Goal: Information Seeking & Learning: Learn about a topic

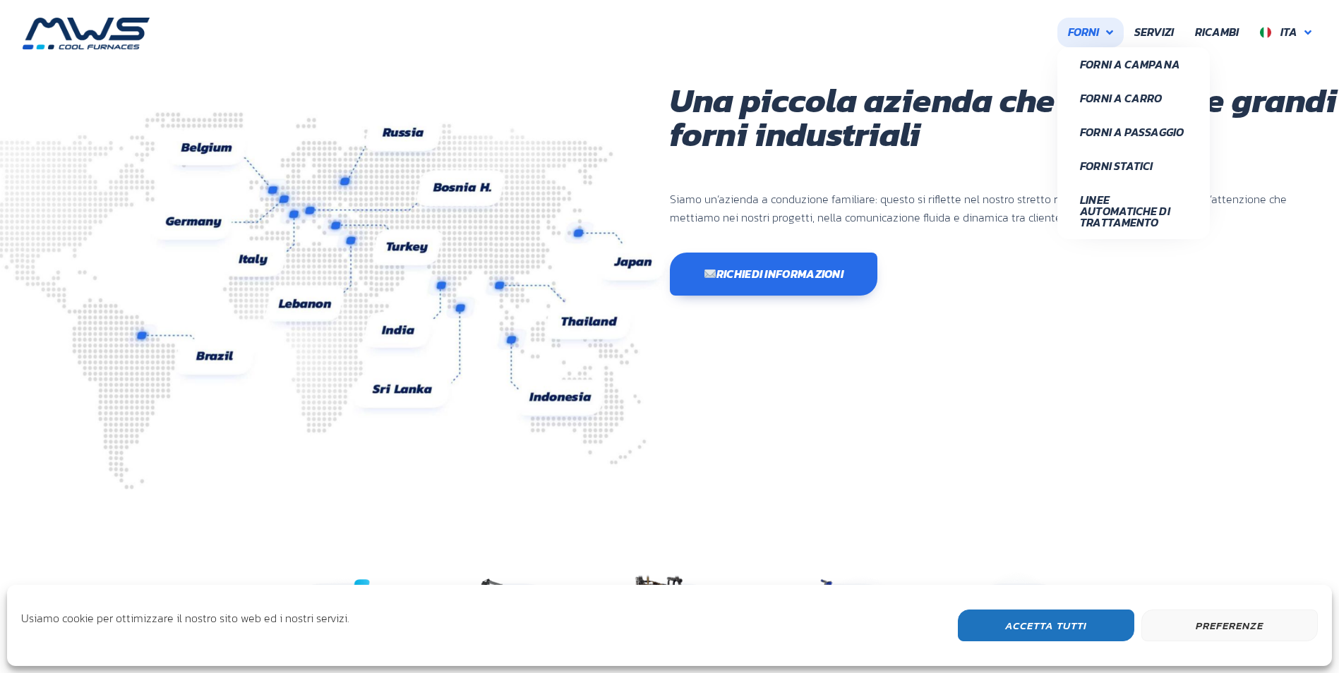
click at [1105, 30] on link "Forni" at bounding box center [1090, 33] width 66 height 30
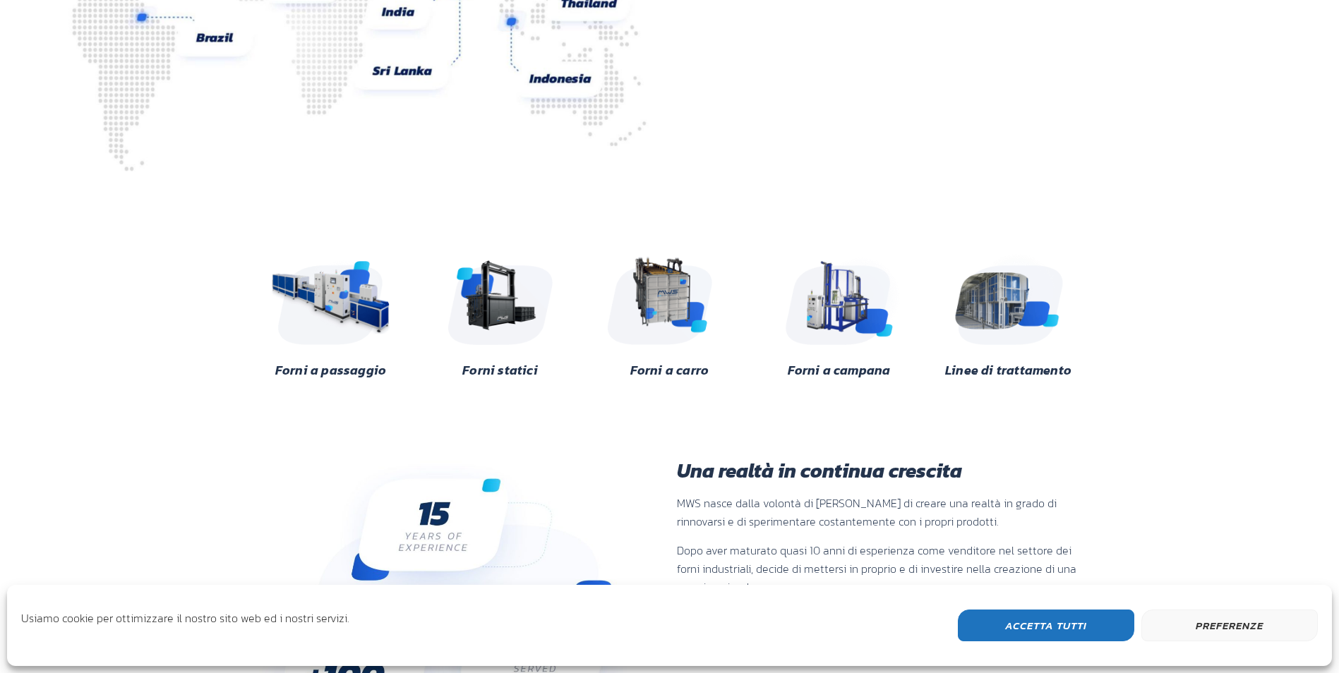
scroll to position [353, 0]
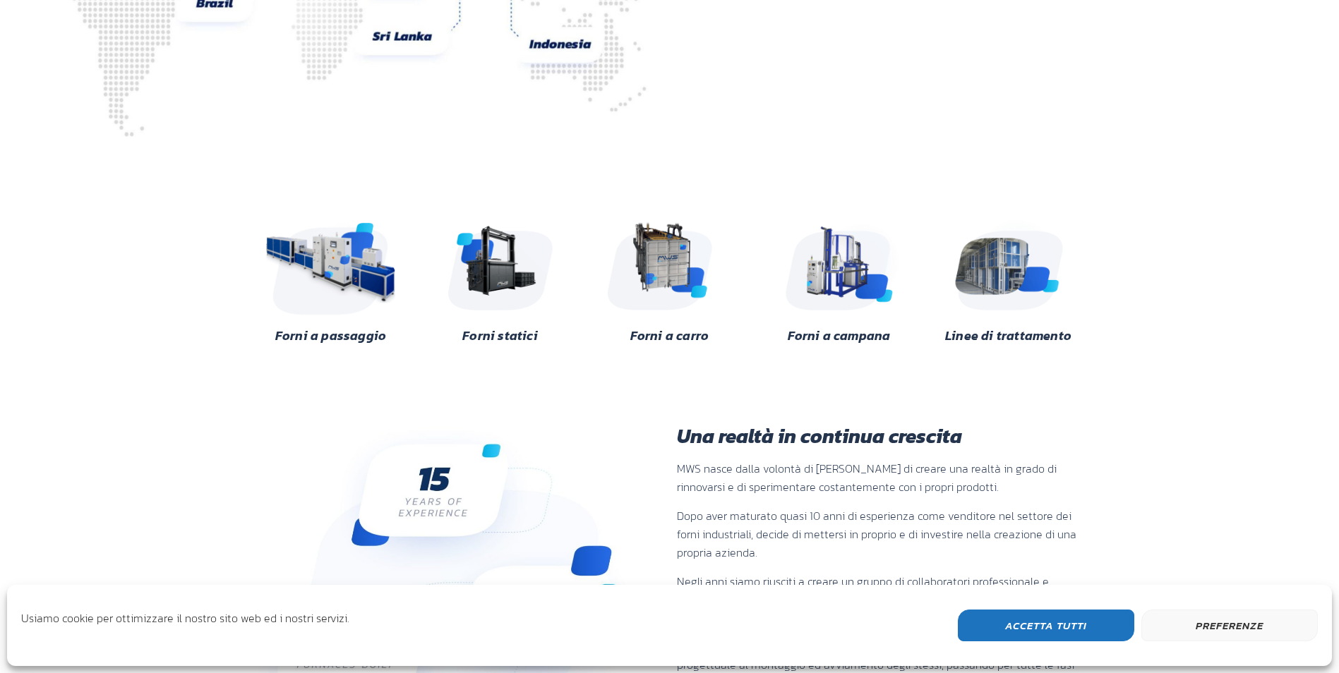
click at [355, 273] on img at bounding box center [331, 263] width 137 height 102
click at [666, 257] on img at bounding box center [669, 263] width 137 height 102
click at [1006, 266] on img at bounding box center [1008, 263] width 137 height 102
click at [495, 285] on img at bounding box center [500, 263] width 137 height 102
click at [676, 249] on img at bounding box center [669, 263] width 137 height 102
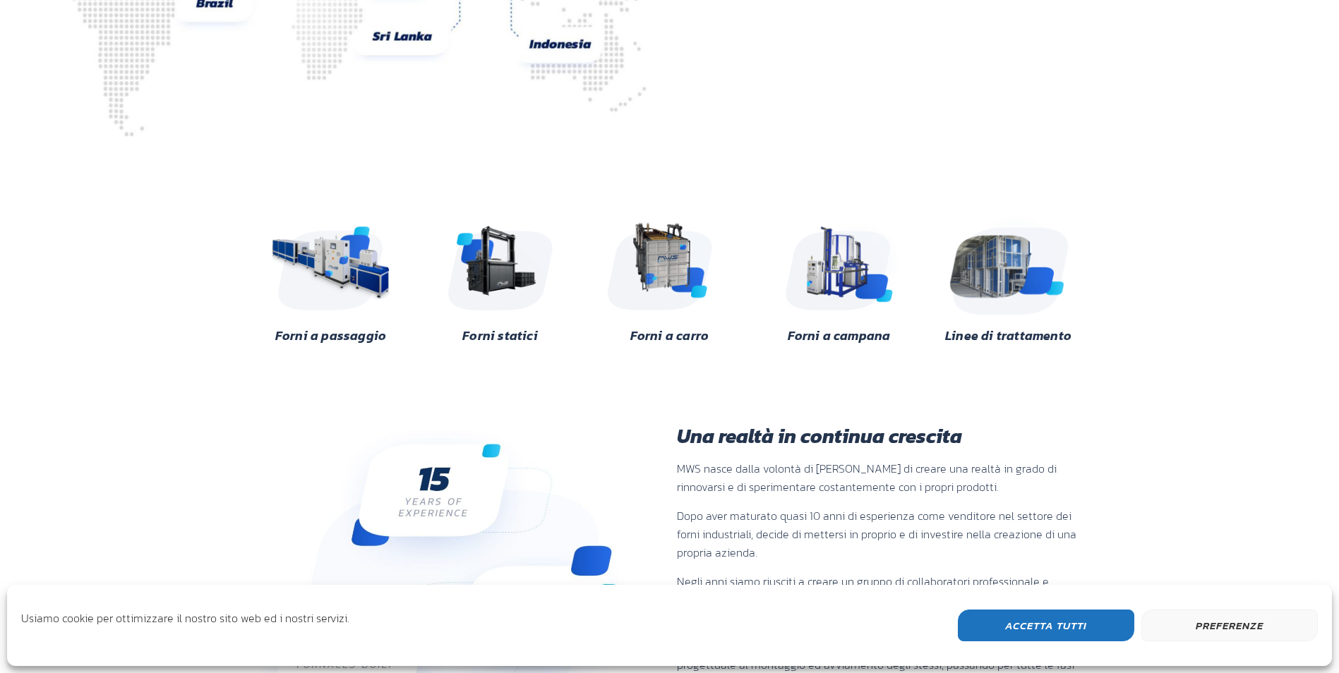
click at [996, 253] on img at bounding box center [1008, 263] width 137 height 102
click at [374, 274] on img at bounding box center [331, 263] width 137 height 102
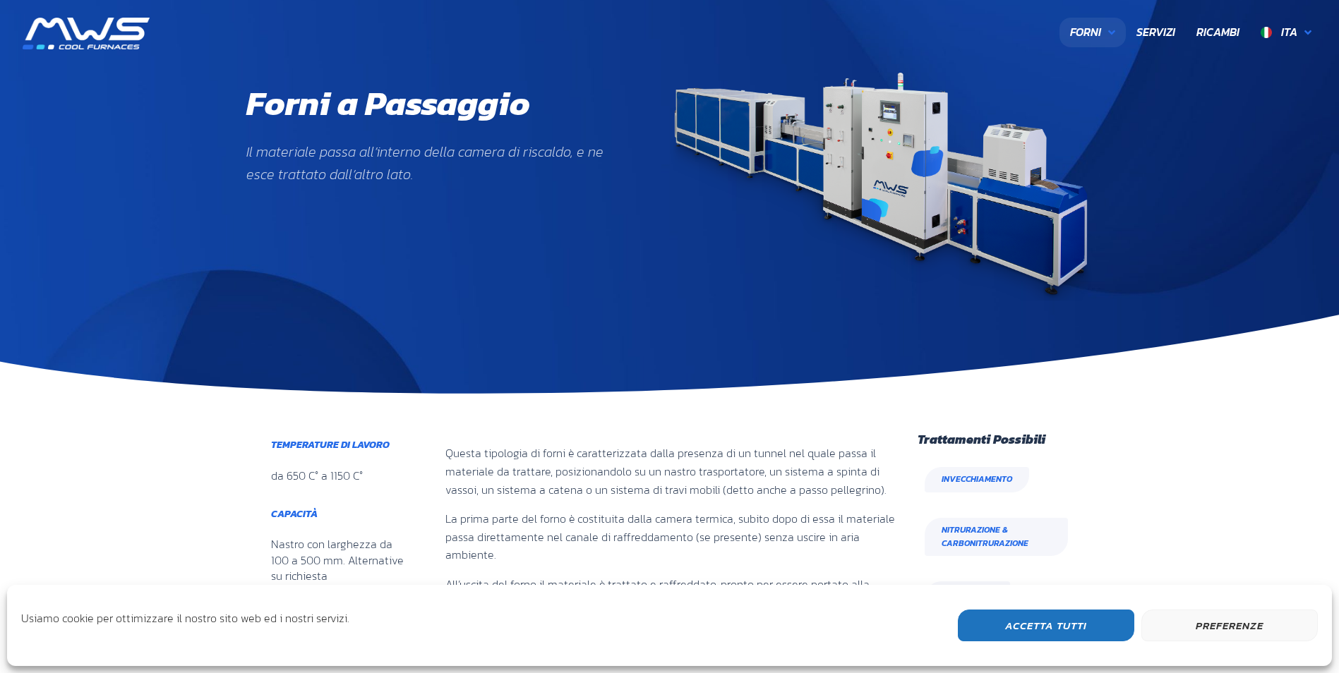
scroll to position [632, 172]
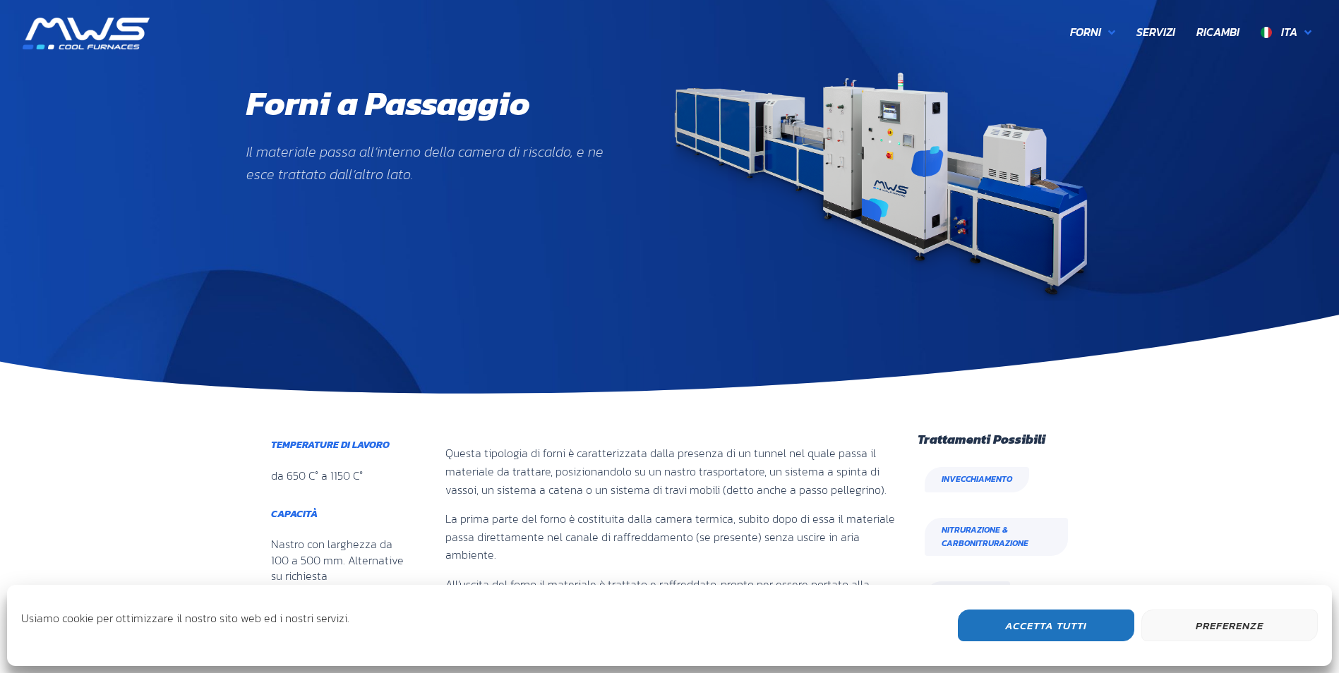
click at [1045, 628] on button "Accetta Tutti" at bounding box center [1046, 626] width 176 height 32
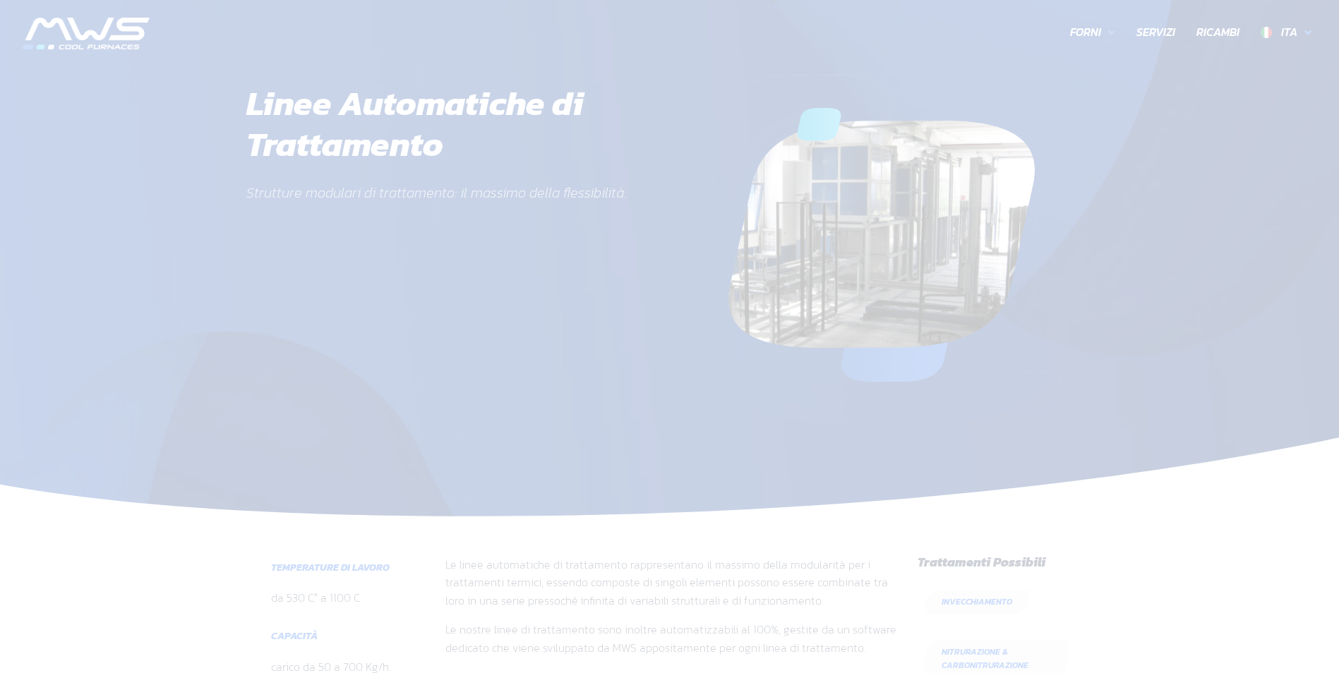
scroll to position [447, 826]
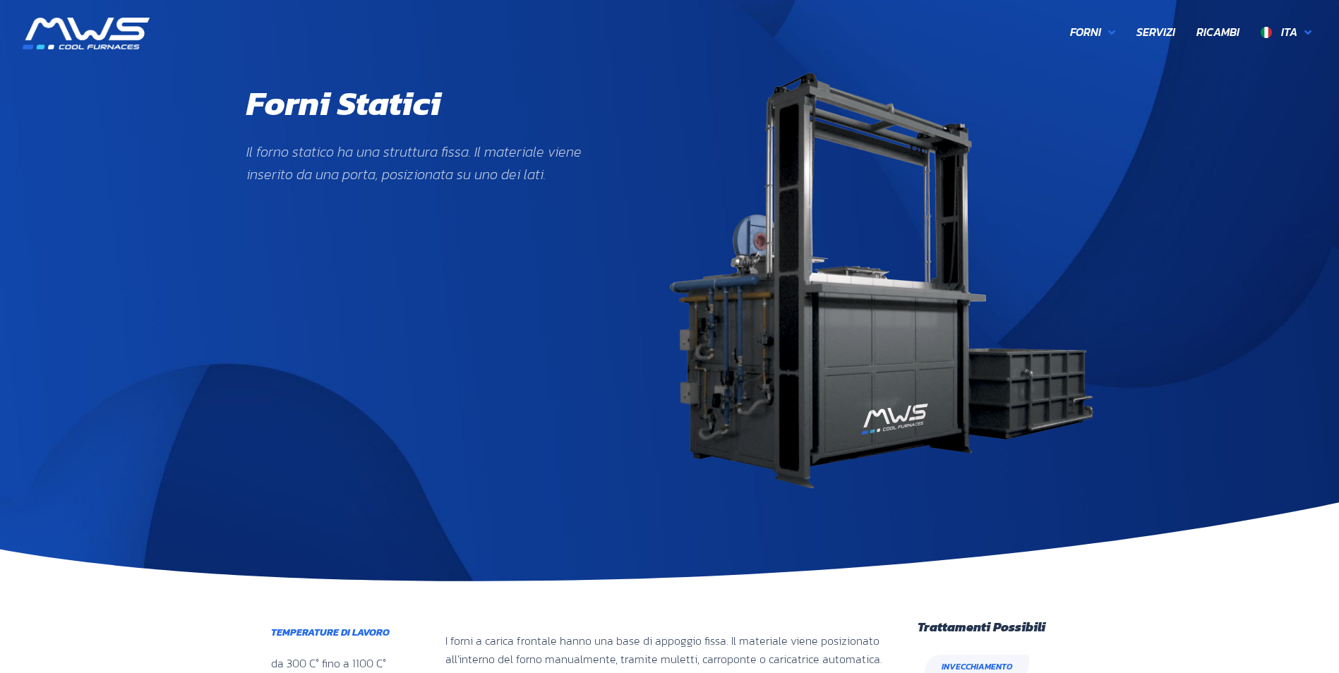
scroll to position [483, 172]
click at [886, 398] on img at bounding box center [882, 281] width 424 height 416
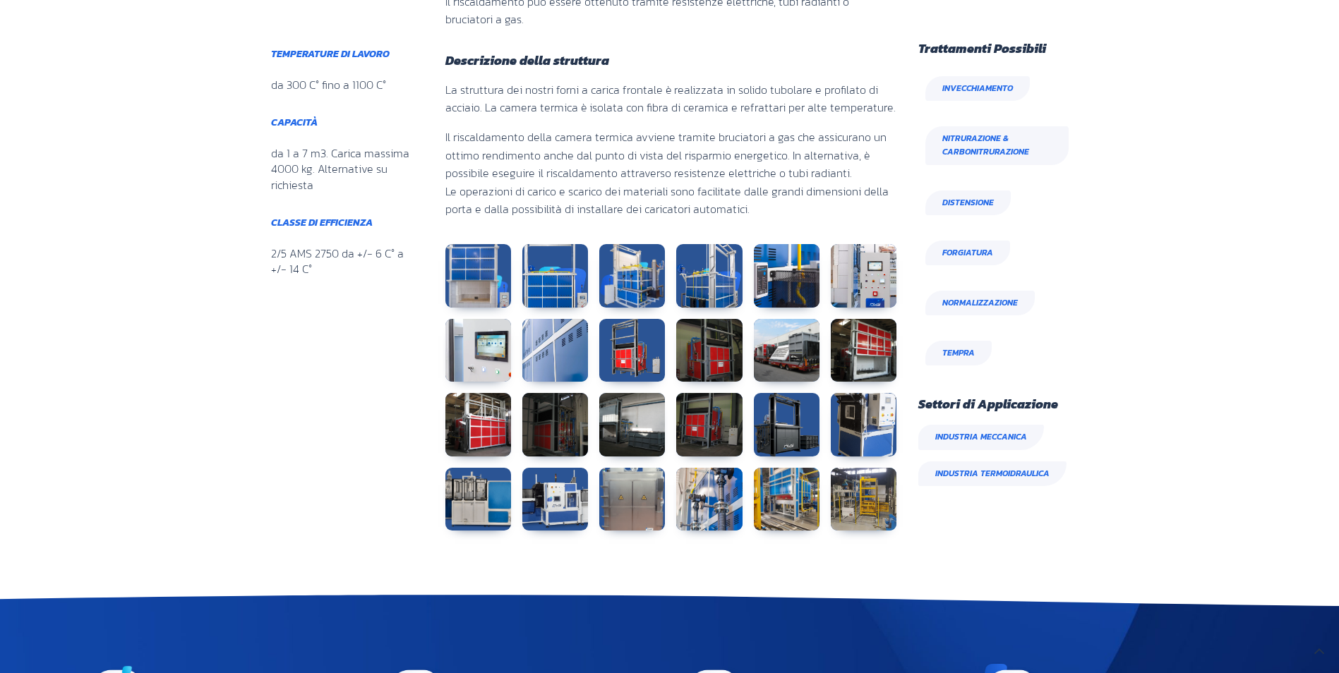
scroll to position [706, 0]
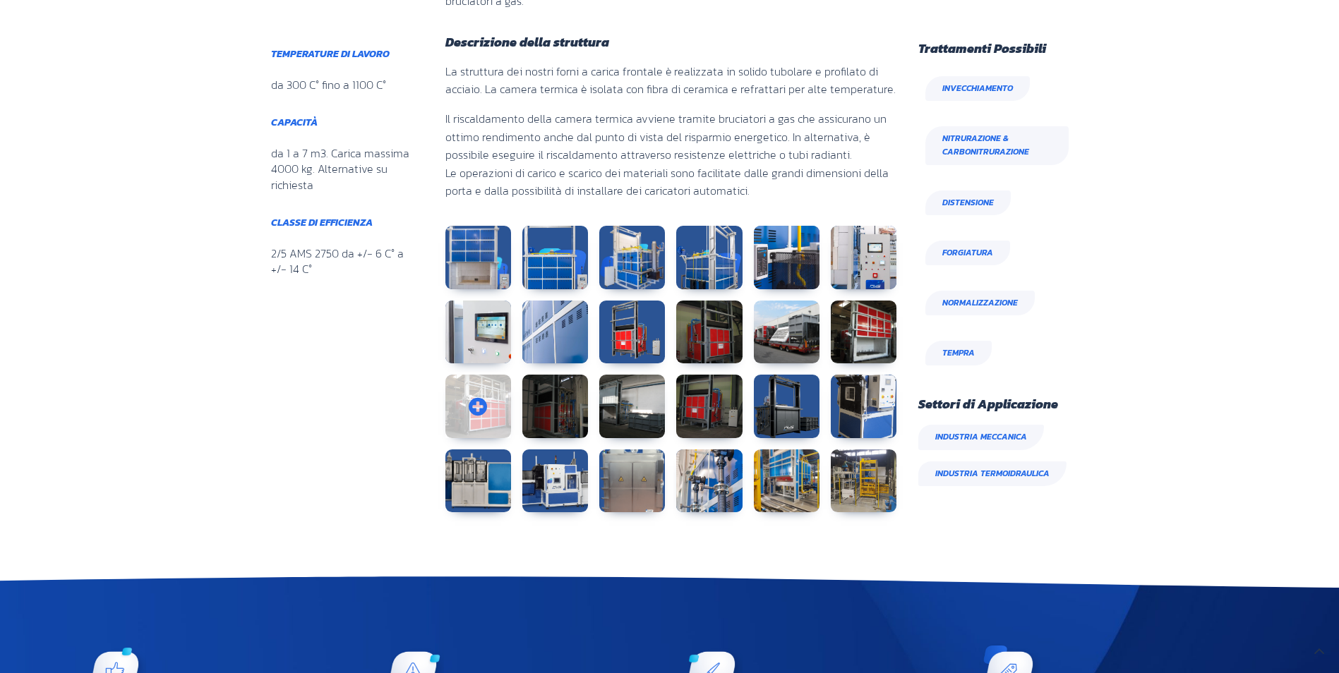
click at [494, 405] on link at bounding box center [478, 407] width 66 height 64
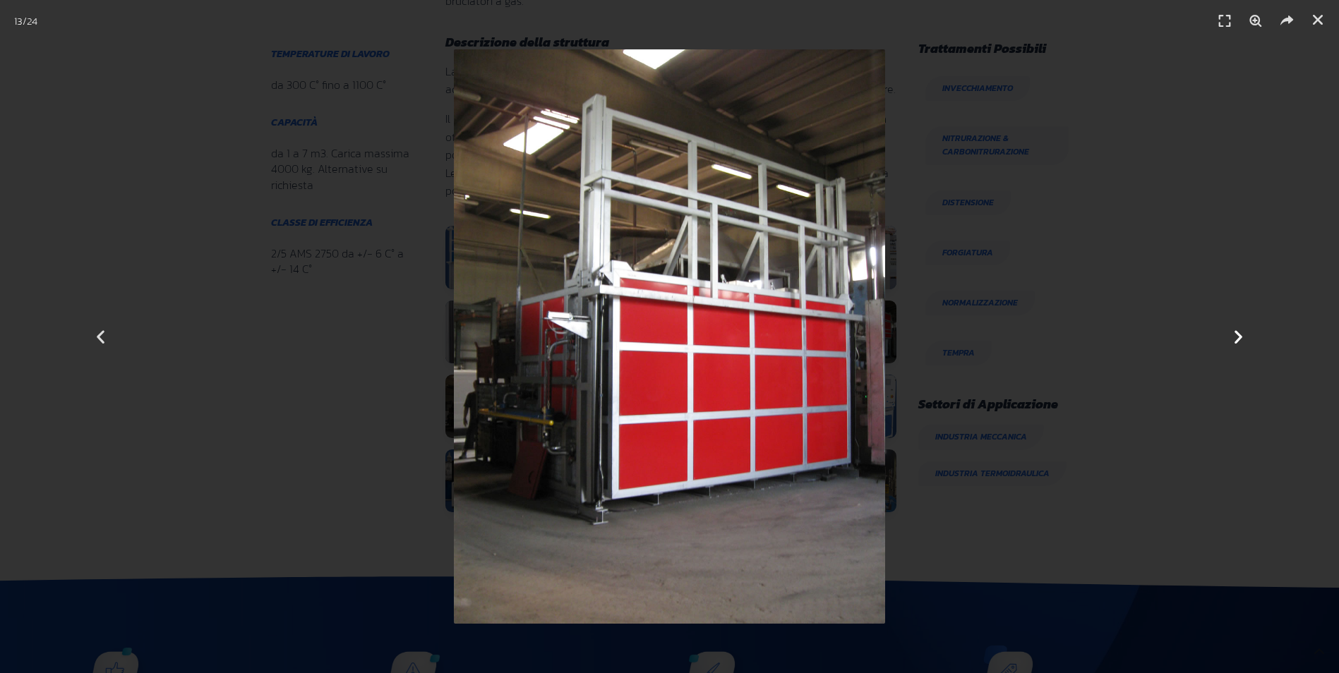
click at [1239, 334] on icon "Next slide" at bounding box center [1239, 337] width 18 height 18
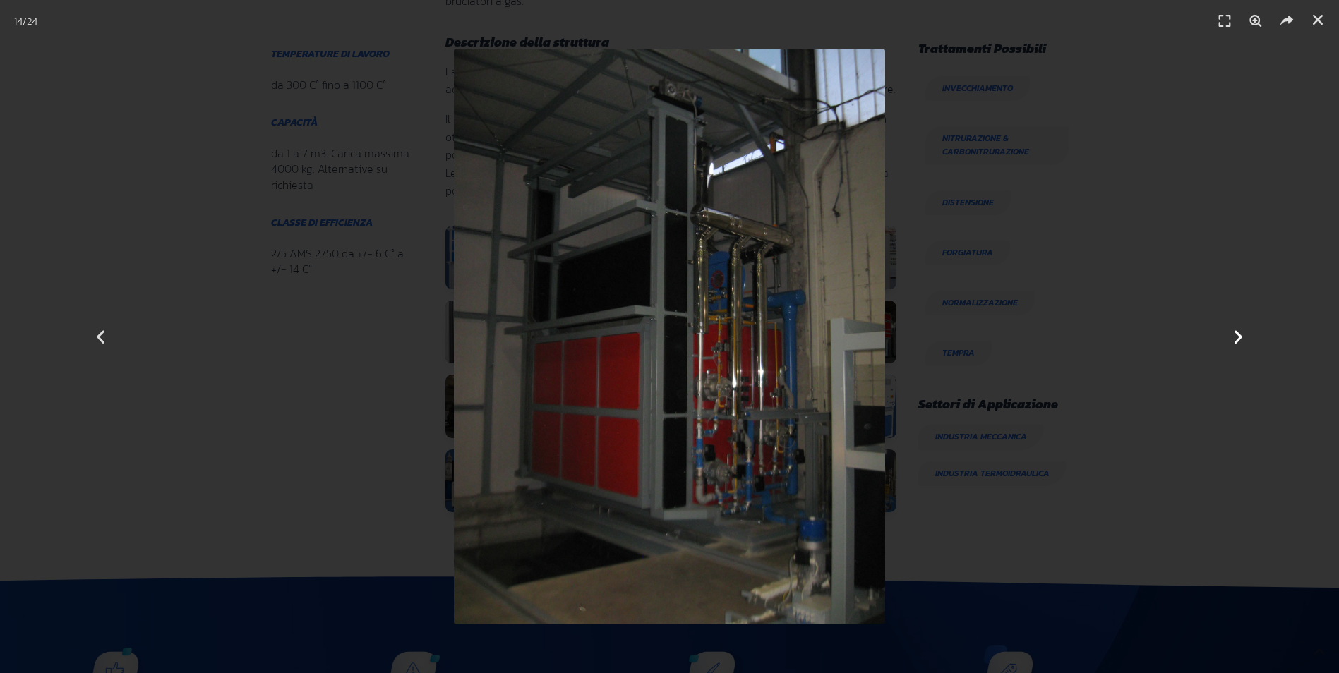
click at [1239, 334] on icon "Next slide" at bounding box center [1239, 337] width 18 height 18
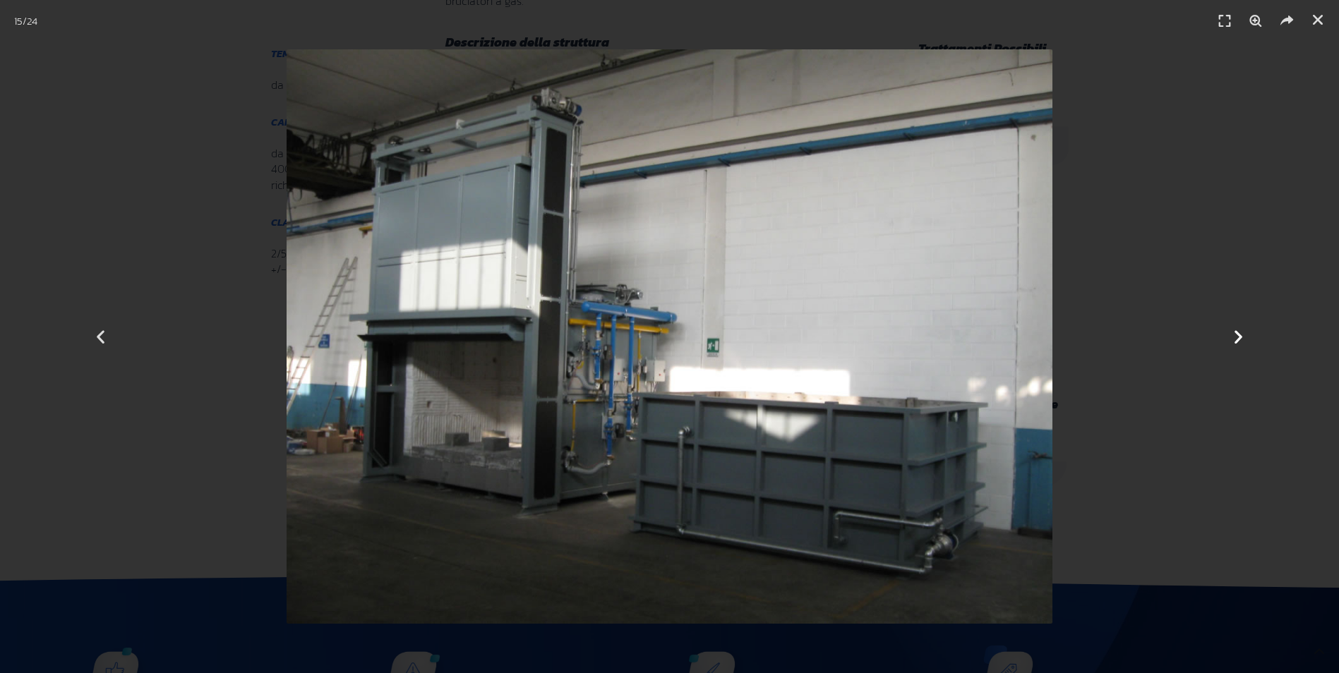
click at [1239, 334] on icon "Next slide" at bounding box center [1239, 337] width 18 height 18
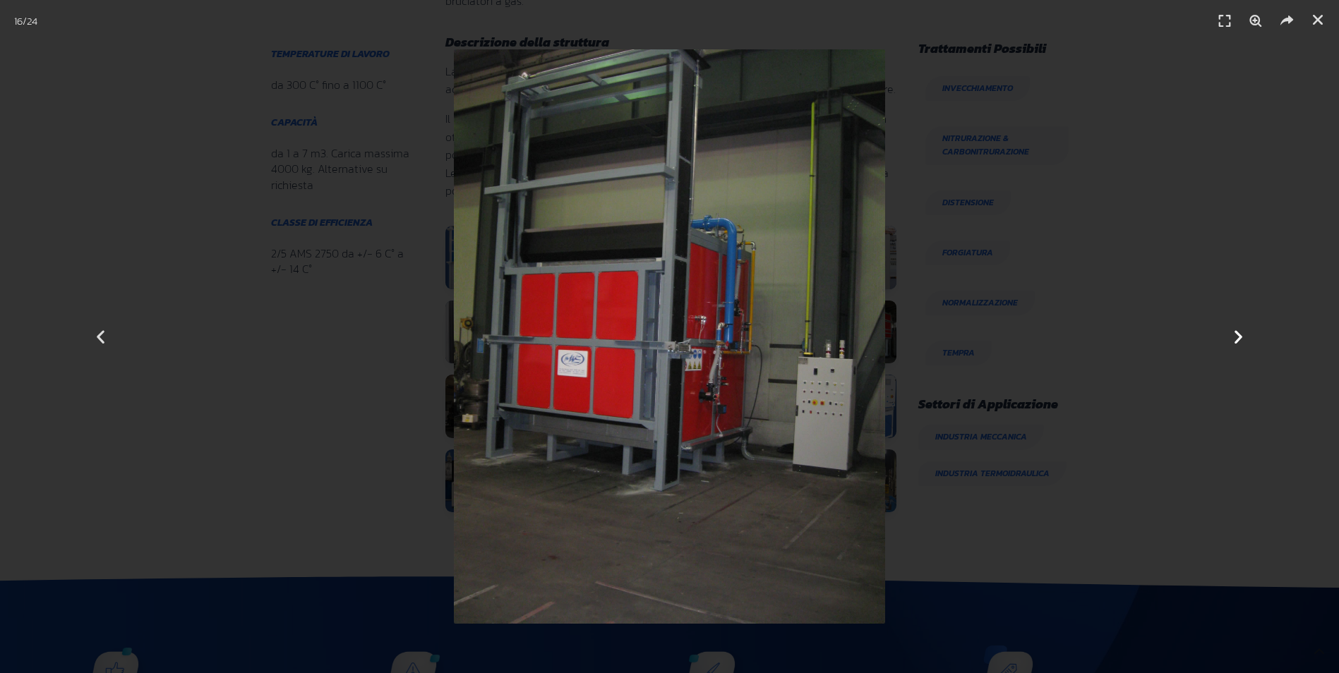
click at [1239, 334] on icon "Next slide" at bounding box center [1239, 337] width 18 height 18
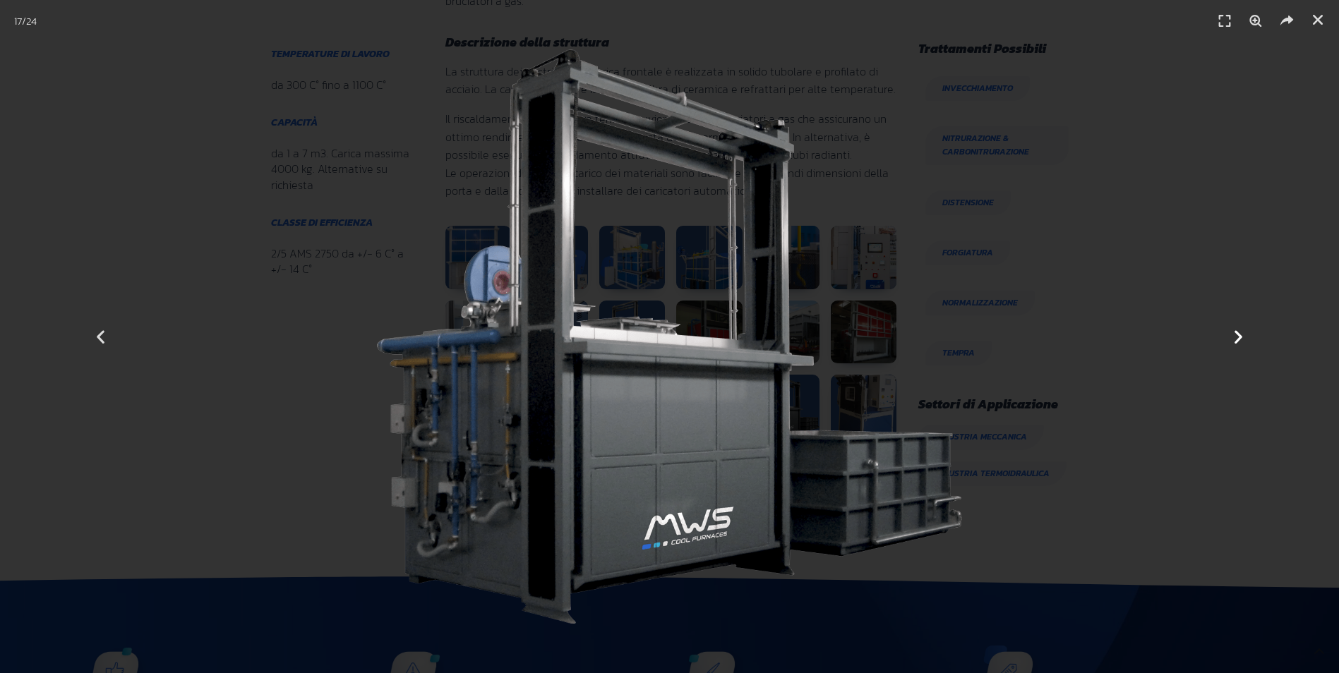
click at [1239, 334] on icon "Next slide" at bounding box center [1239, 337] width 18 height 18
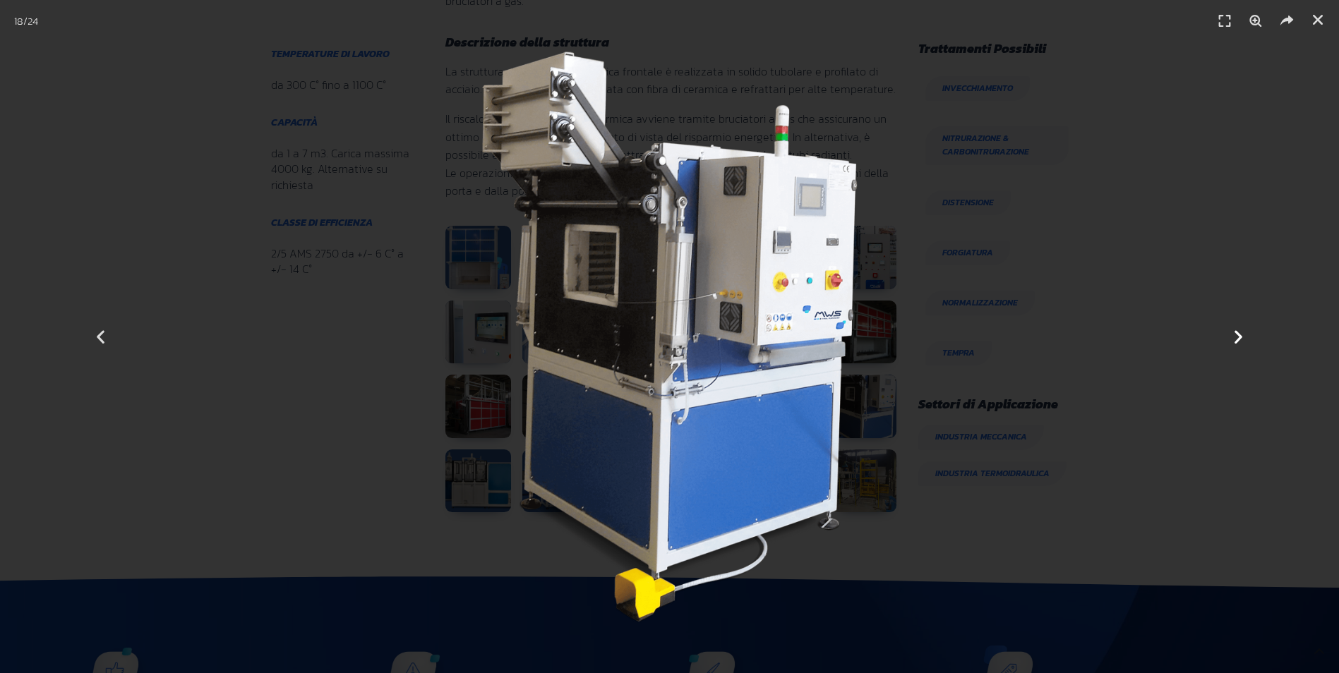
click at [1239, 334] on icon "Next slide" at bounding box center [1239, 337] width 18 height 18
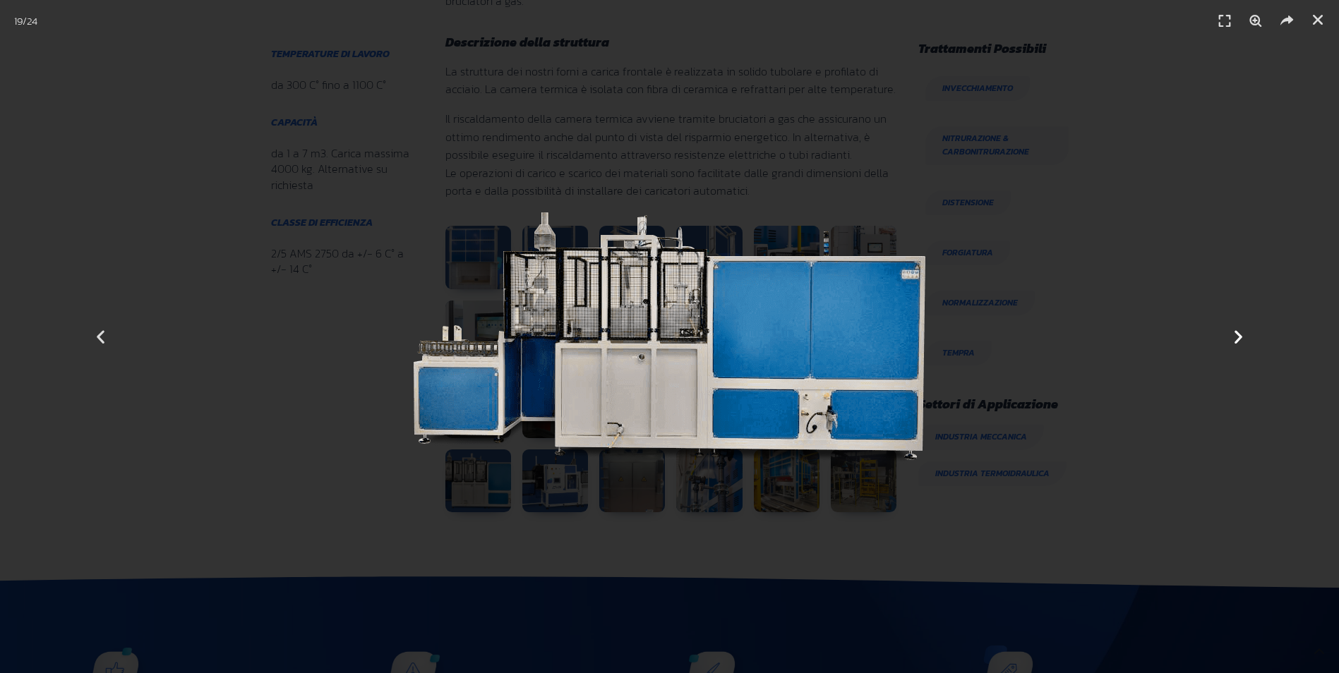
click at [1239, 334] on icon "Next slide" at bounding box center [1239, 337] width 18 height 18
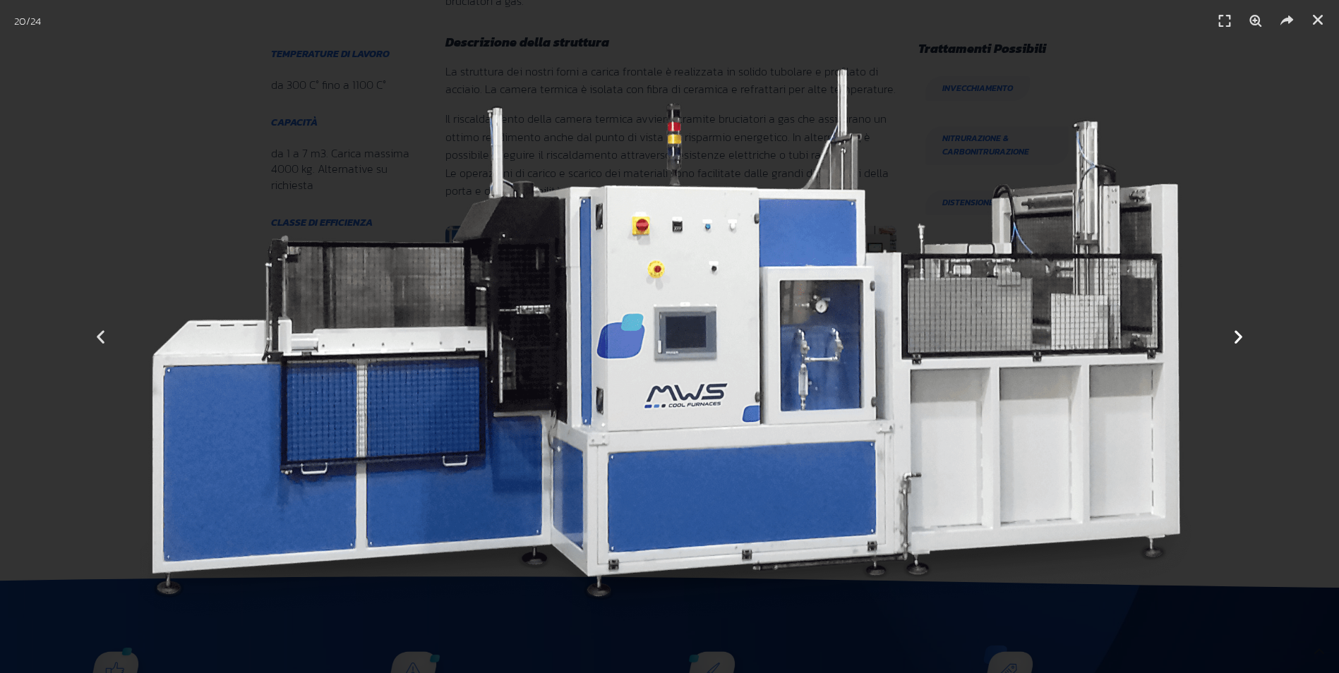
click at [1239, 334] on icon "Next slide" at bounding box center [1239, 337] width 18 height 18
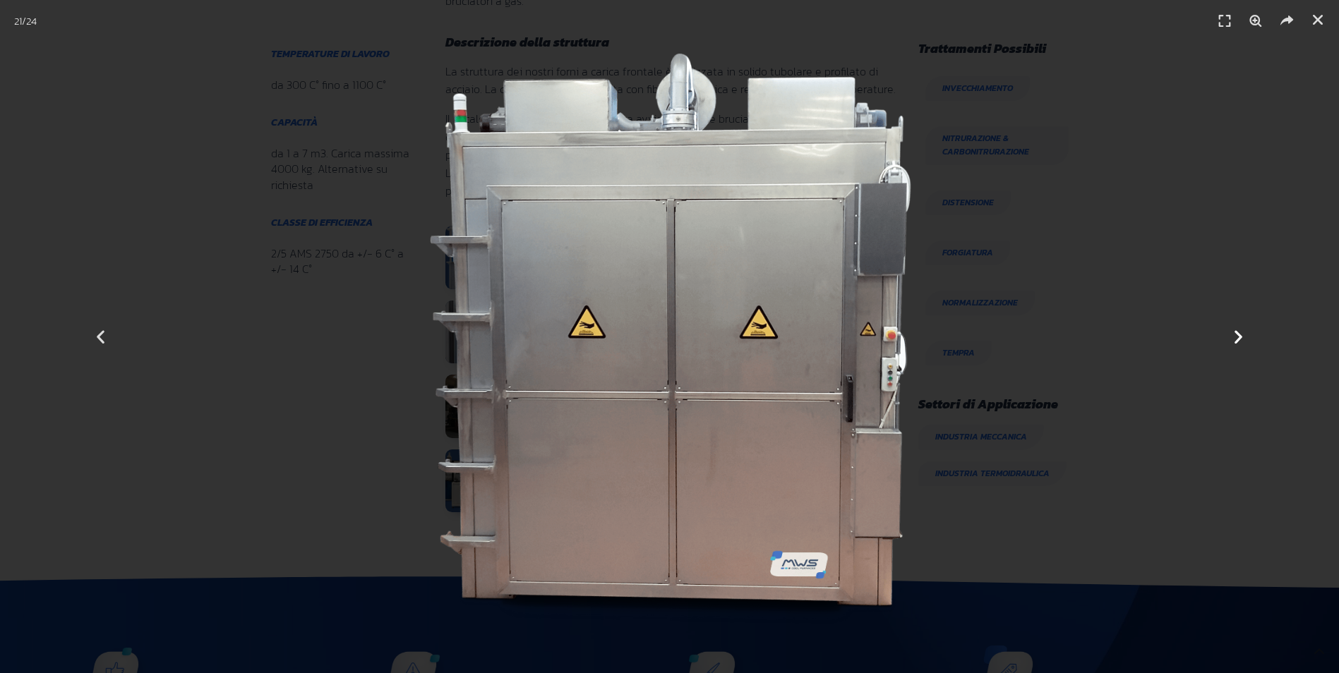
click at [1239, 335] on icon "Next slide" at bounding box center [1239, 337] width 18 height 18
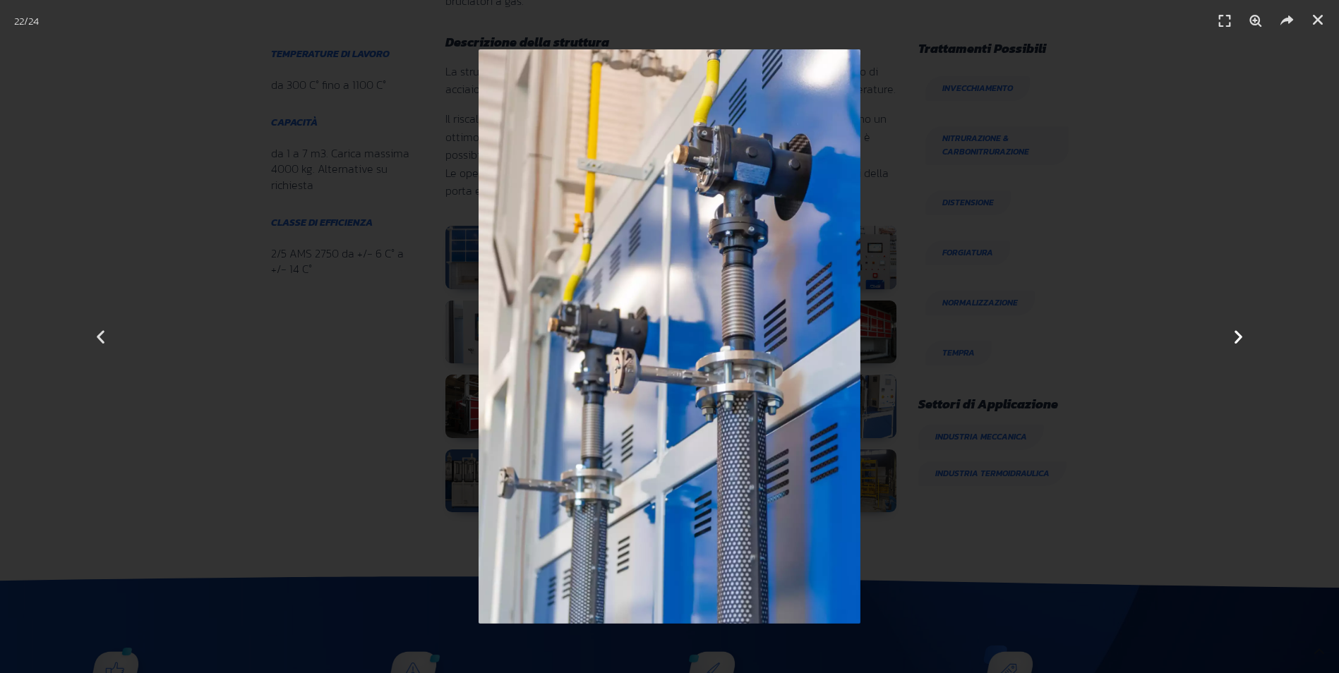
click at [1239, 335] on icon "Next slide" at bounding box center [1239, 337] width 18 height 18
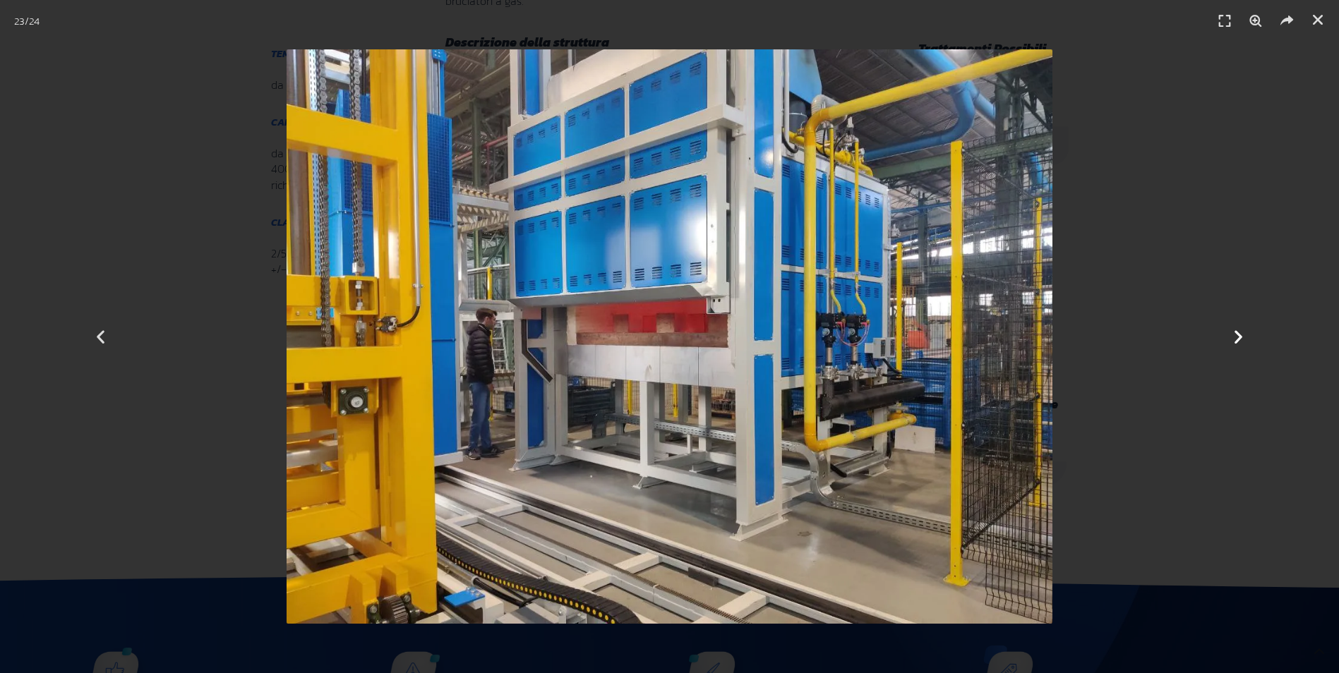
click at [1239, 335] on icon "Next slide" at bounding box center [1239, 337] width 18 height 18
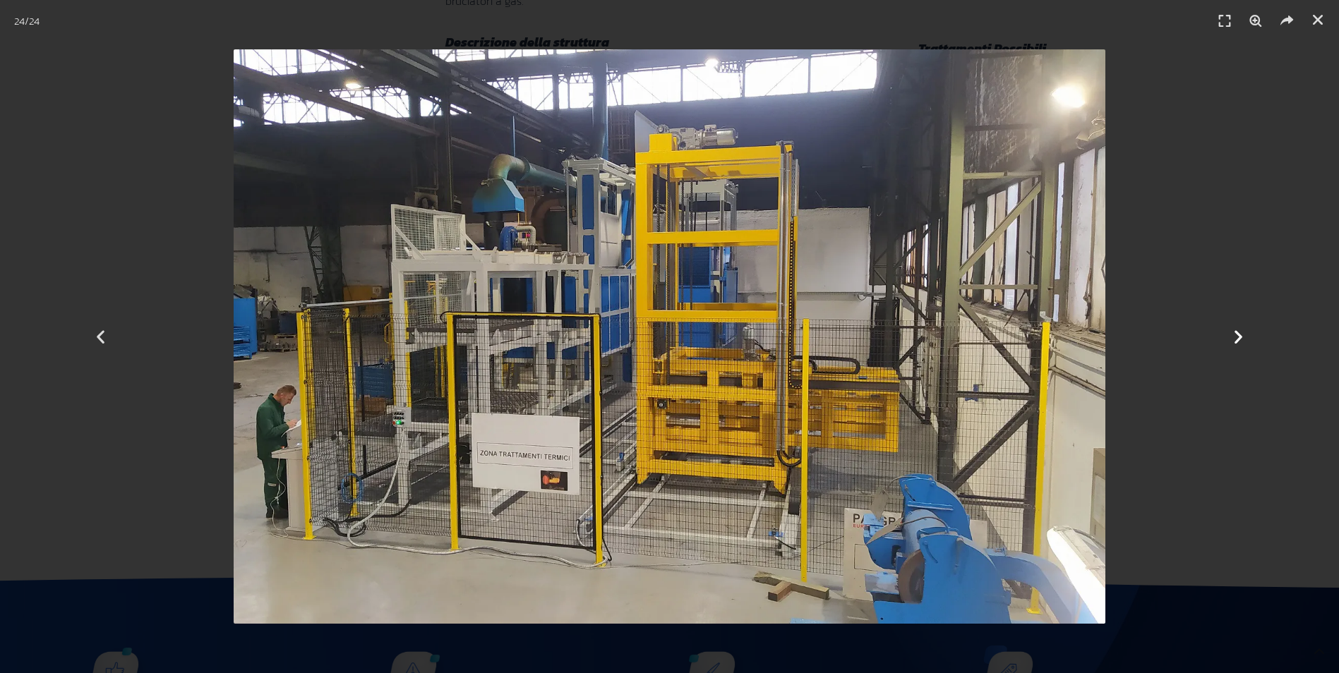
click at [1239, 335] on icon "Next slide" at bounding box center [1239, 337] width 18 height 18
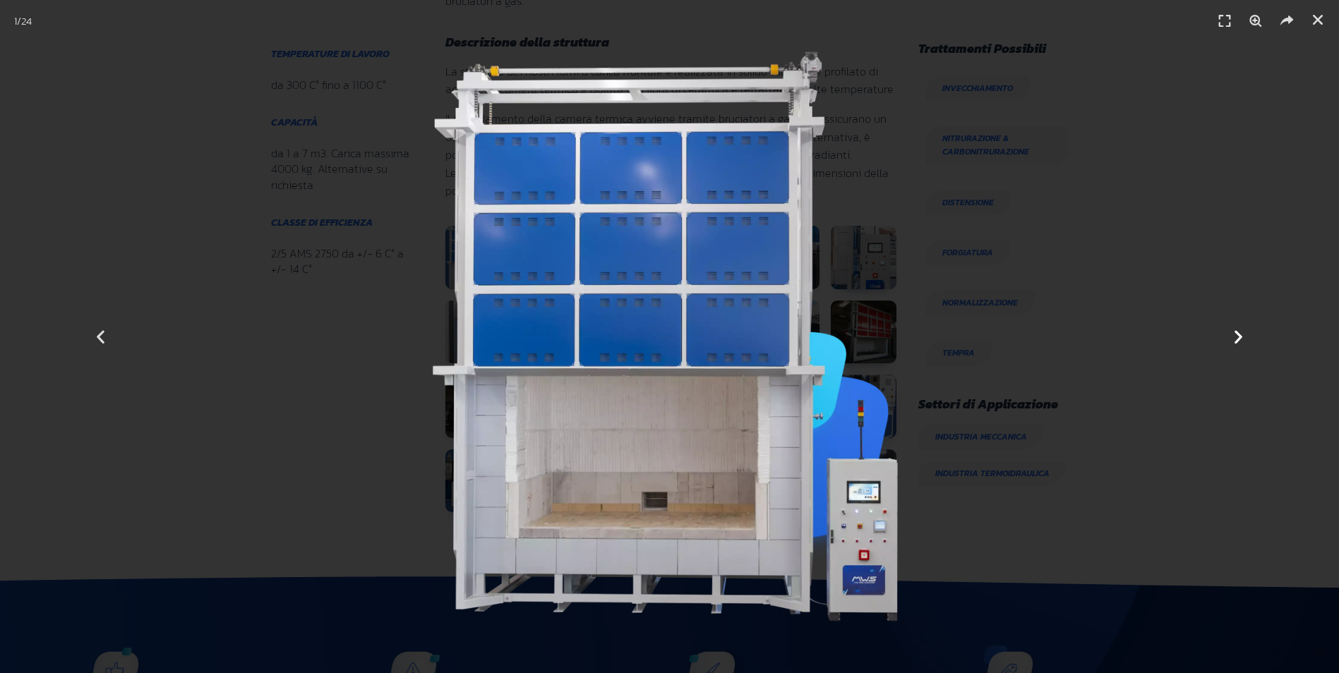
click at [1239, 335] on icon "Next slide" at bounding box center [1239, 337] width 18 height 18
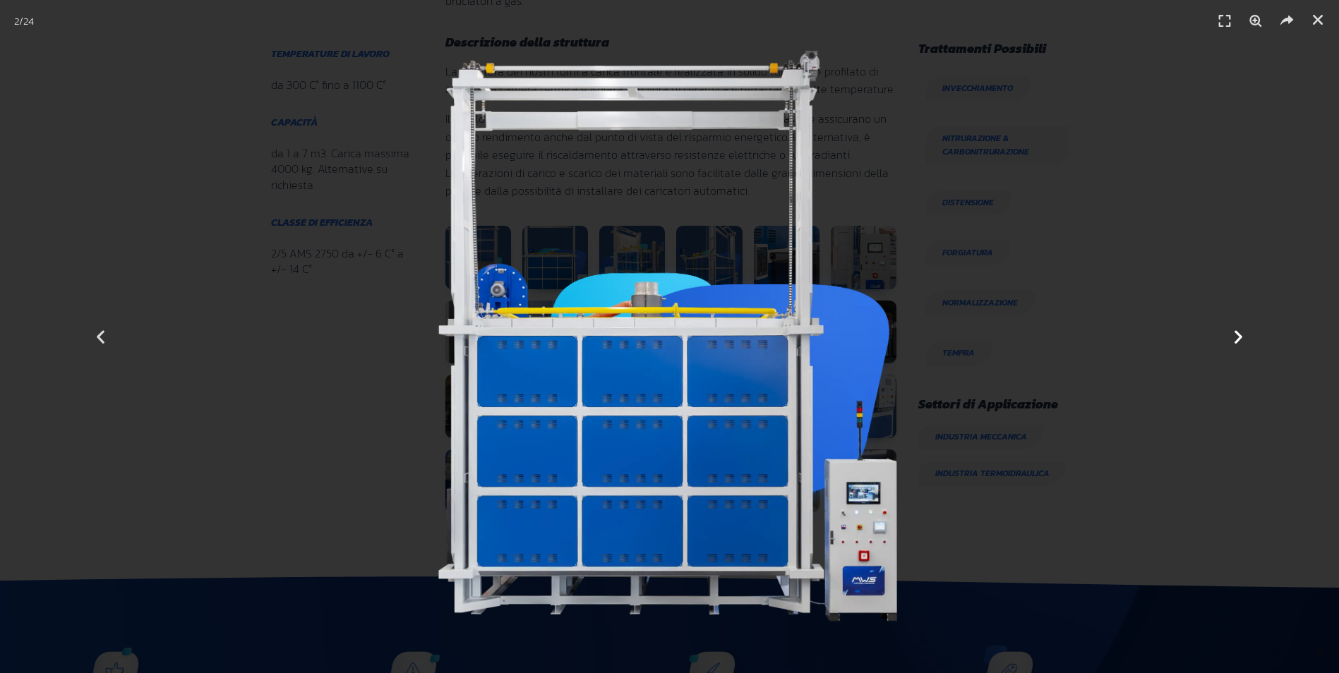
click at [1239, 335] on icon "Next slide" at bounding box center [1239, 337] width 18 height 18
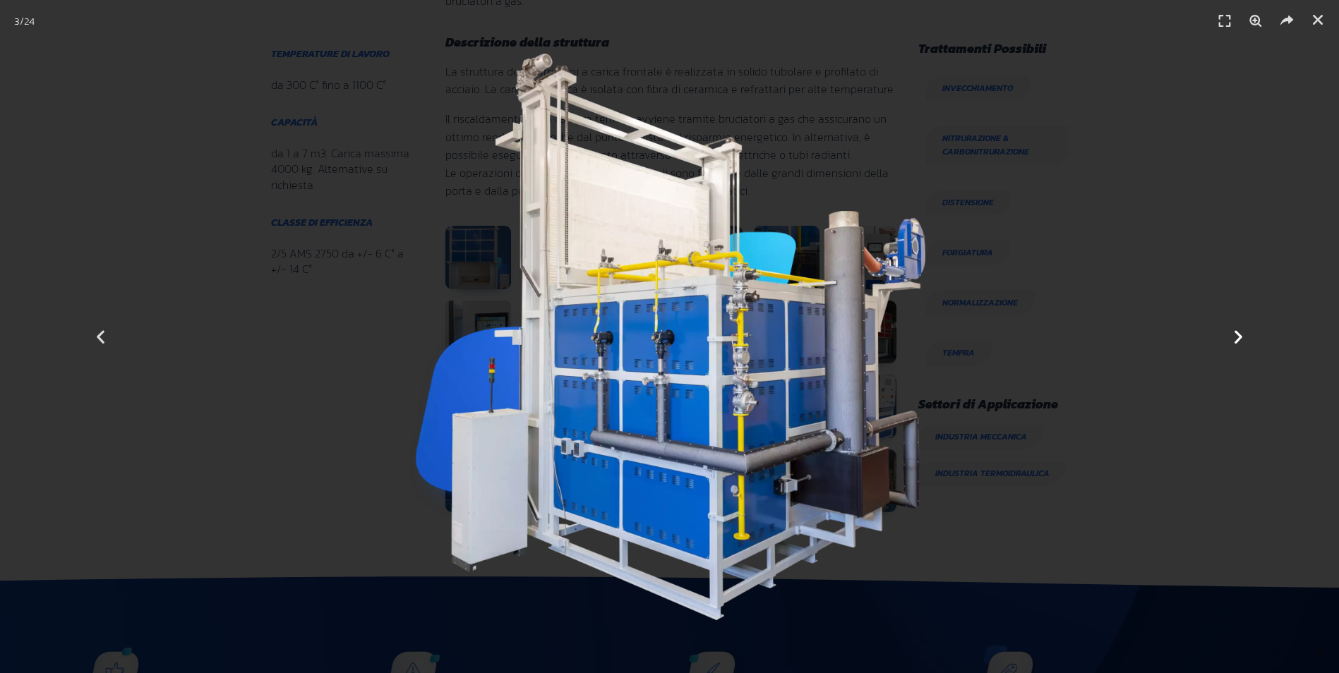
click at [1239, 335] on icon "Next slide" at bounding box center [1239, 337] width 18 height 18
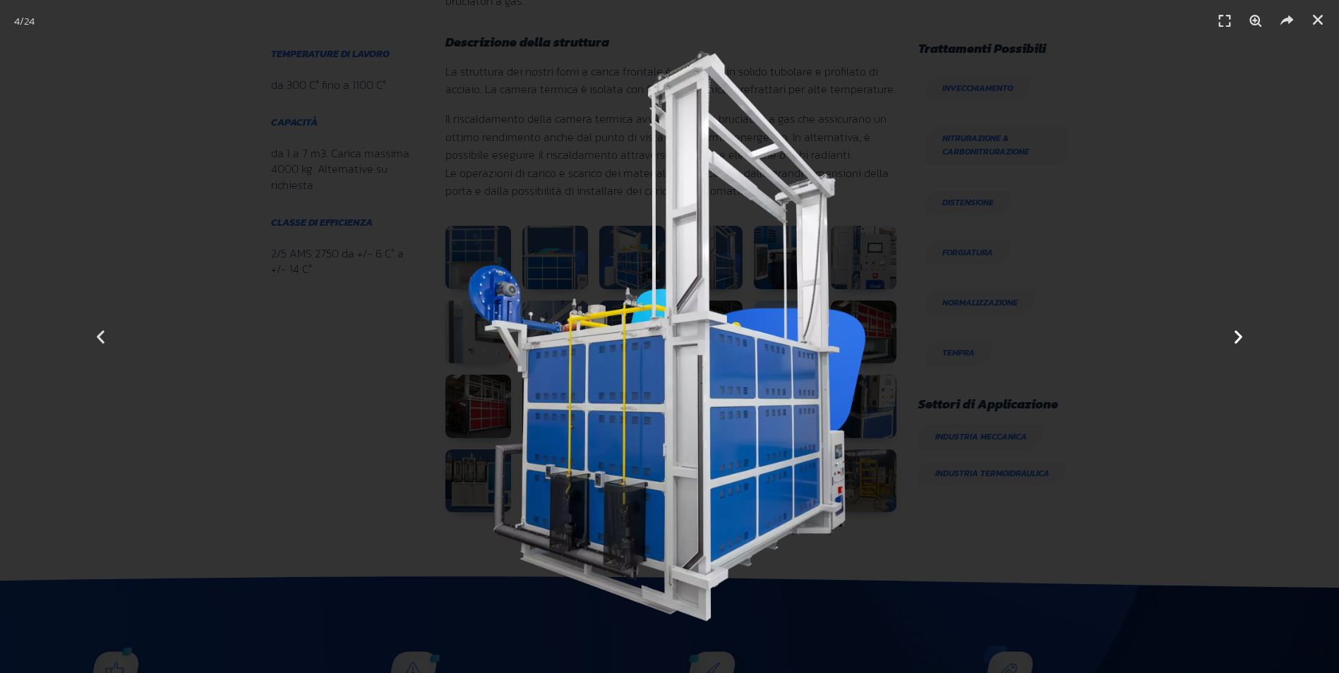
click at [1239, 335] on icon "Next slide" at bounding box center [1239, 337] width 18 height 18
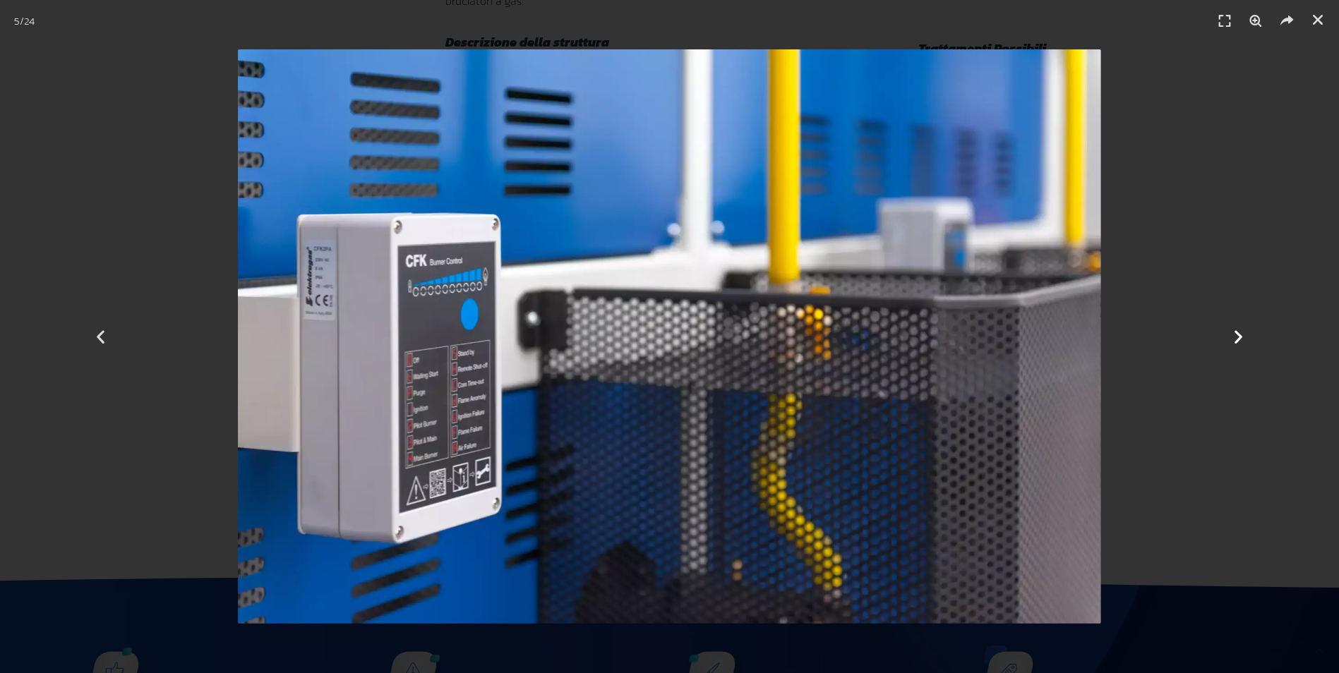
click at [1239, 335] on icon "Next slide" at bounding box center [1239, 337] width 18 height 18
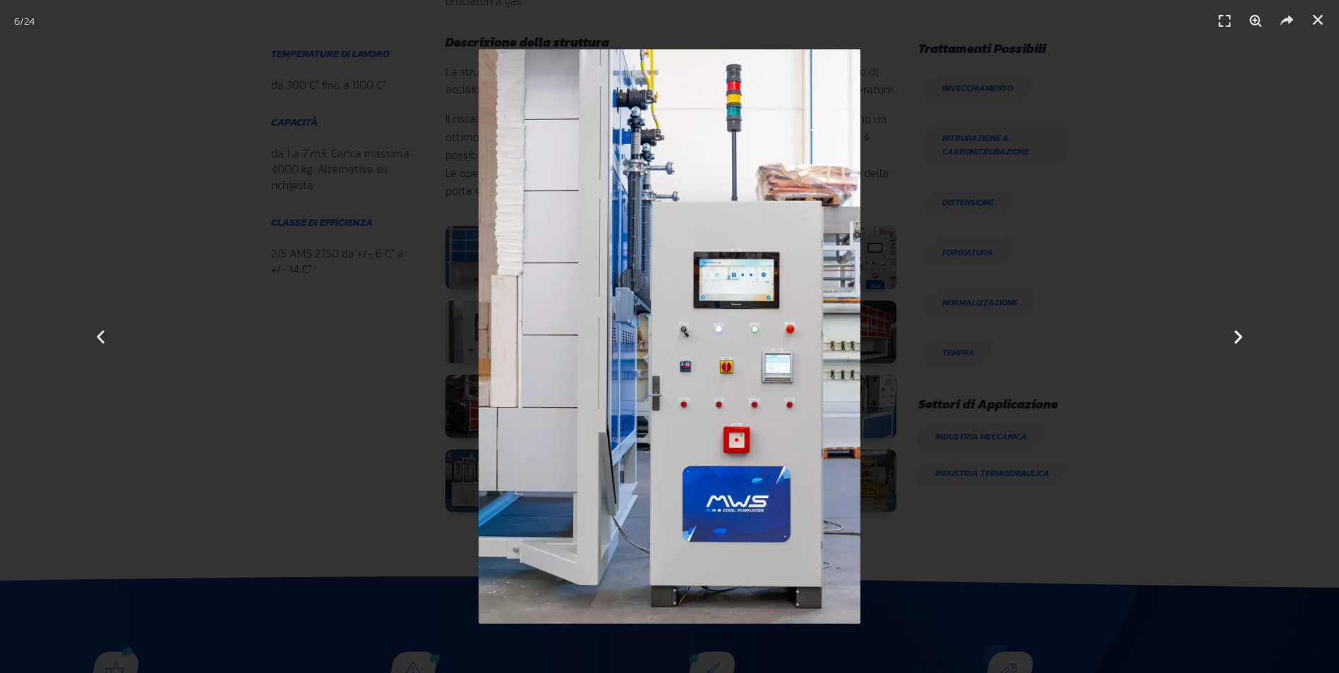
click at [1239, 335] on icon "Next slide" at bounding box center [1239, 337] width 18 height 18
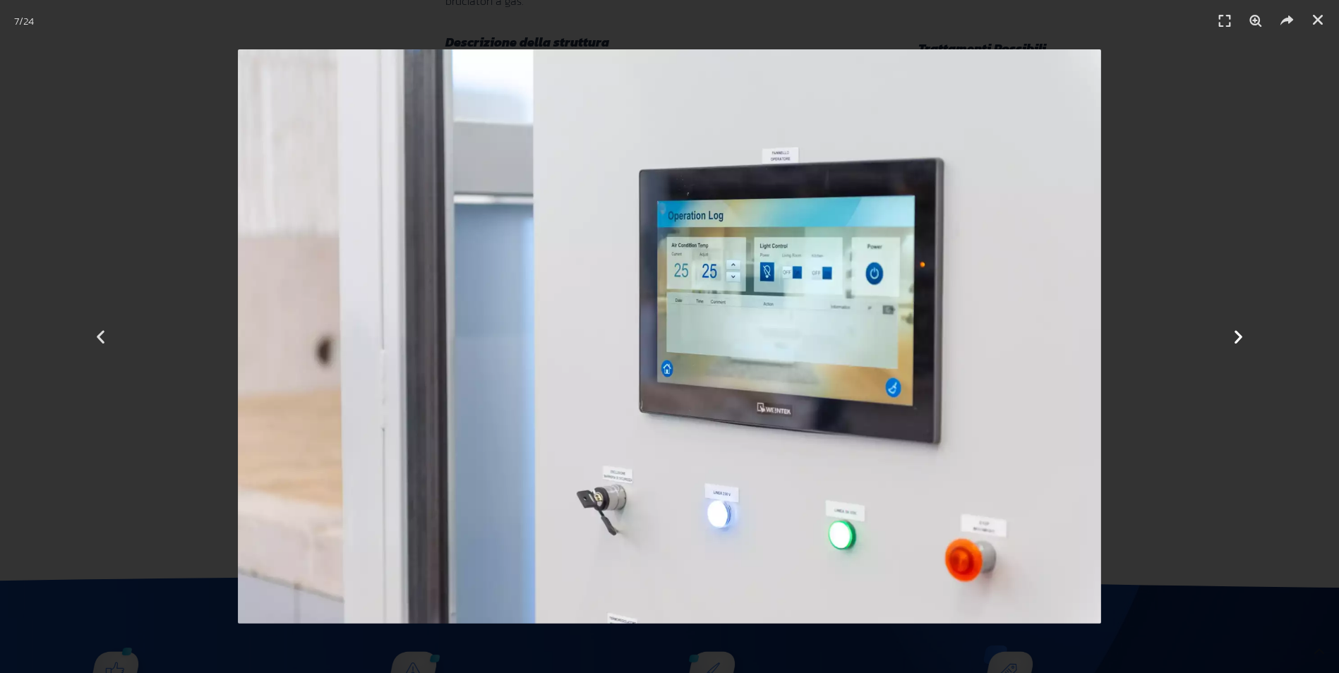
click at [1239, 335] on icon "Next slide" at bounding box center [1239, 337] width 18 height 18
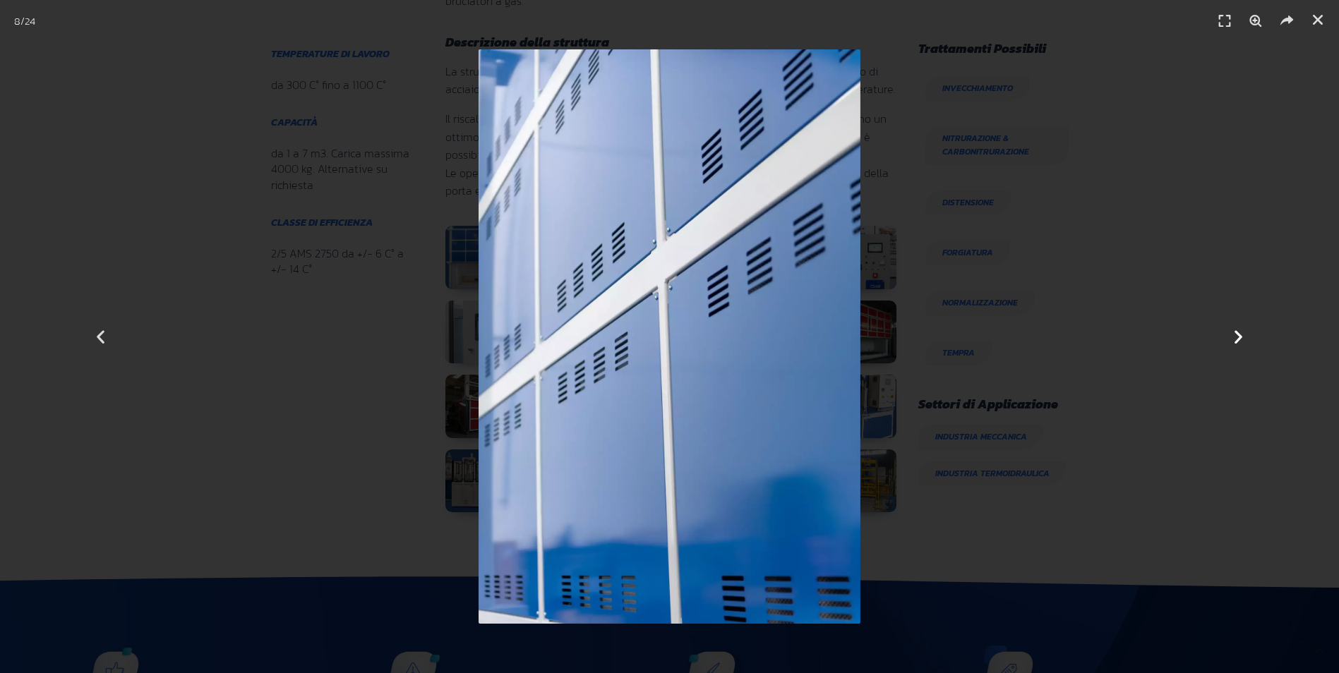
click at [1239, 335] on icon "Next slide" at bounding box center [1239, 337] width 18 height 18
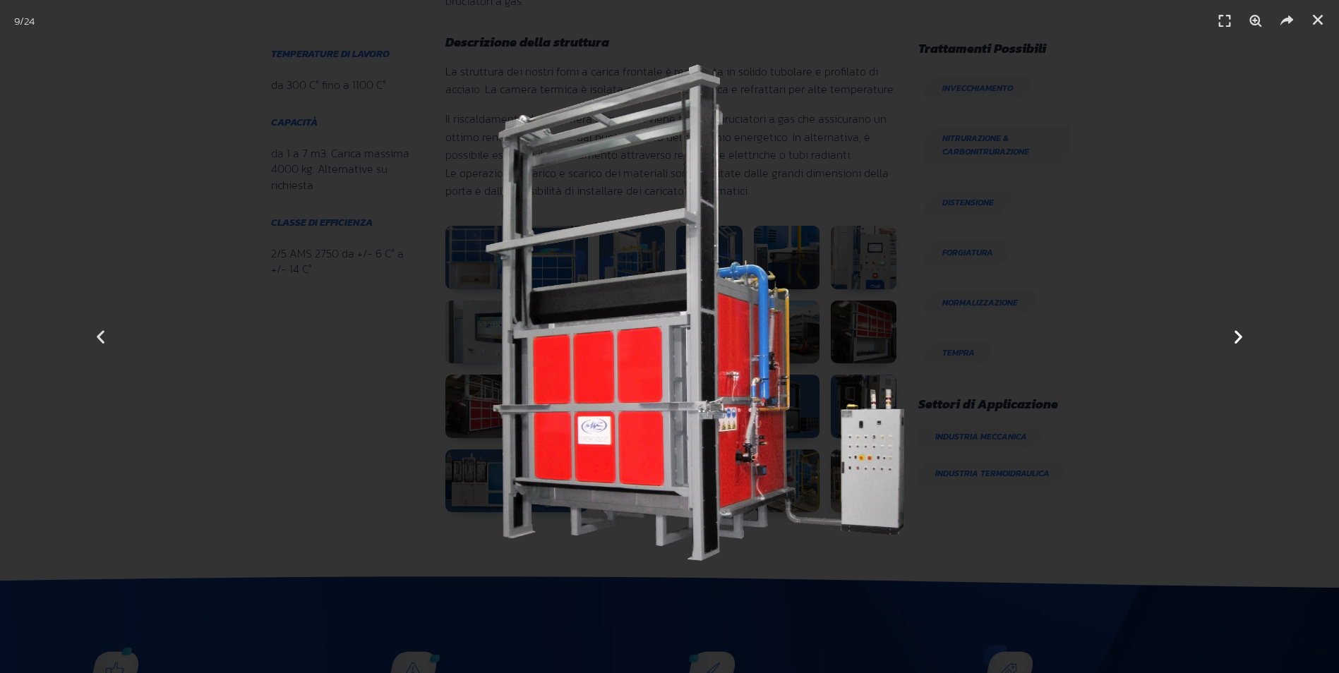
click at [1239, 335] on icon "Next slide" at bounding box center [1239, 337] width 18 height 18
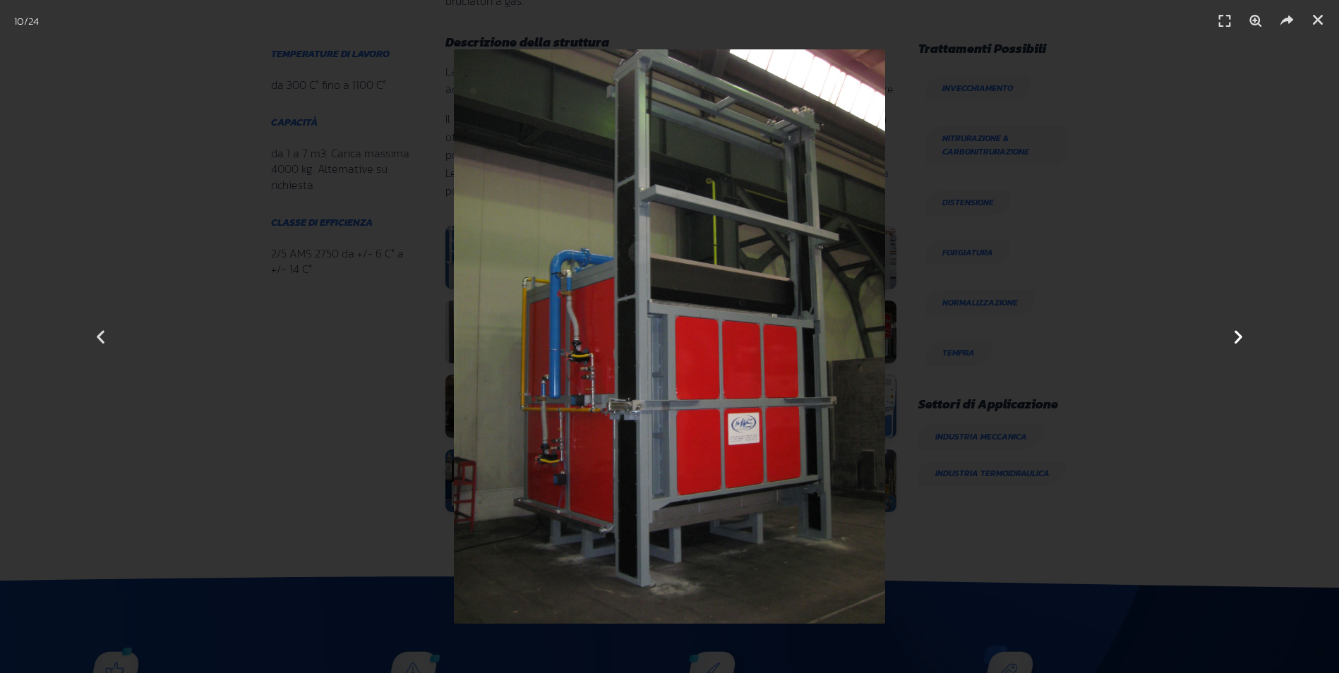
click at [1239, 335] on icon "Next slide" at bounding box center [1239, 337] width 18 height 18
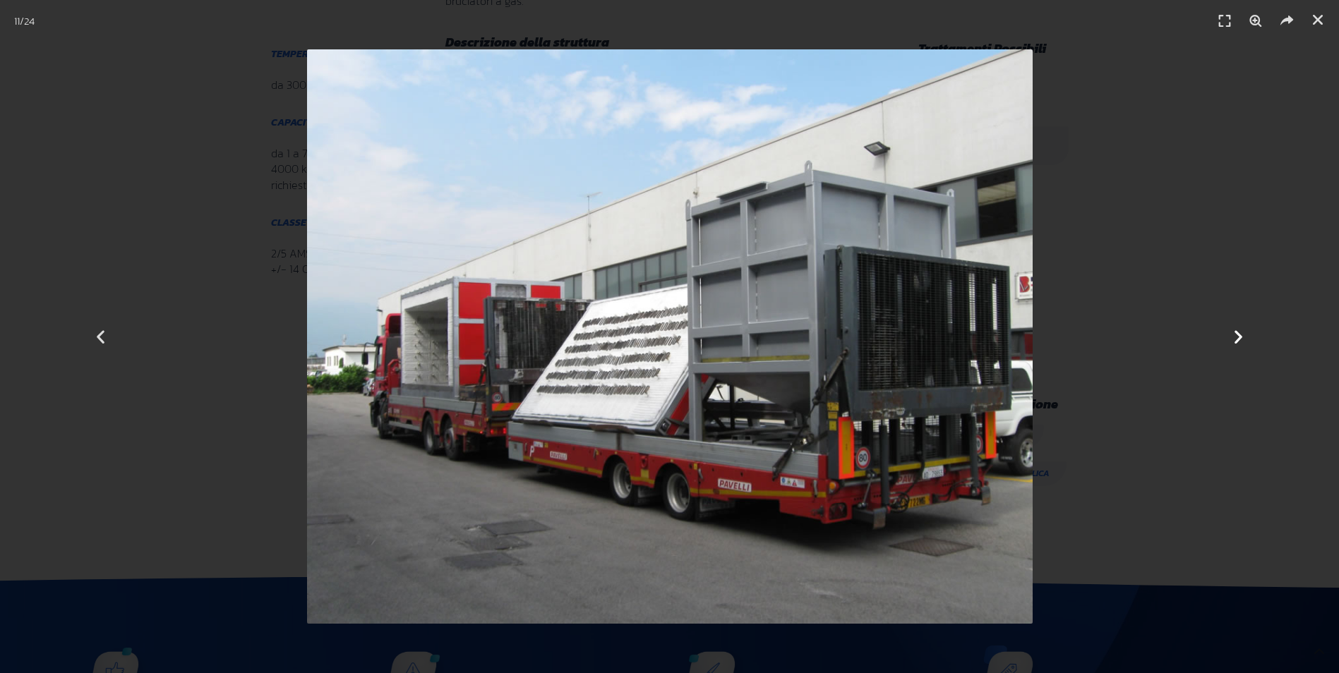
click at [1238, 335] on icon "Next slide" at bounding box center [1239, 337] width 18 height 18
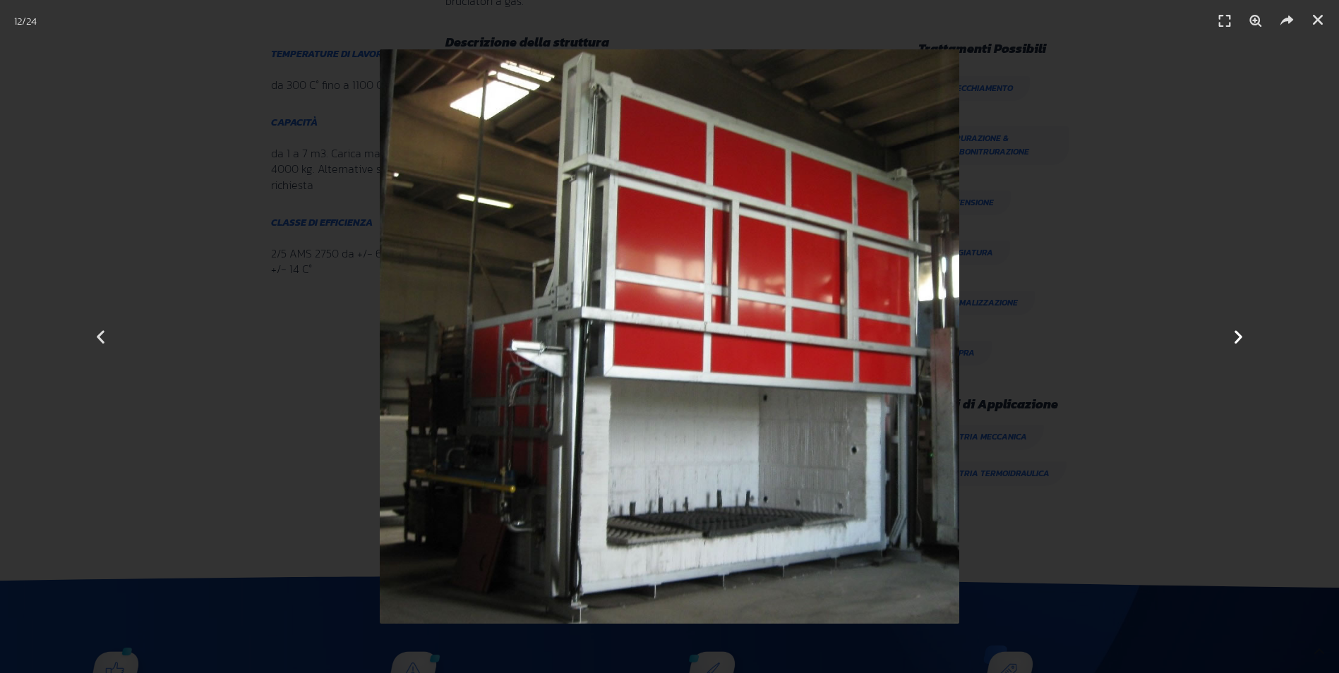
click at [1238, 336] on icon "Next slide" at bounding box center [1239, 337] width 18 height 18
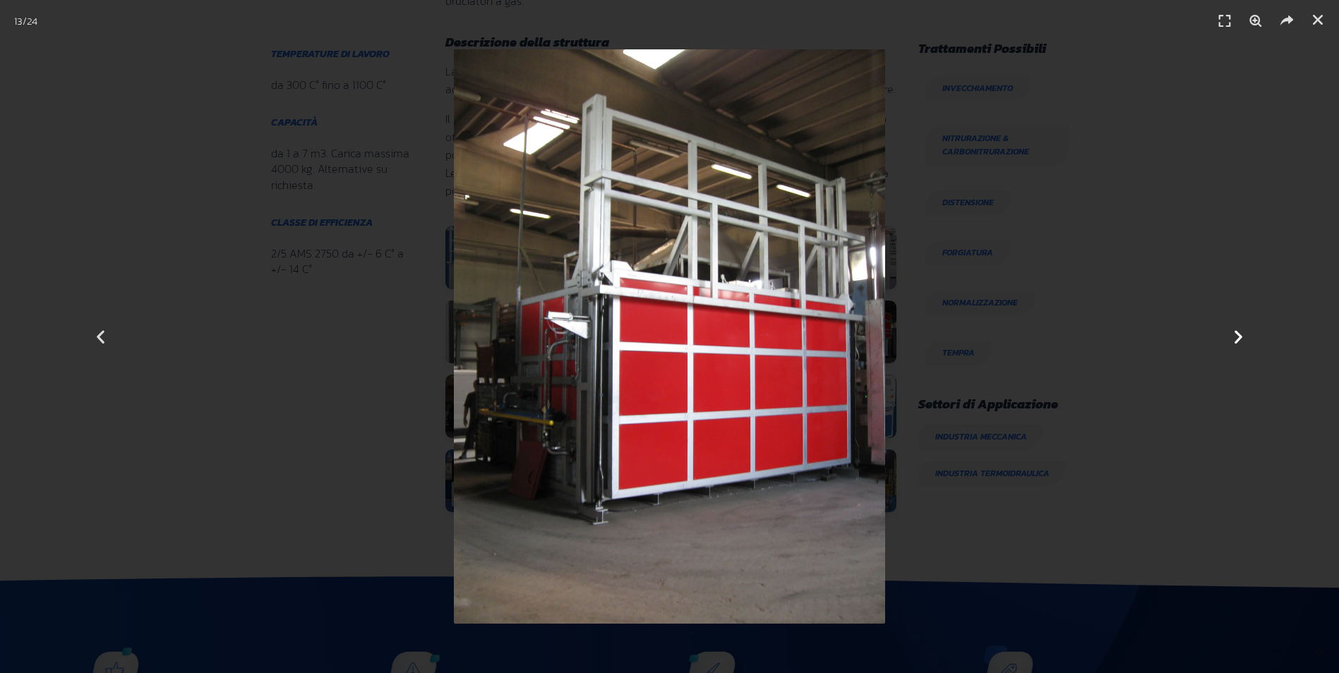
click at [1238, 336] on icon "Next slide" at bounding box center [1239, 337] width 18 height 18
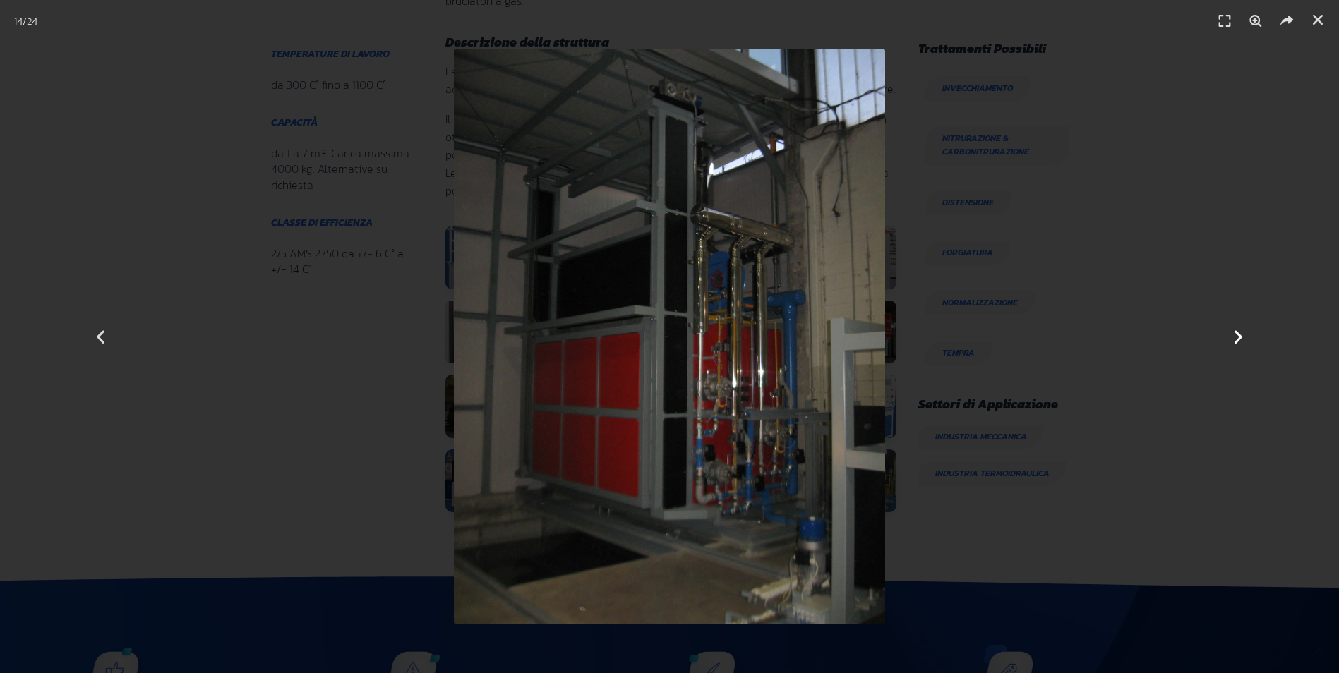
click at [1238, 336] on icon "Next slide" at bounding box center [1239, 337] width 18 height 18
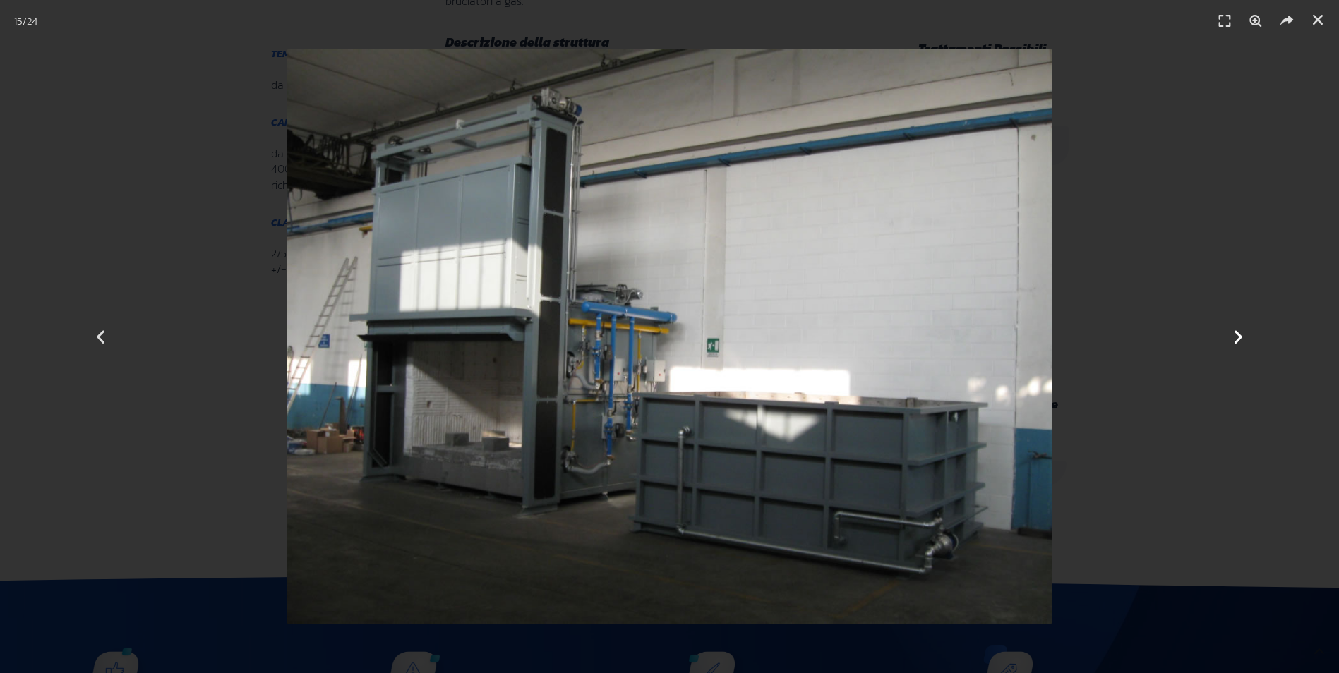
click at [1238, 336] on icon "Next slide" at bounding box center [1239, 337] width 18 height 18
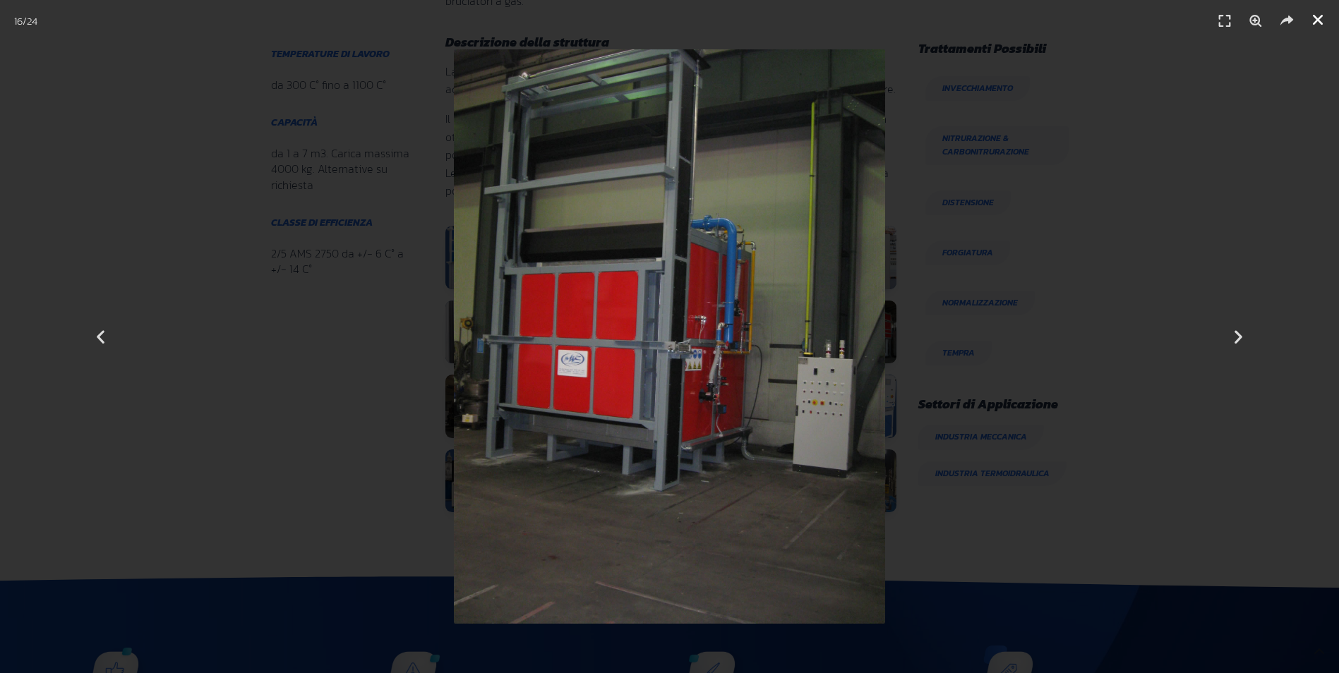
click at [1314, 15] on icon "Chiudi (Esc)" at bounding box center [1318, 20] width 14 height 14
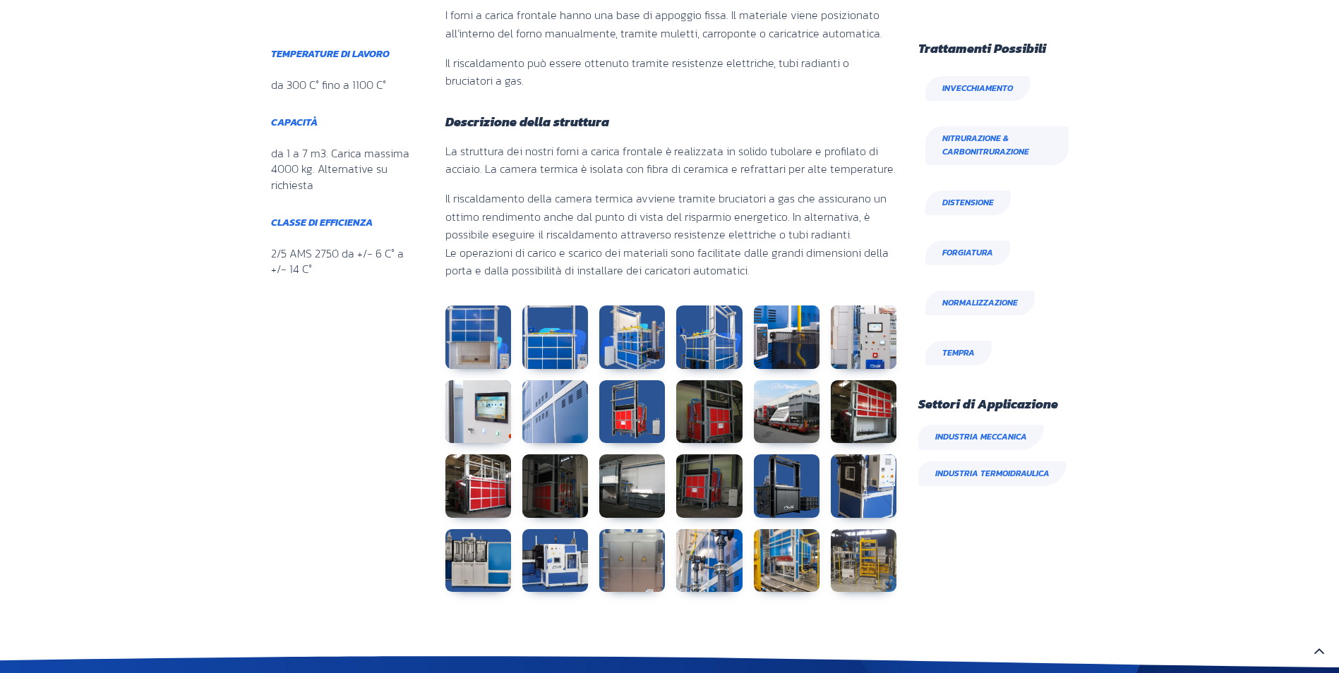
scroll to position [494, 0]
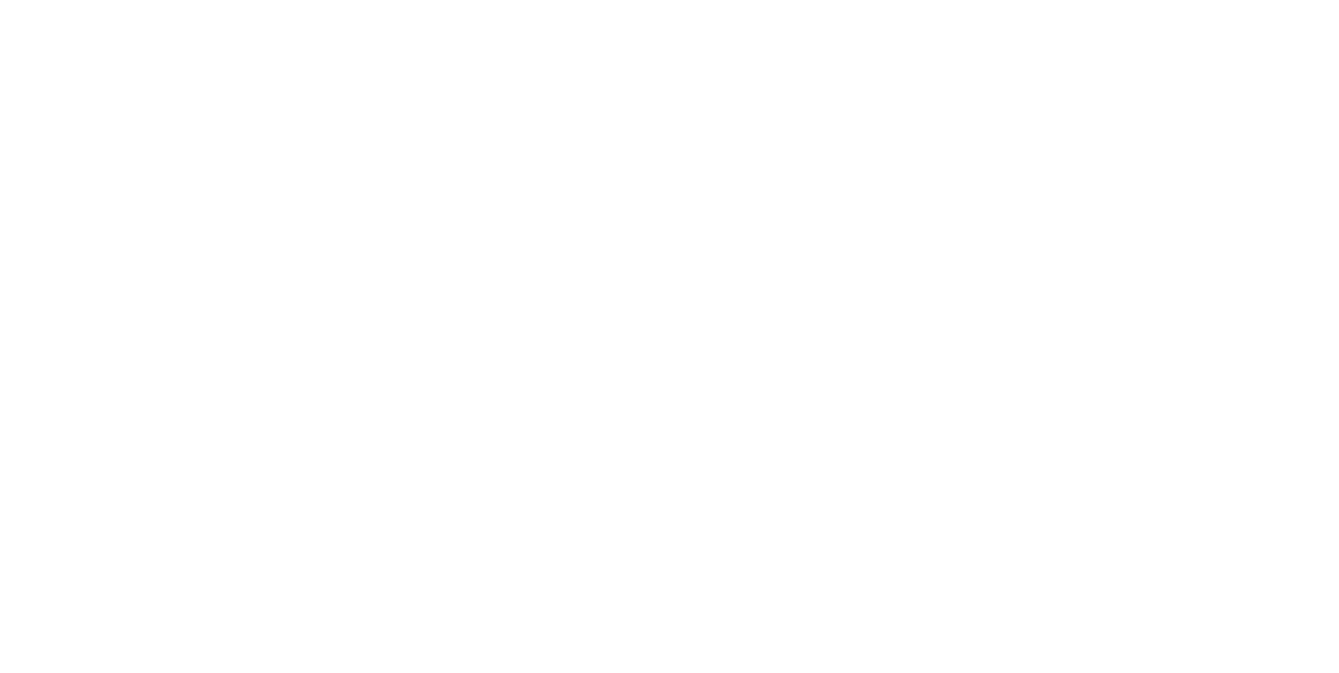
scroll to position [520, 826]
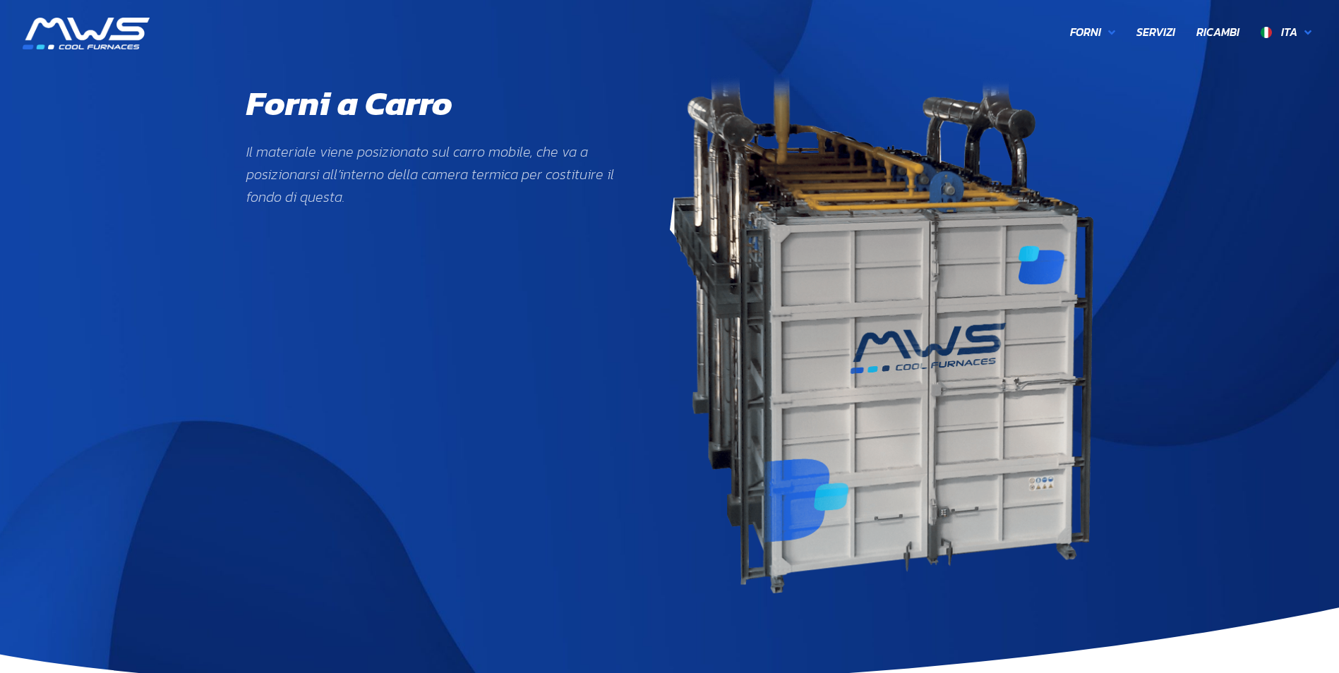
click at [948, 341] on img at bounding box center [882, 333] width 424 height 520
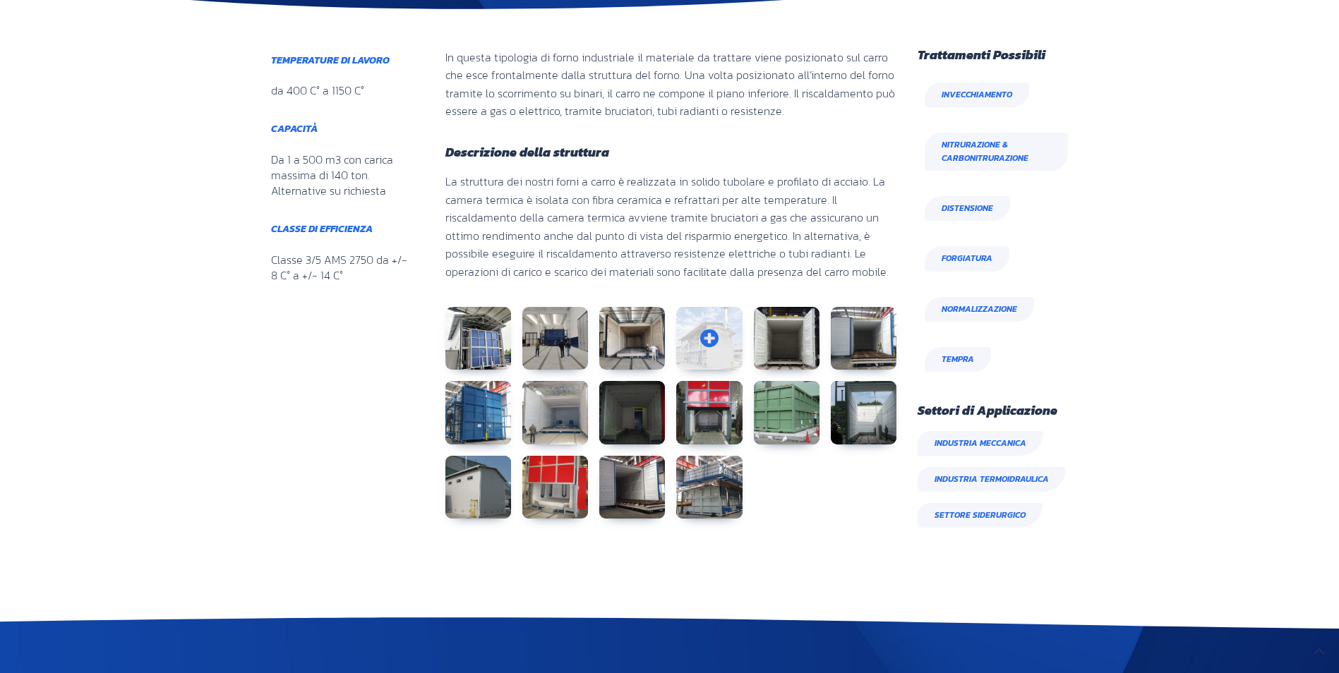
scroll to position [706, 0]
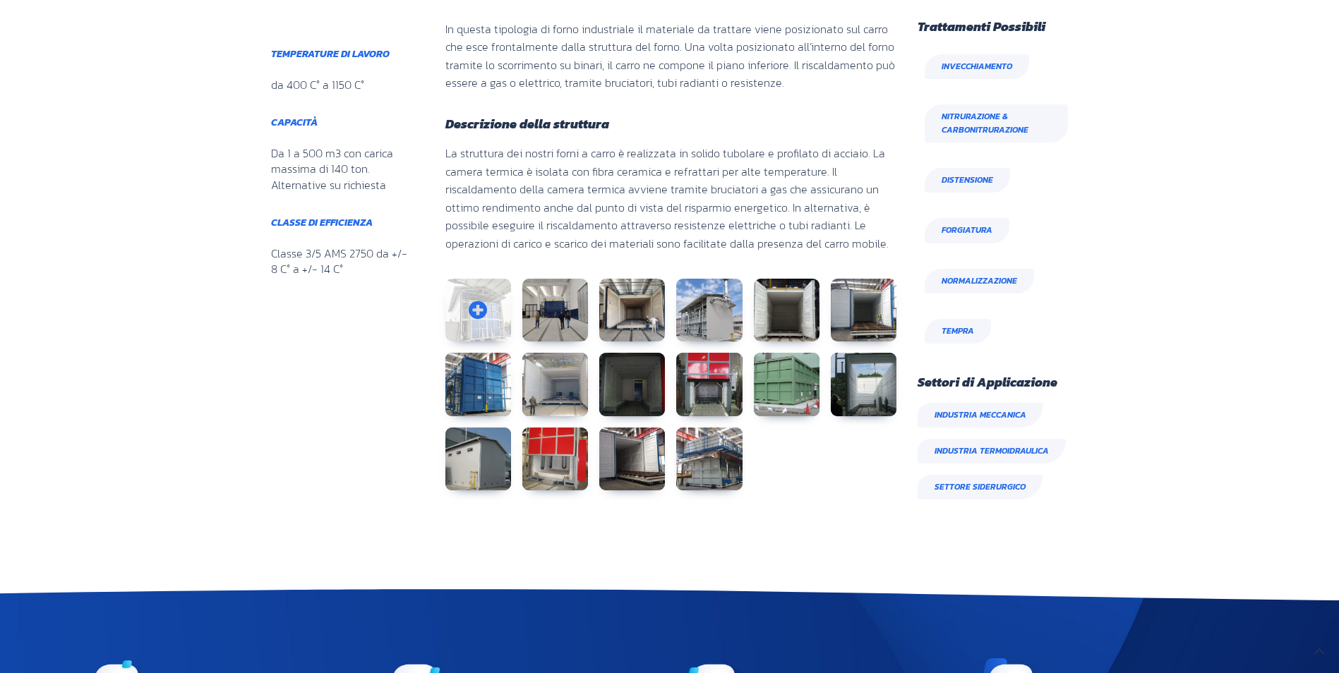
click at [481, 306] on link at bounding box center [478, 311] width 66 height 64
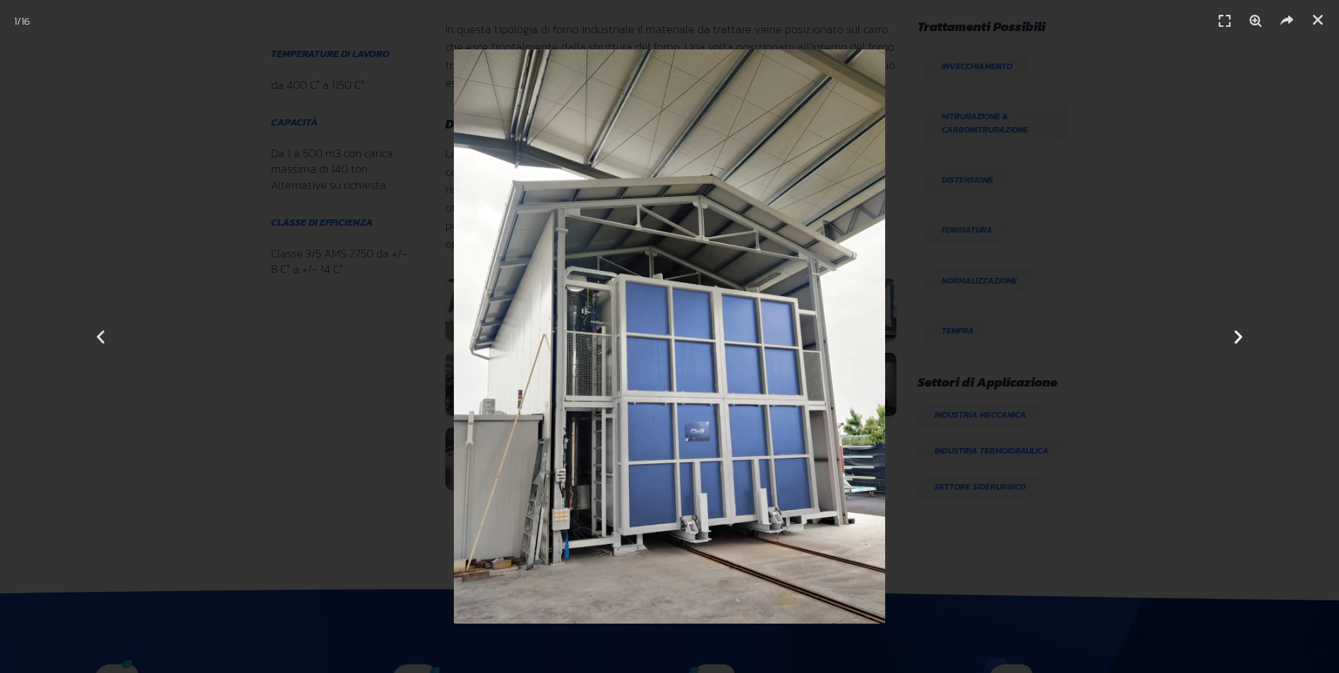
click at [1239, 339] on icon "Next slide" at bounding box center [1239, 337] width 18 height 18
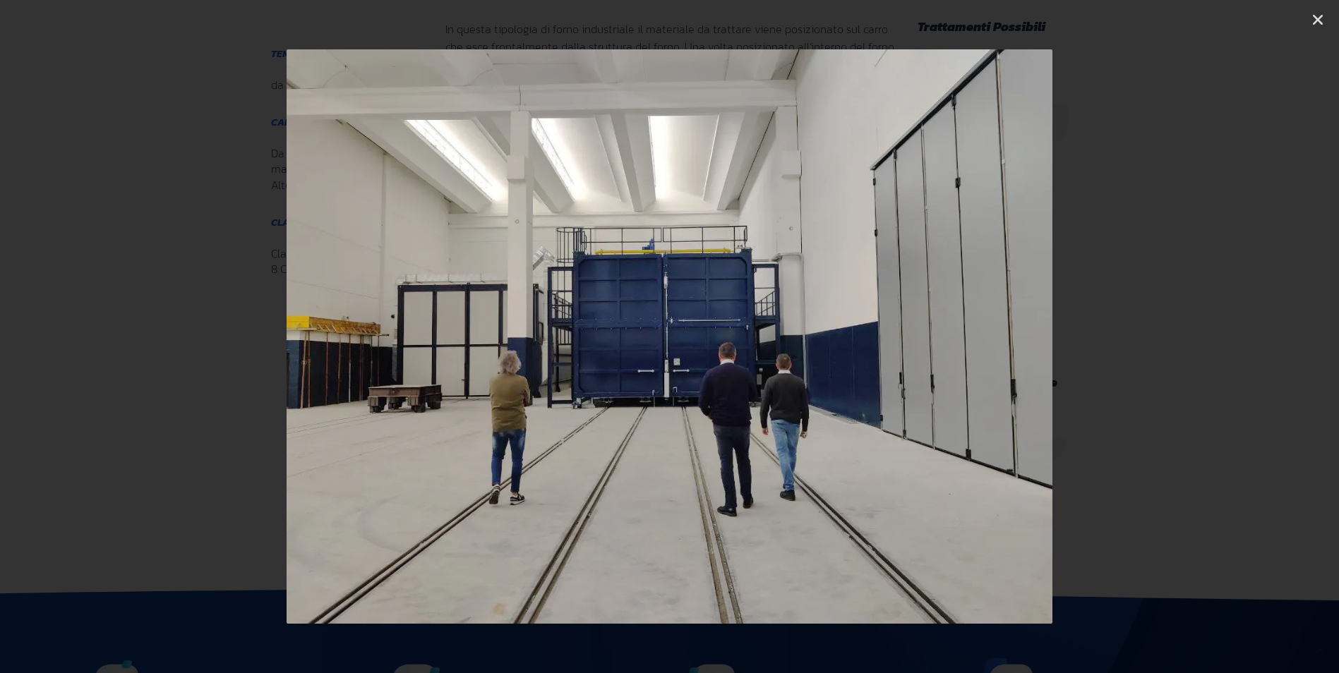
click at [1239, 339] on icon "Next slide" at bounding box center [1239, 337] width 18 height 18
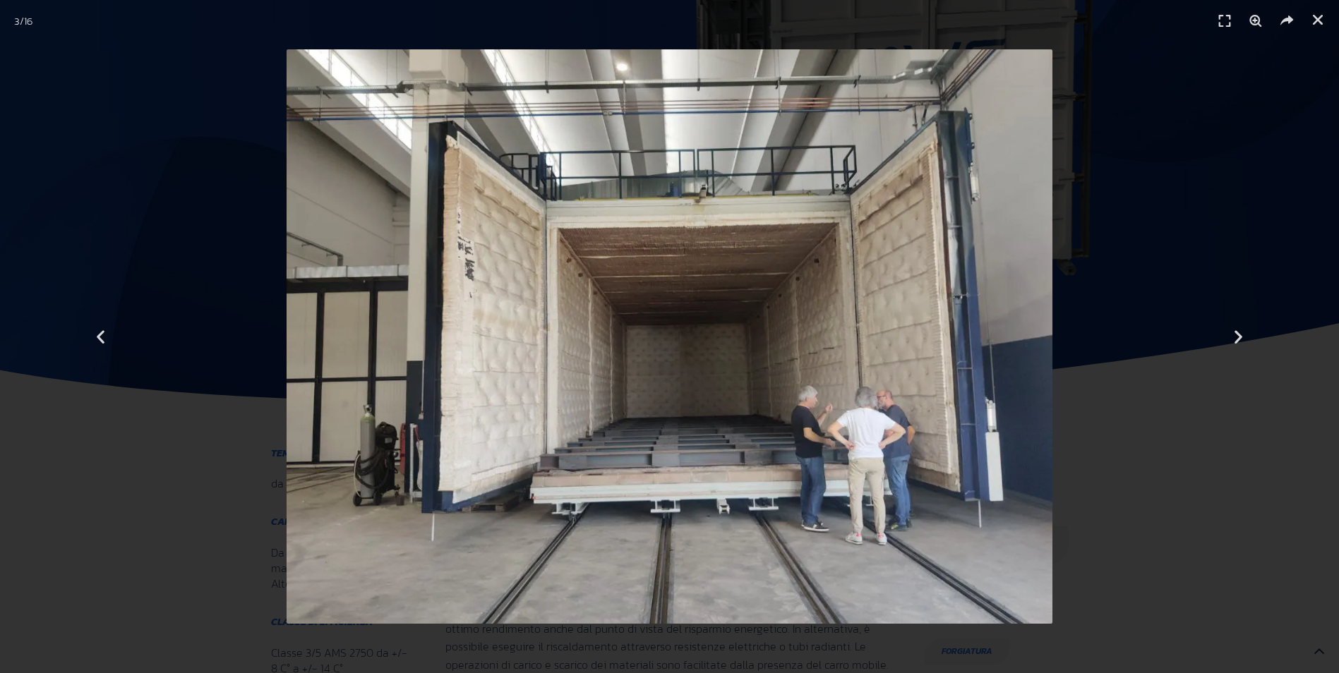
scroll to position [282, 0]
click at [1239, 339] on icon "Next slide" at bounding box center [1239, 337] width 18 height 18
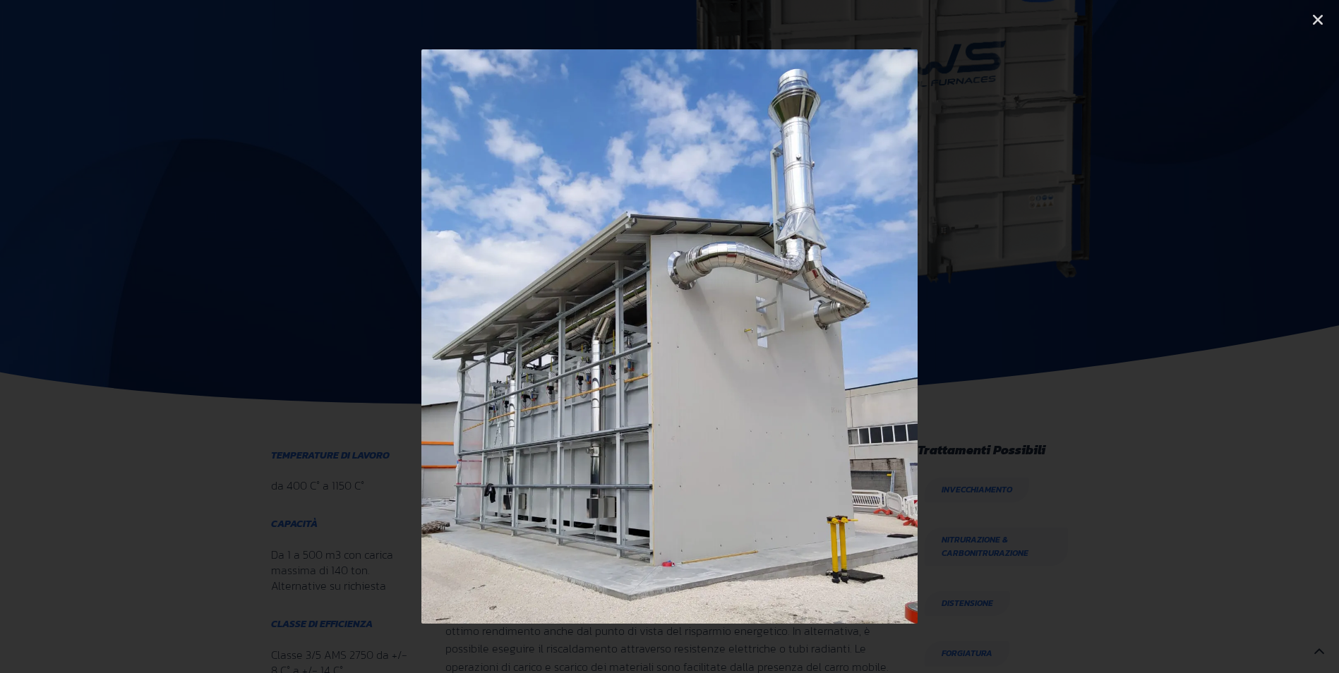
click at [1239, 339] on icon "Next slide" at bounding box center [1239, 337] width 18 height 18
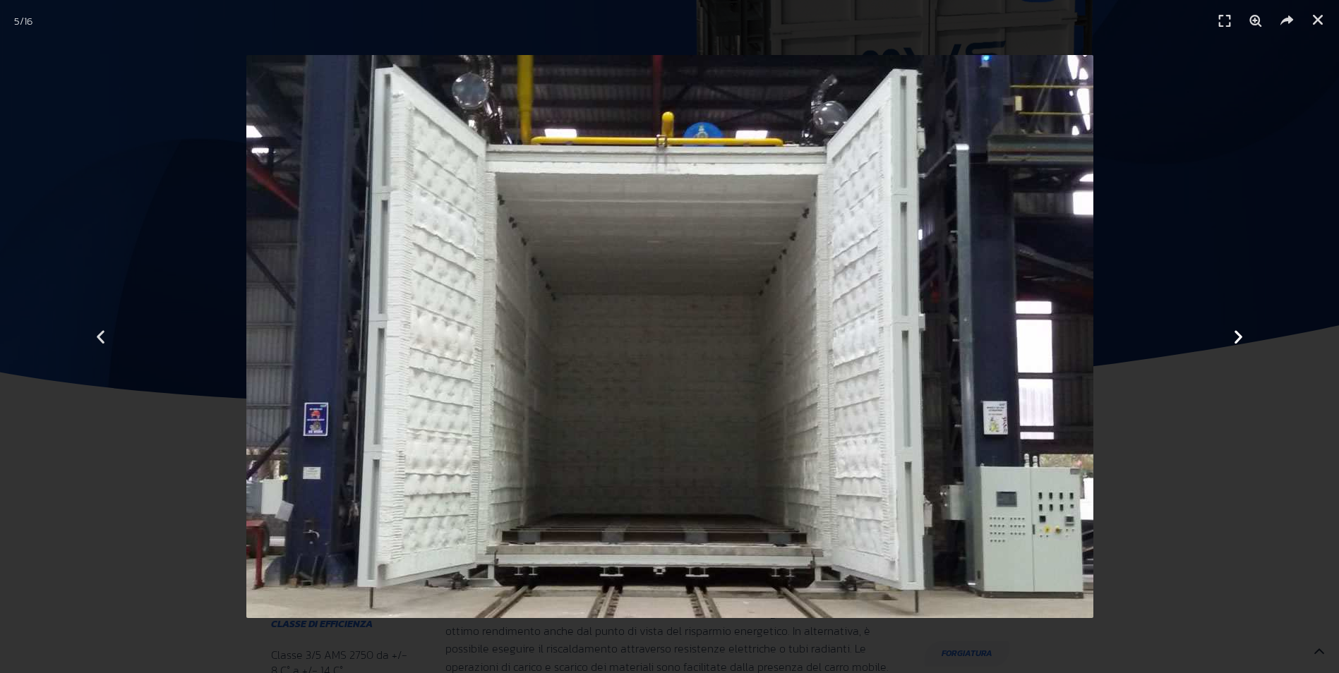
click at [1239, 339] on icon "Next slide" at bounding box center [1239, 337] width 18 height 18
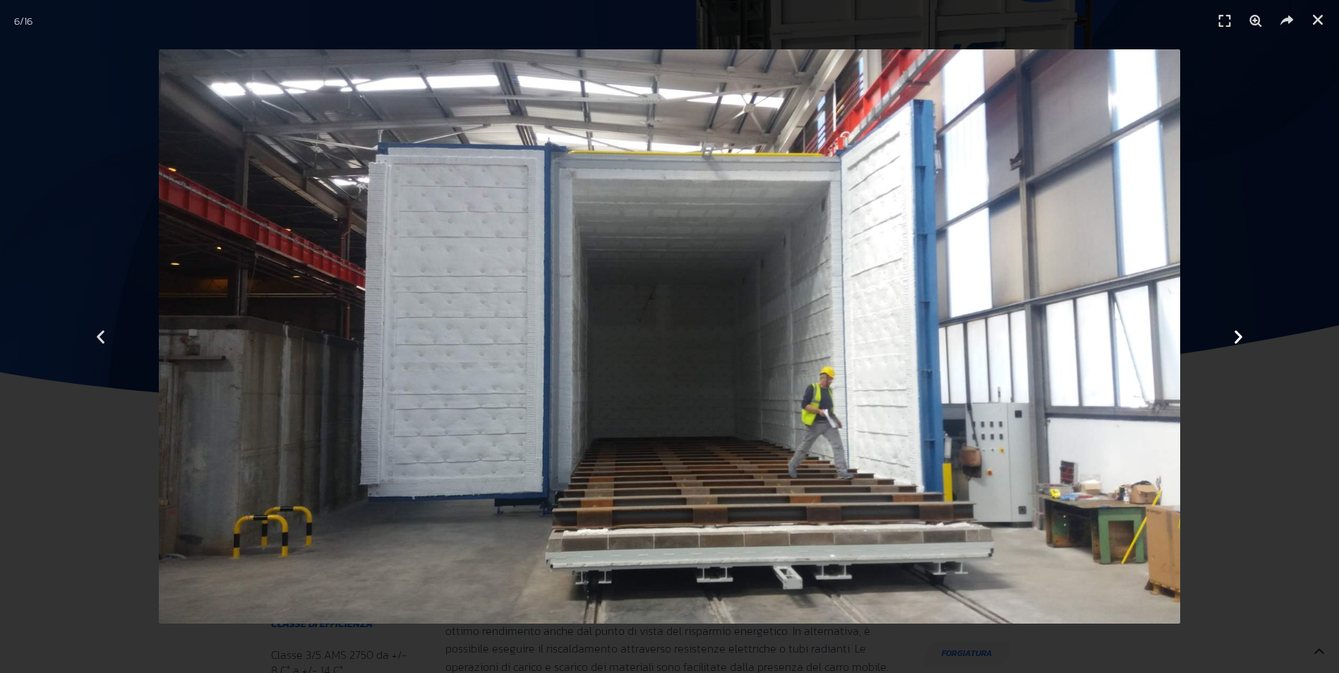
click at [1239, 339] on icon "Next slide" at bounding box center [1239, 337] width 18 height 18
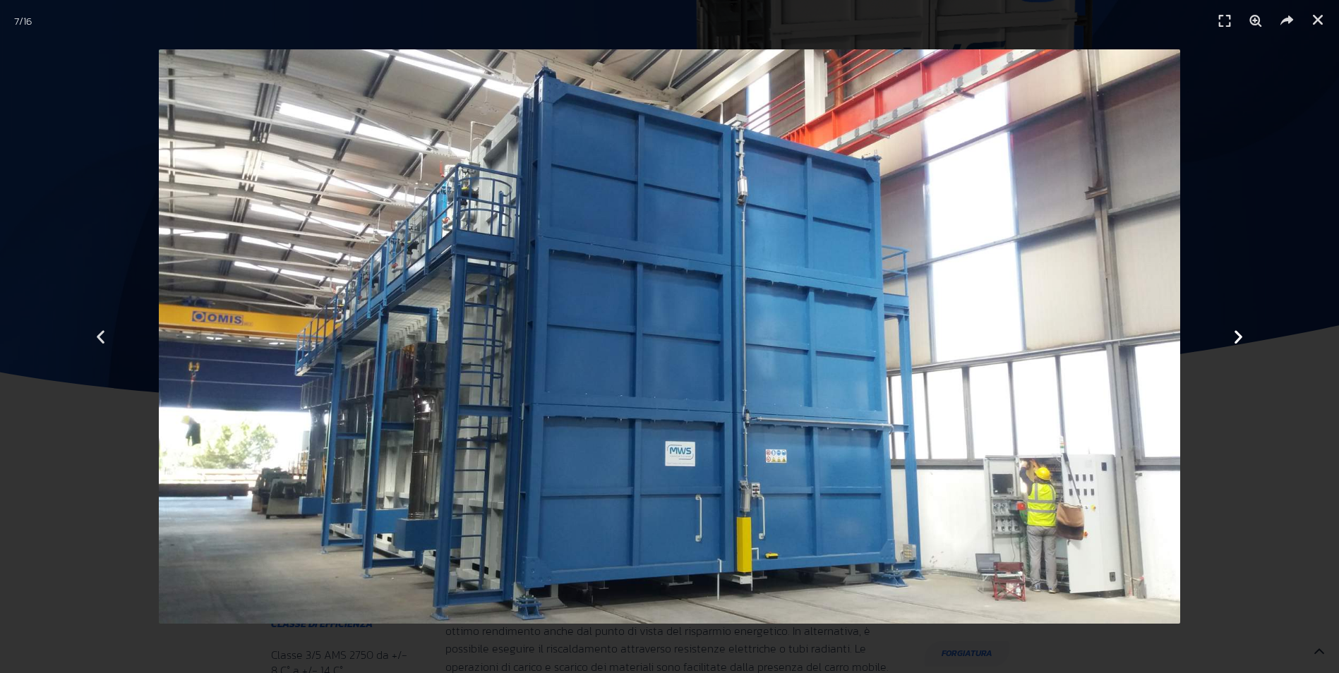
click at [1239, 339] on icon "Next slide" at bounding box center [1239, 337] width 18 height 18
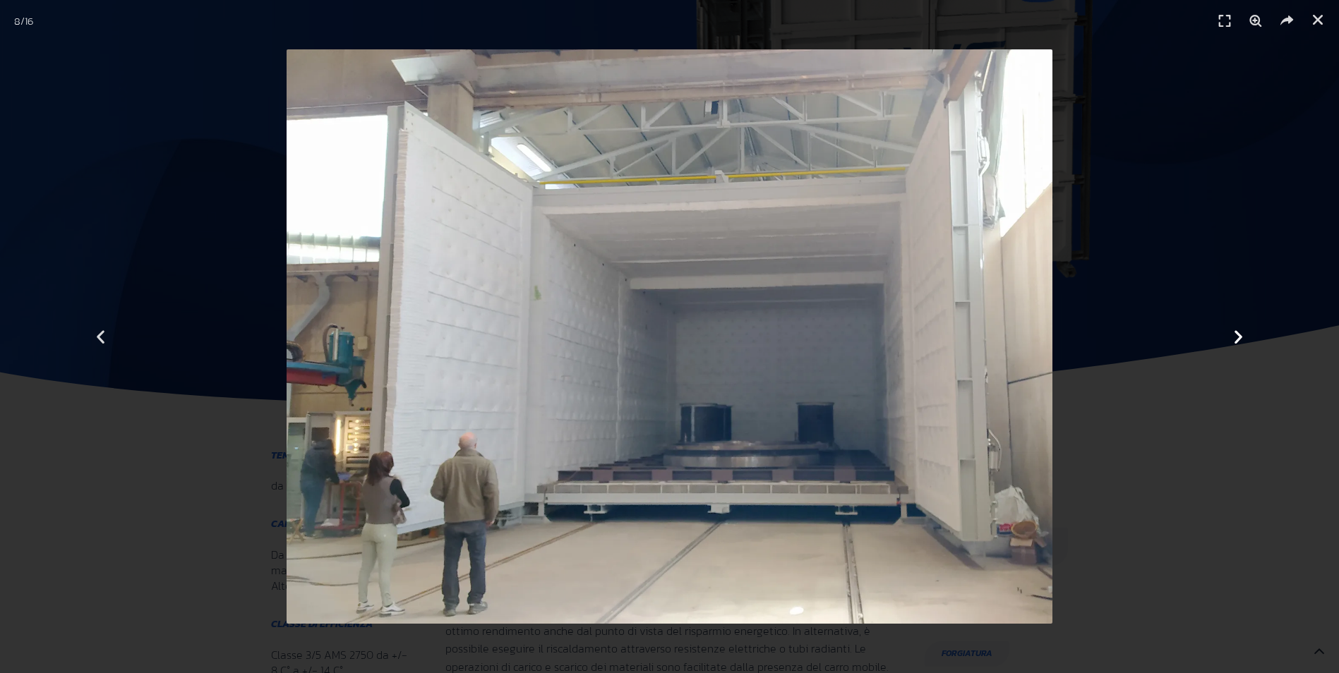
click at [1239, 339] on icon "Next slide" at bounding box center [1239, 337] width 18 height 18
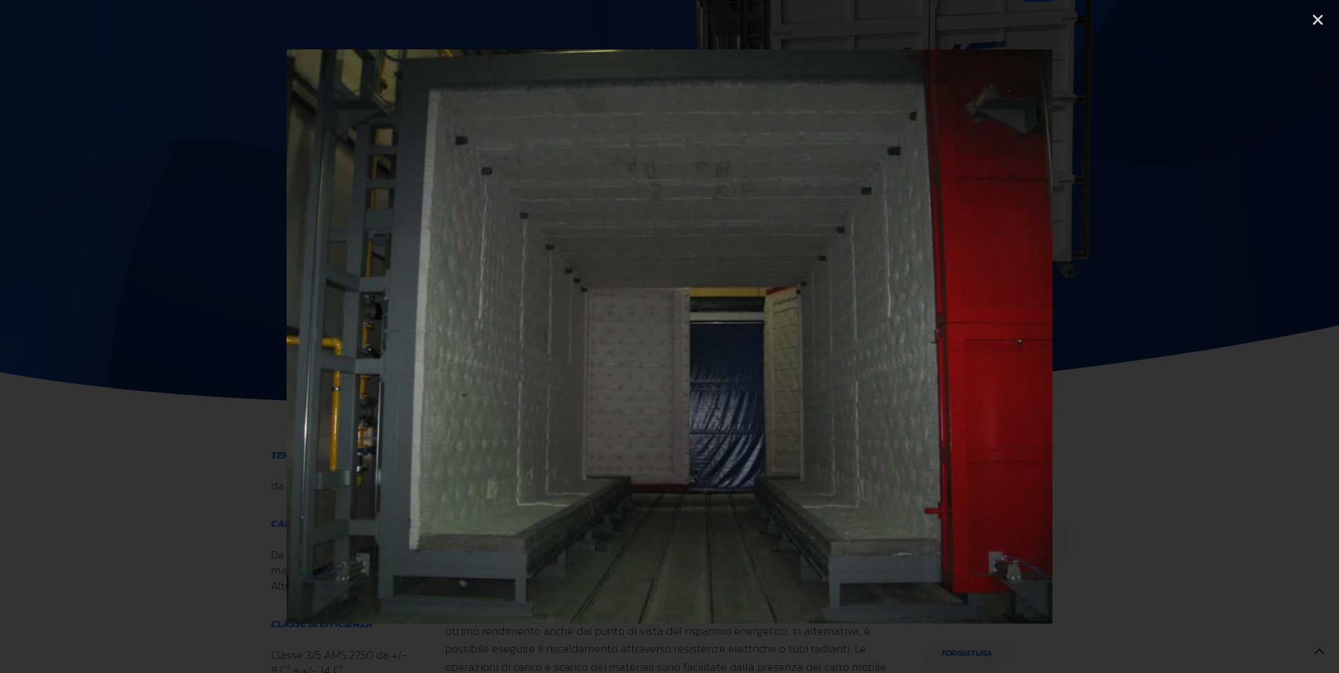
click at [1239, 339] on icon "Next slide" at bounding box center [1239, 337] width 18 height 18
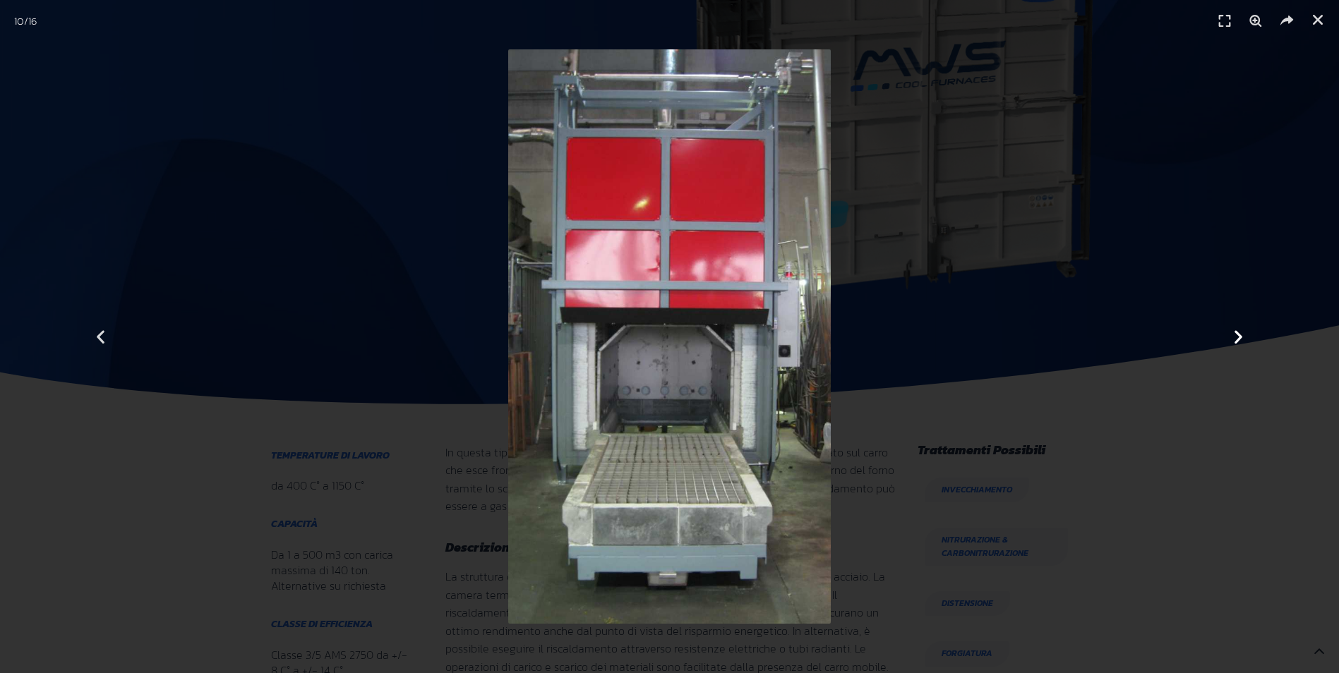
click at [1239, 339] on icon "Next slide" at bounding box center [1239, 337] width 18 height 18
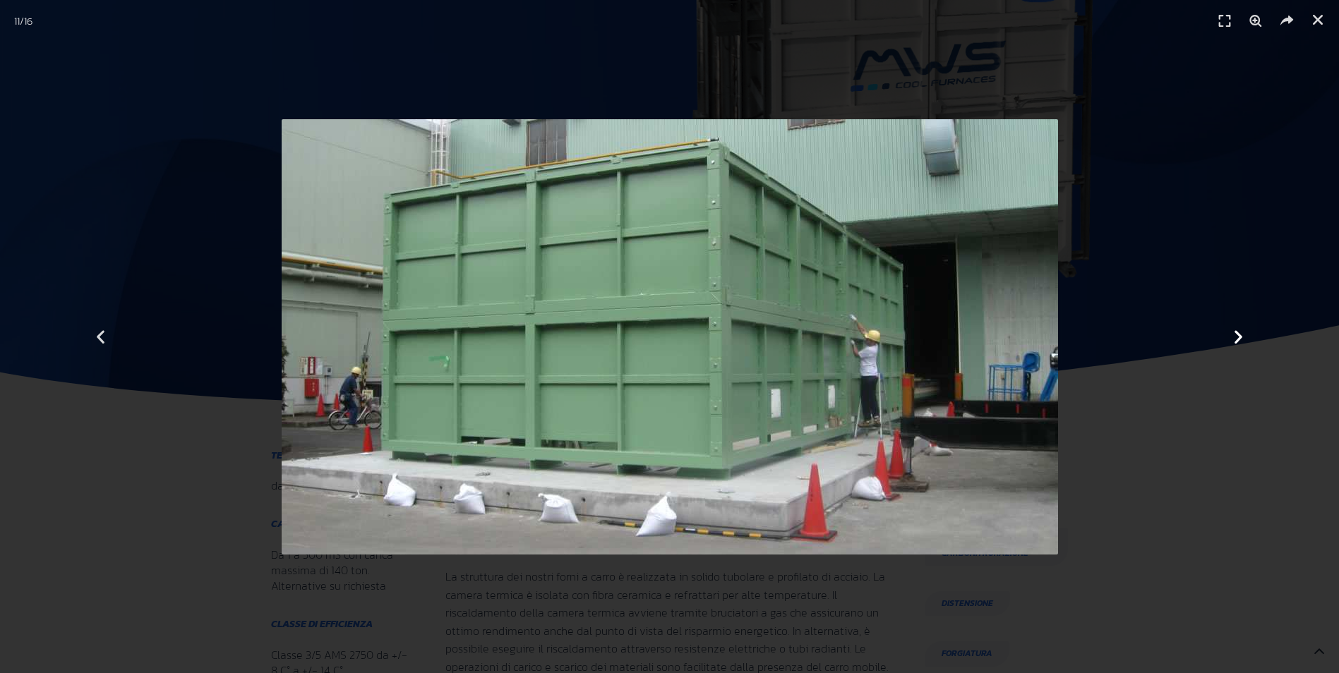
click at [1239, 339] on icon "Next slide" at bounding box center [1239, 337] width 18 height 18
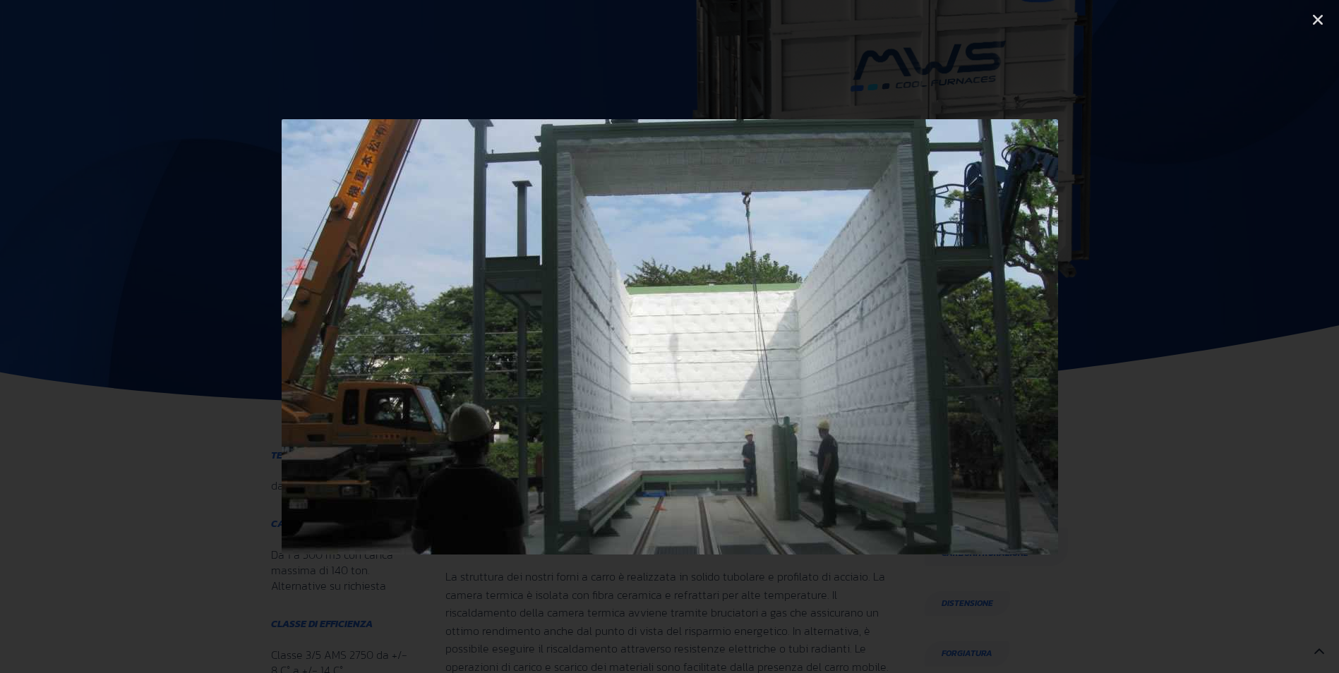
click at [1239, 339] on icon "Next slide" at bounding box center [1239, 337] width 18 height 18
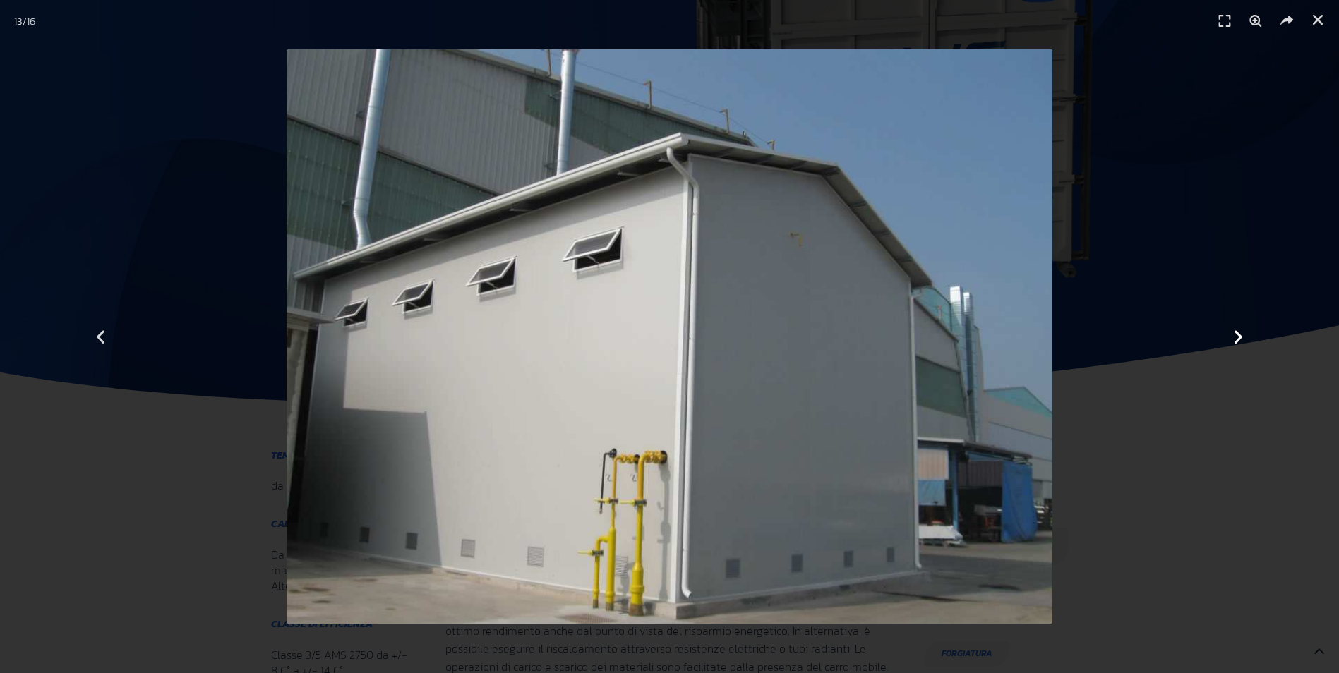
click at [1239, 339] on icon "Next slide" at bounding box center [1239, 337] width 18 height 18
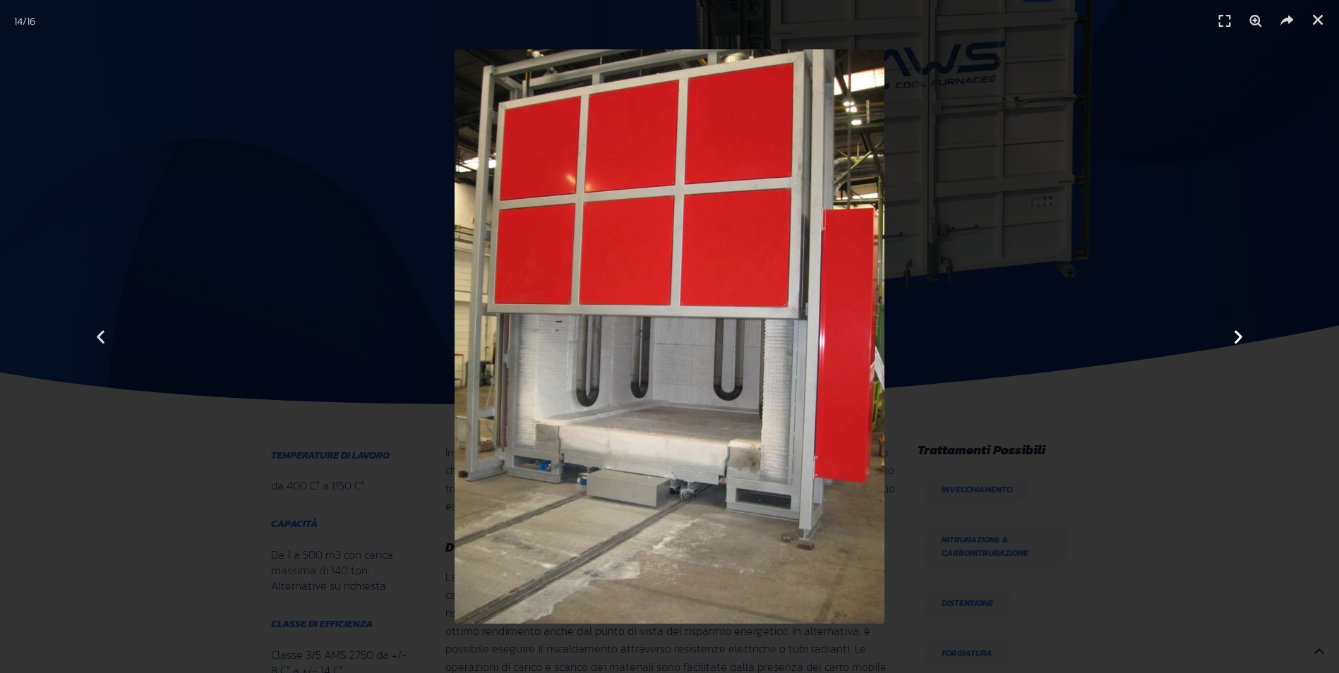
click at [1239, 339] on icon "Next slide" at bounding box center [1239, 337] width 18 height 18
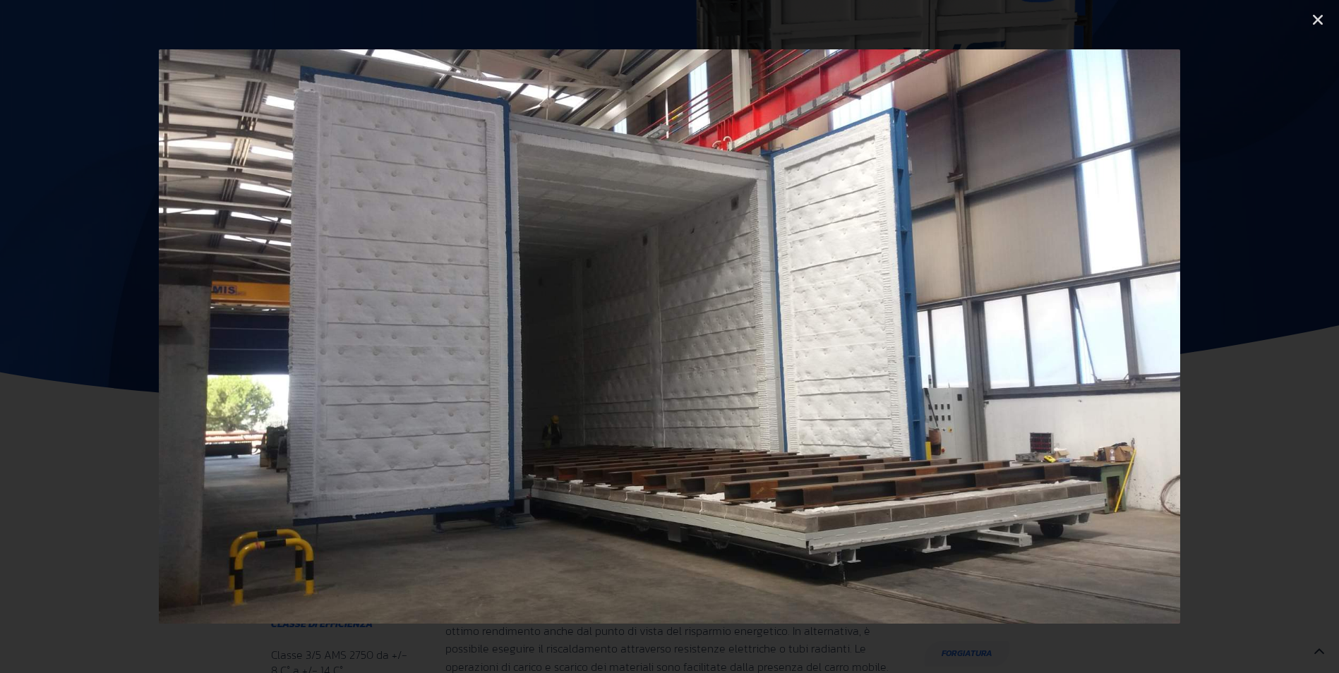
click at [1239, 339] on icon "Next slide" at bounding box center [1239, 337] width 18 height 18
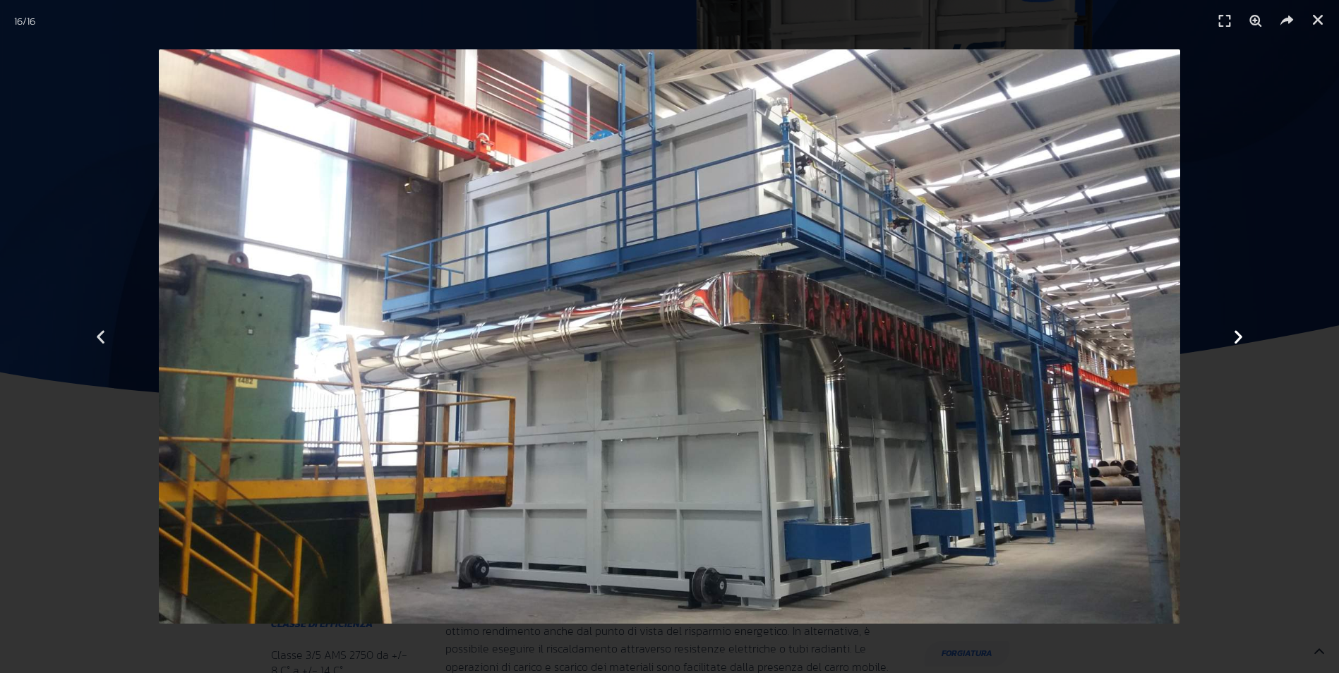
click at [1239, 339] on icon "Next slide" at bounding box center [1239, 337] width 18 height 18
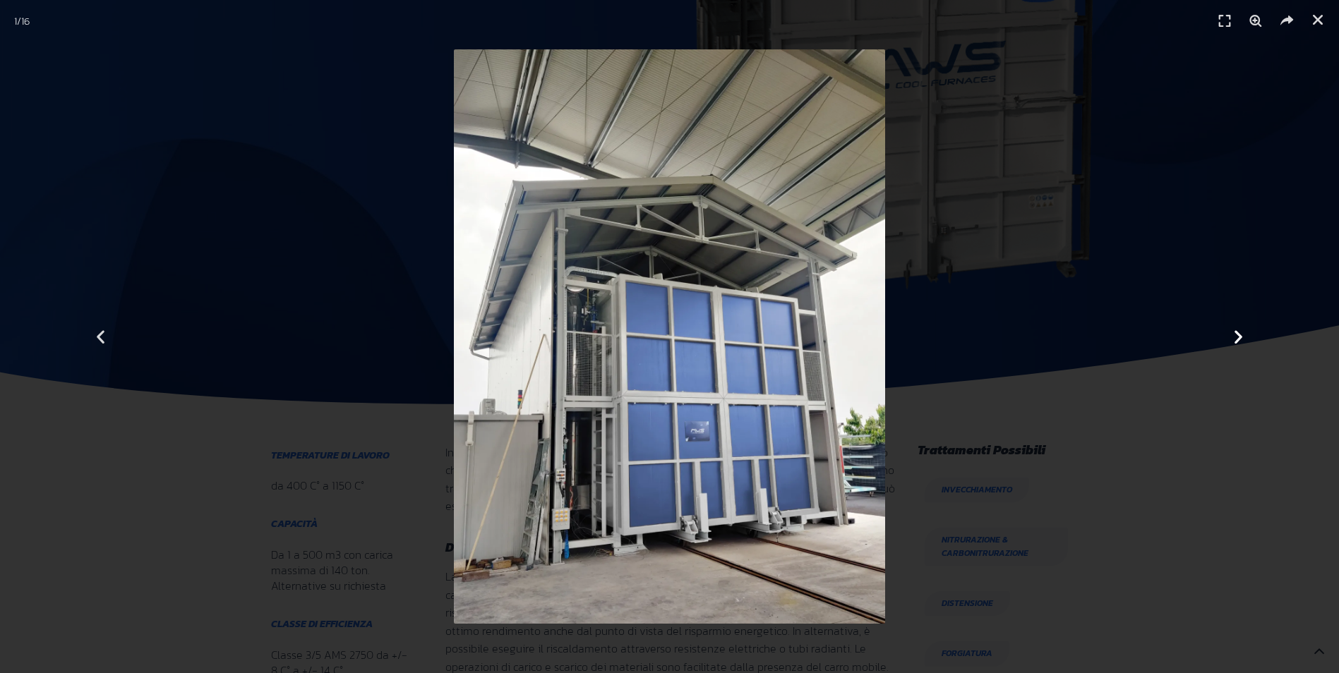
click at [1239, 339] on icon "Next slide" at bounding box center [1239, 337] width 18 height 18
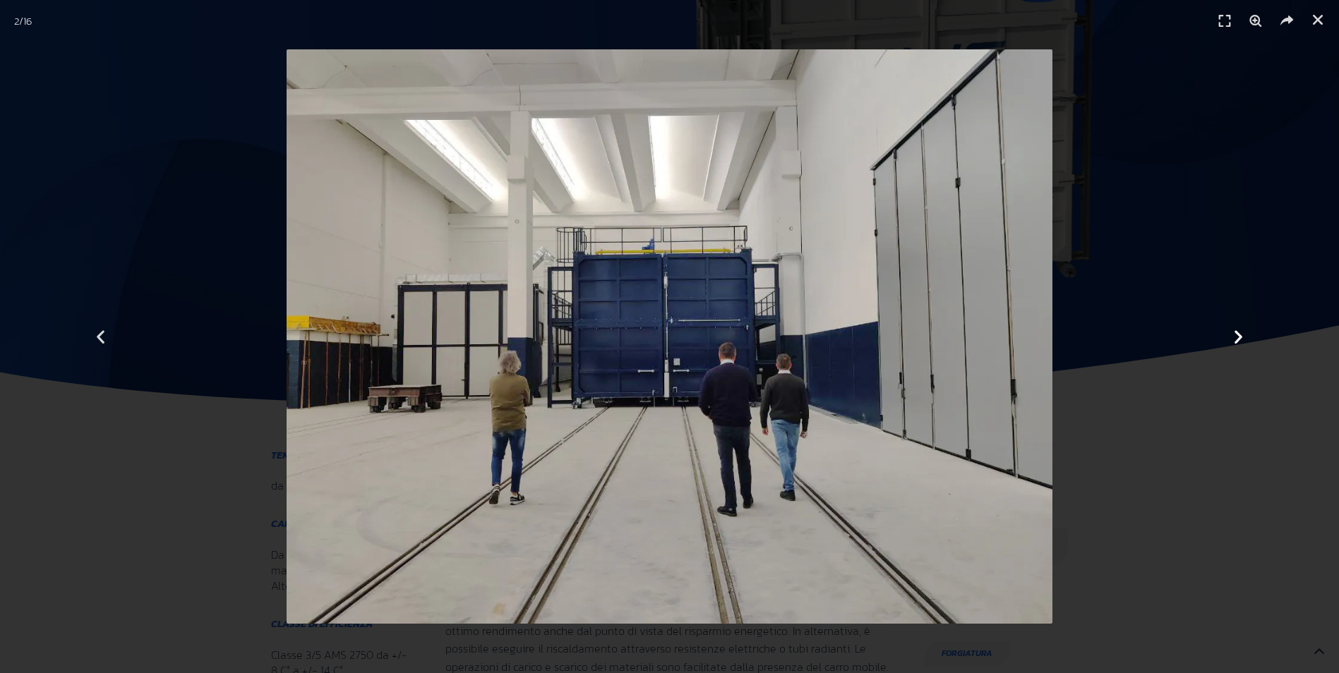
click at [1239, 339] on icon "Next slide" at bounding box center [1239, 337] width 18 height 18
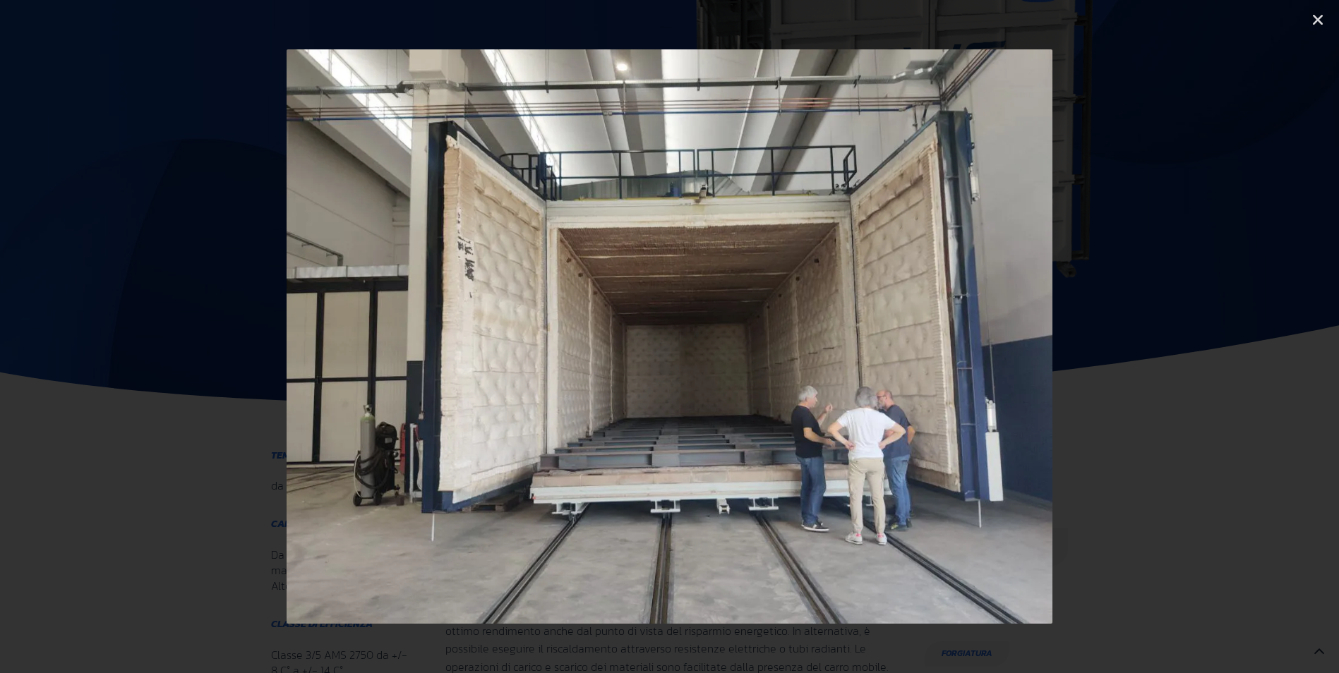
click at [1239, 339] on icon "Next slide" at bounding box center [1239, 337] width 18 height 18
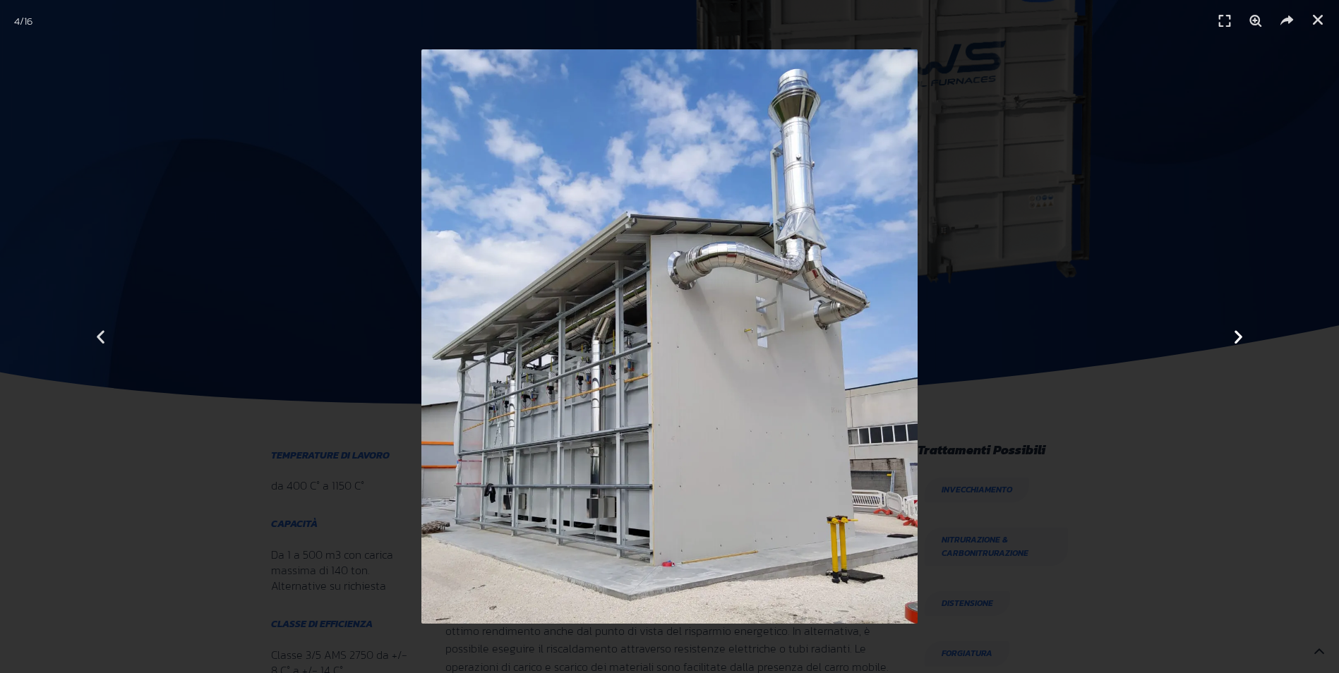
click at [1239, 339] on icon "Next slide" at bounding box center [1239, 337] width 18 height 18
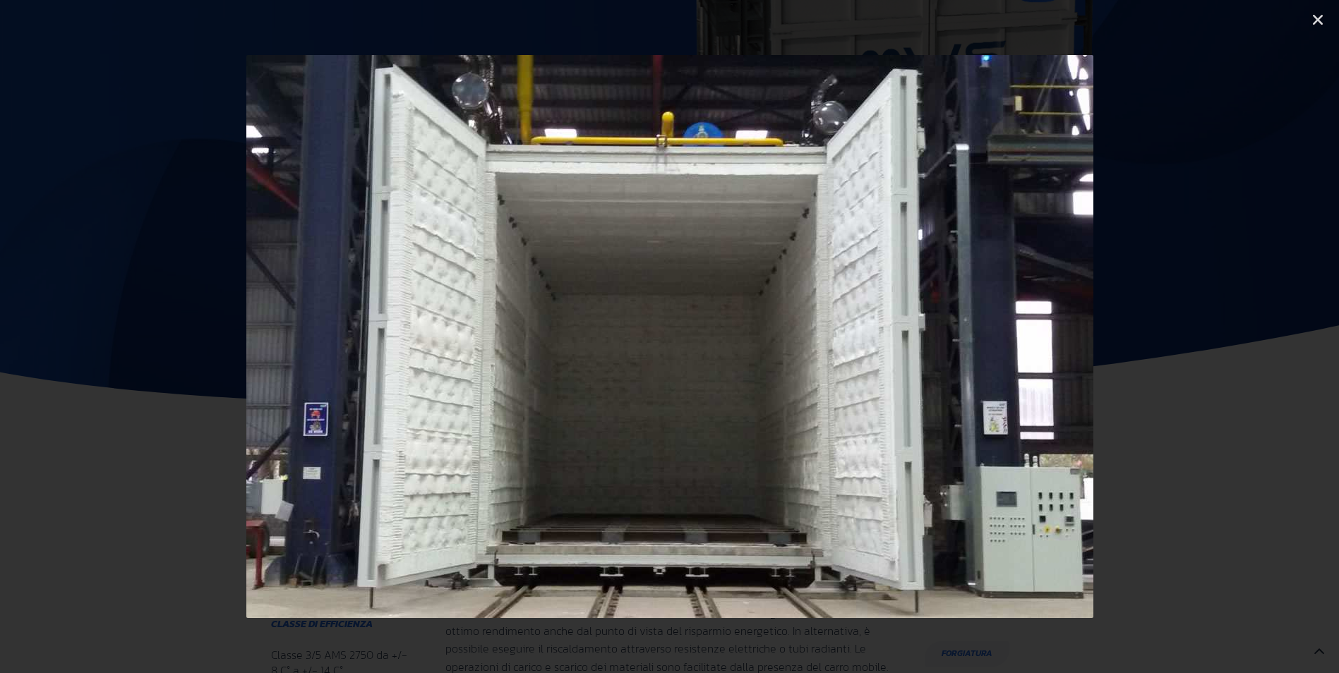
click at [1239, 339] on icon "Next slide" at bounding box center [1239, 337] width 18 height 18
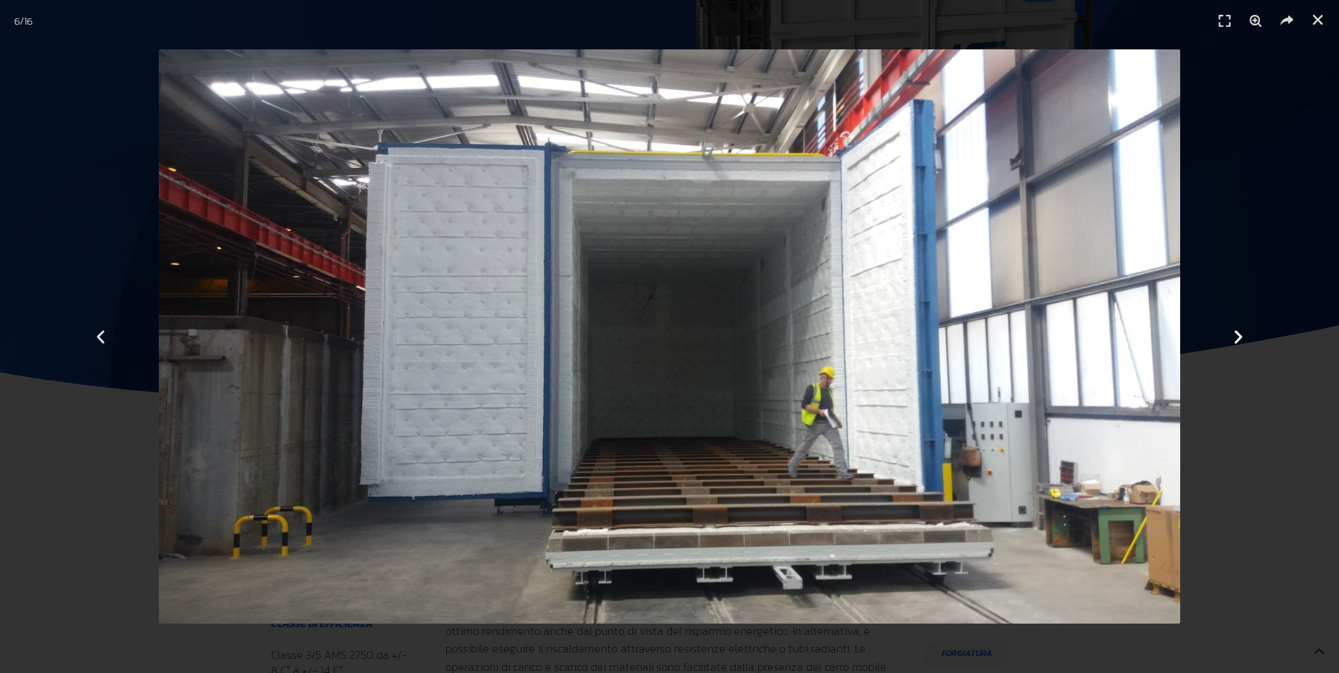
click at [1239, 339] on icon "Next slide" at bounding box center [1239, 337] width 18 height 18
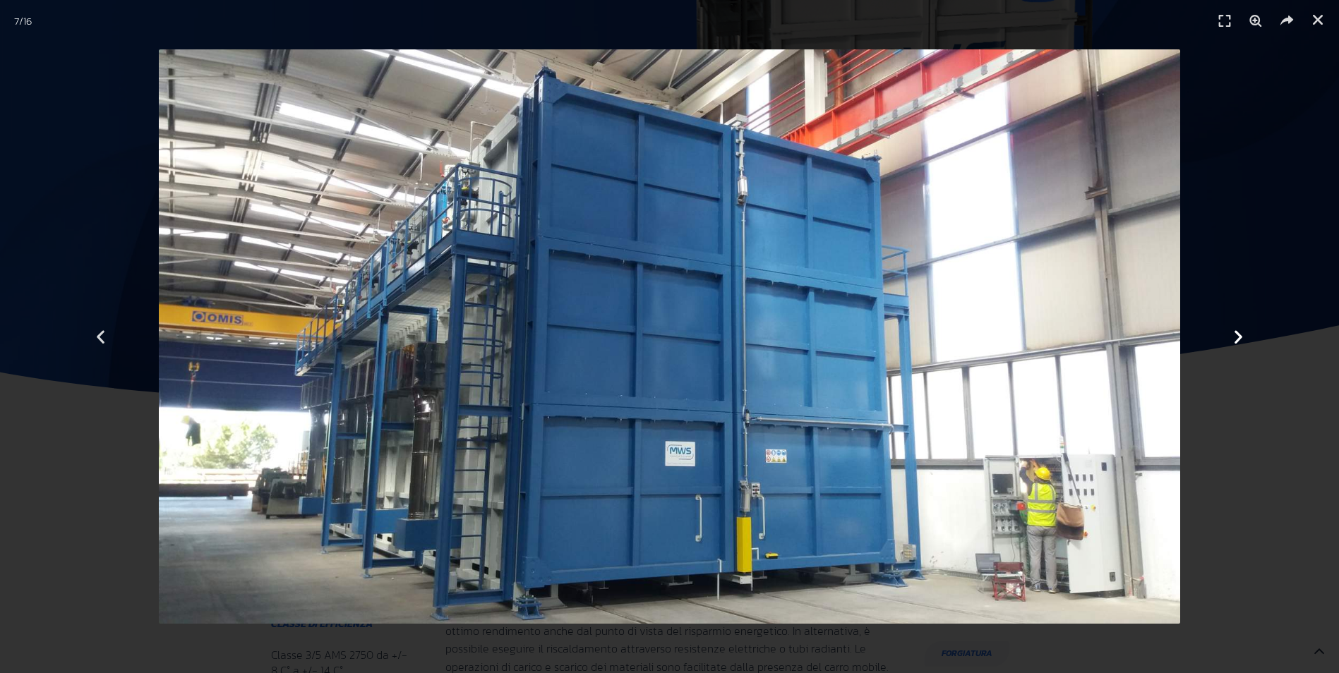
click at [1239, 339] on icon "Next slide" at bounding box center [1239, 337] width 18 height 18
click at [108, 348] on div "Precedente" at bounding box center [100, 336] width 201 height 673
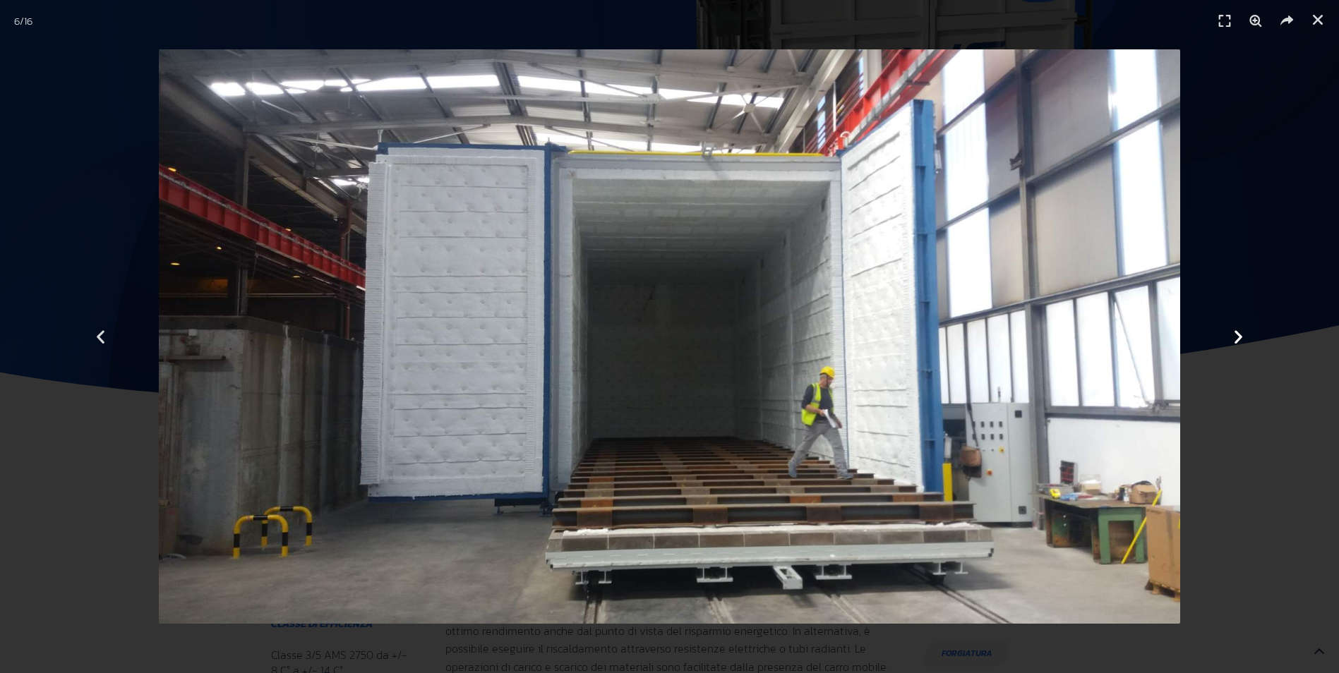
click at [1243, 338] on icon "Next slide" at bounding box center [1239, 337] width 18 height 18
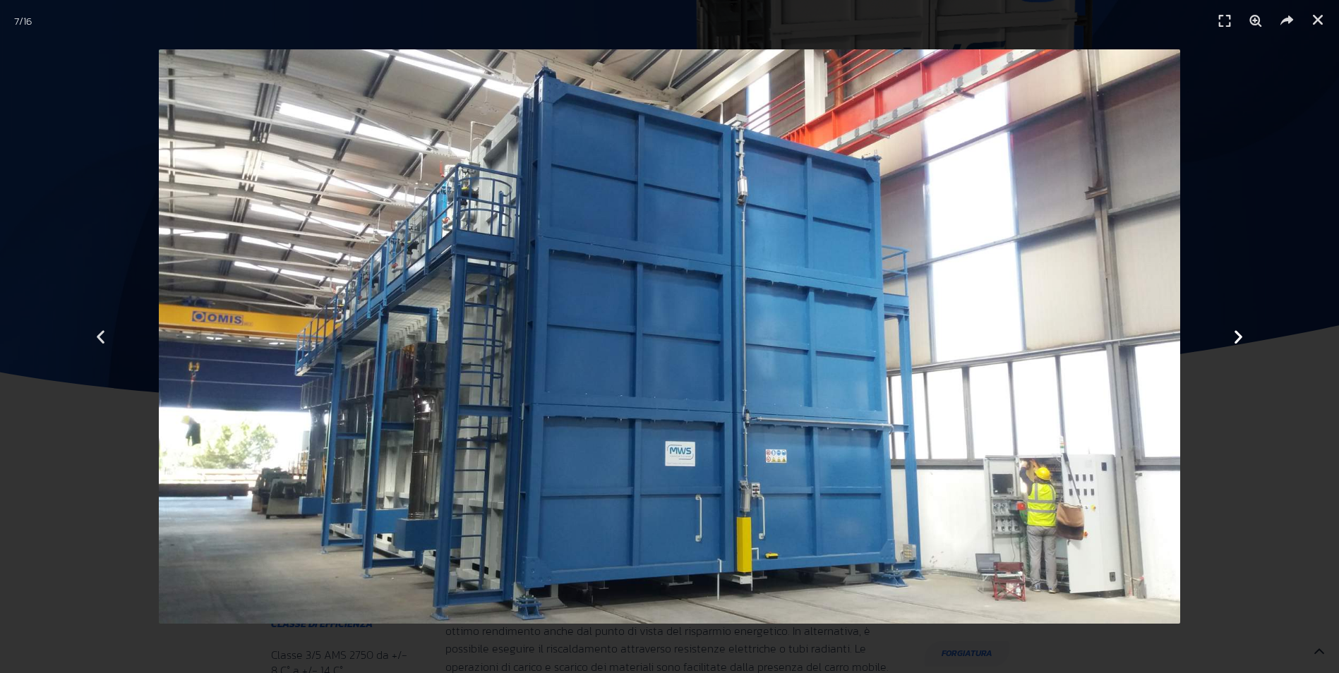
click at [1243, 338] on icon "Next slide" at bounding box center [1239, 337] width 18 height 18
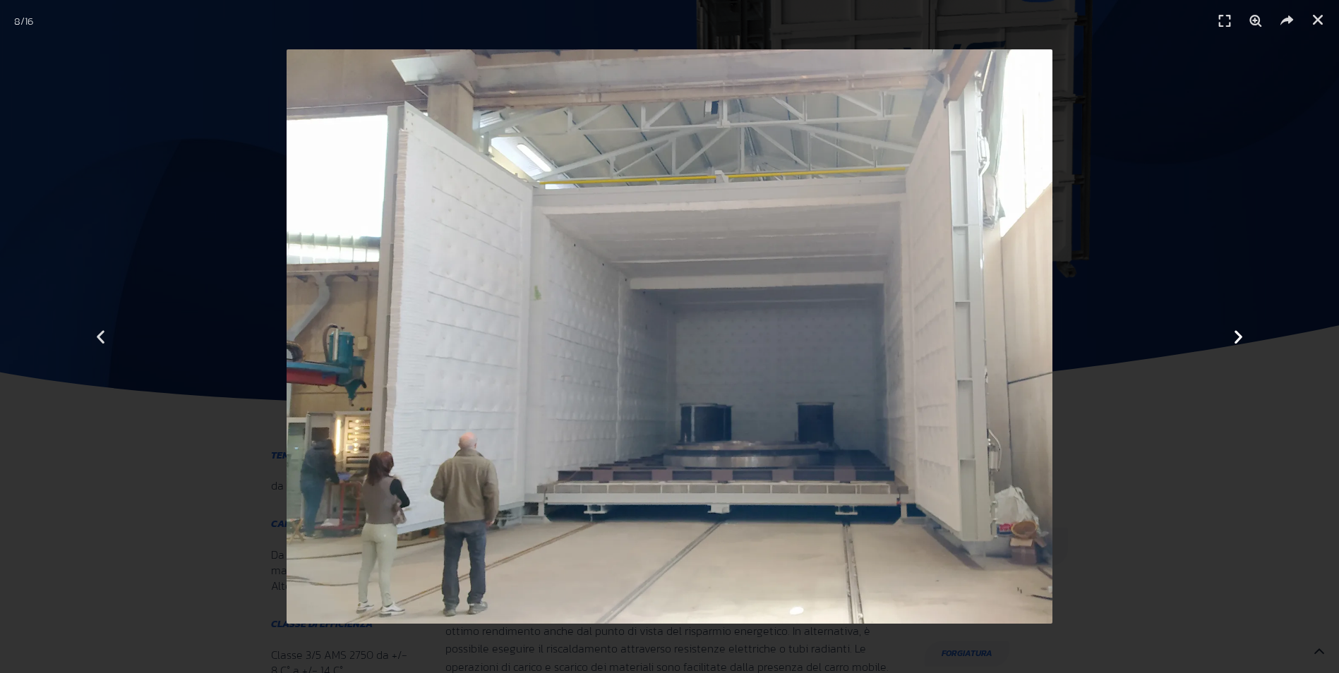
click at [1243, 338] on icon "Next slide" at bounding box center [1239, 337] width 18 height 18
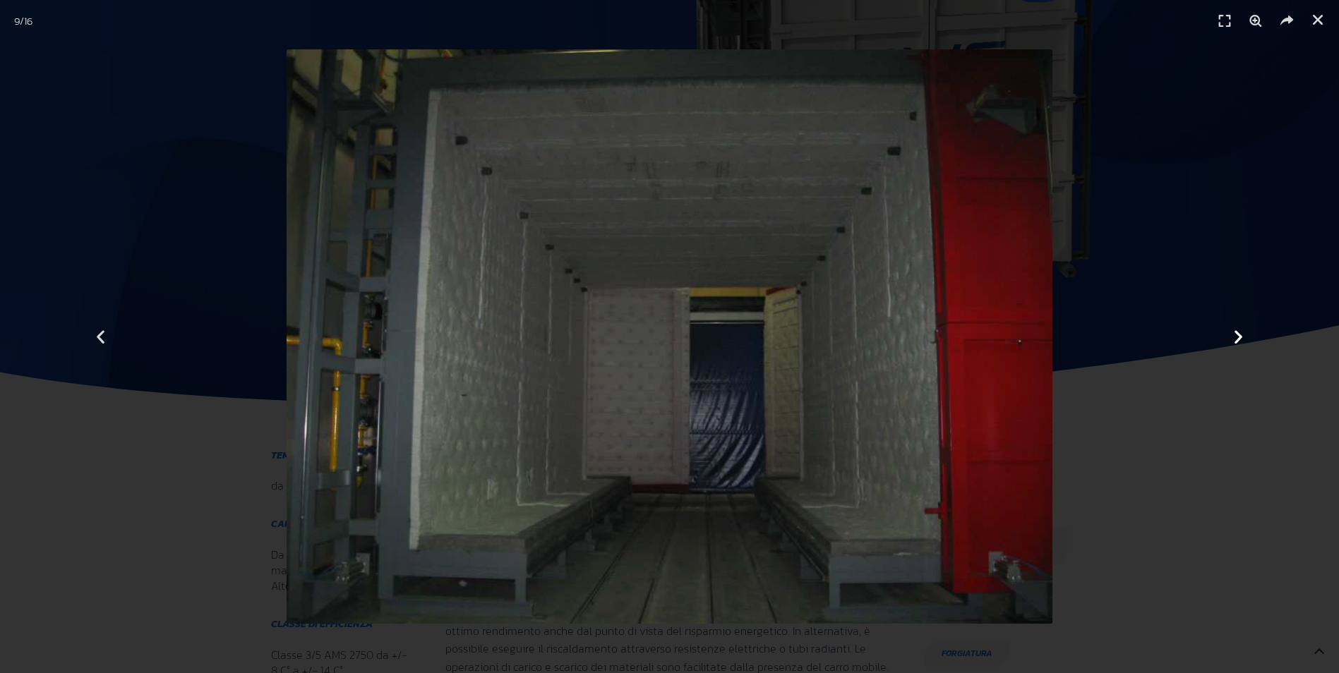
click at [1243, 338] on icon "Next slide" at bounding box center [1239, 337] width 18 height 18
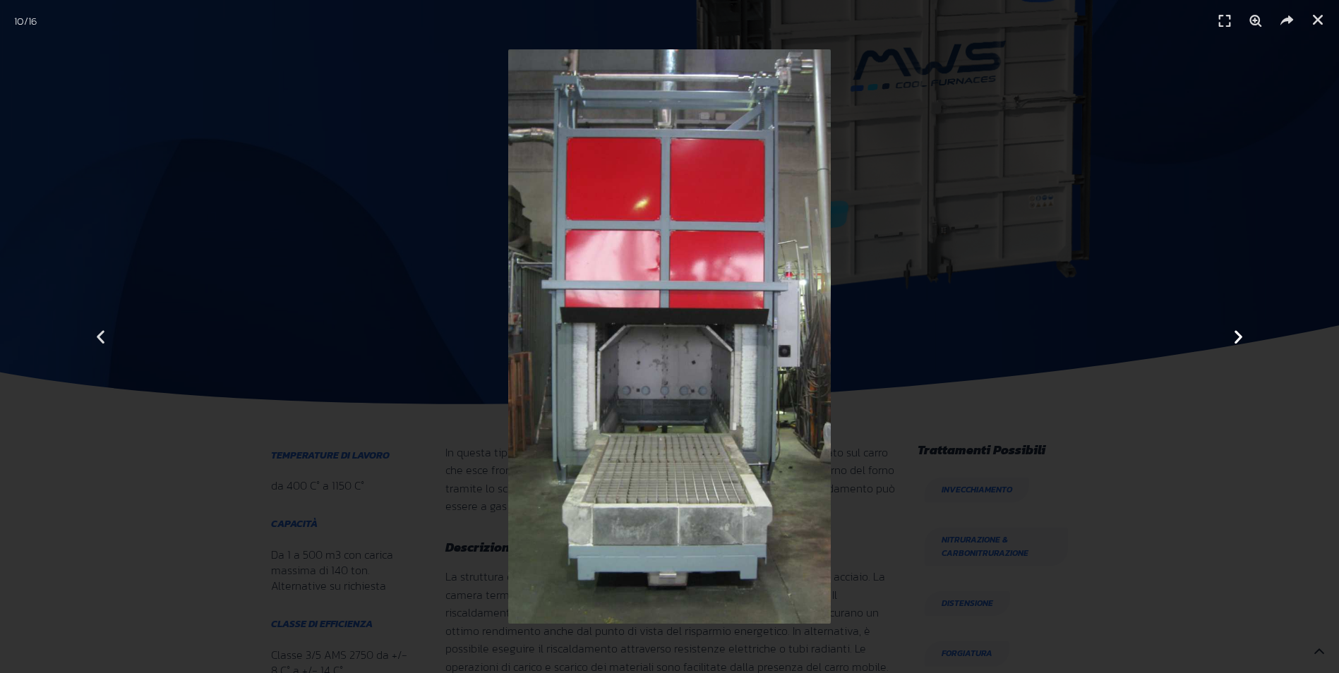
click at [1243, 338] on icon "Next slide" at bounding box center [1239, 337] width 18 height 18
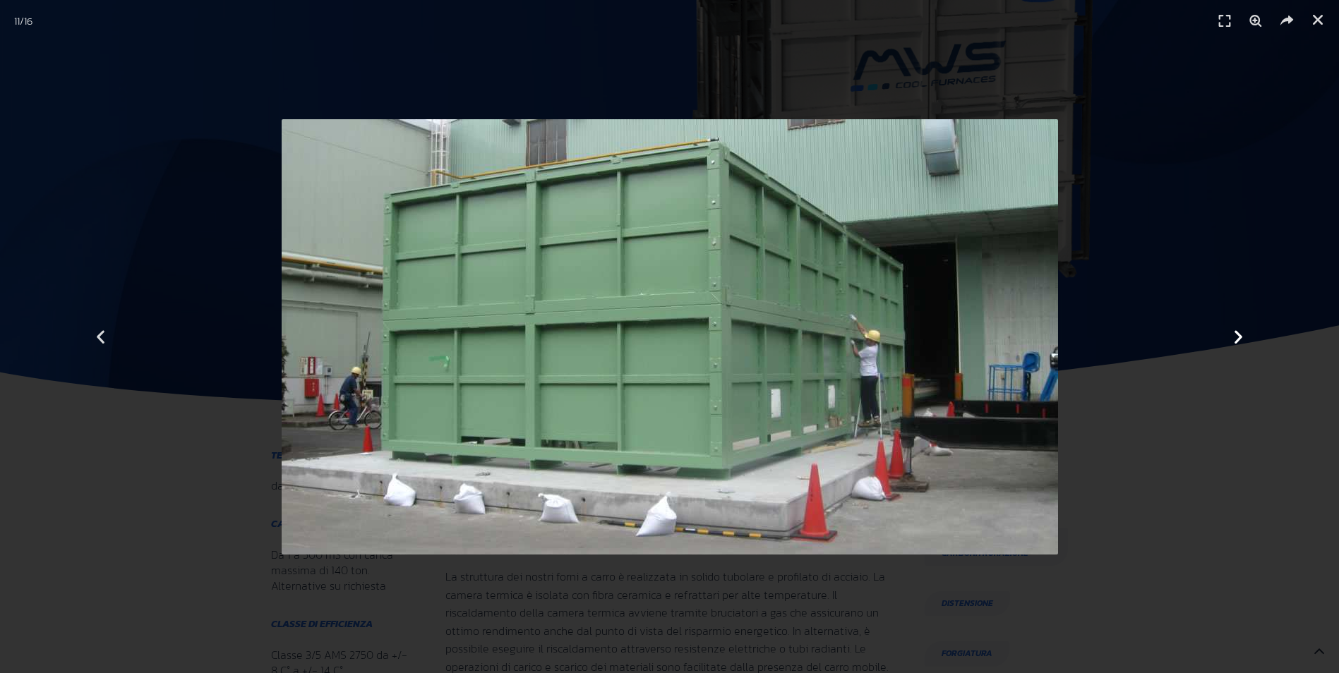
click at [1243, 338] on icon "Next slide" at bounding box center [1239, 337] width 18 height 18
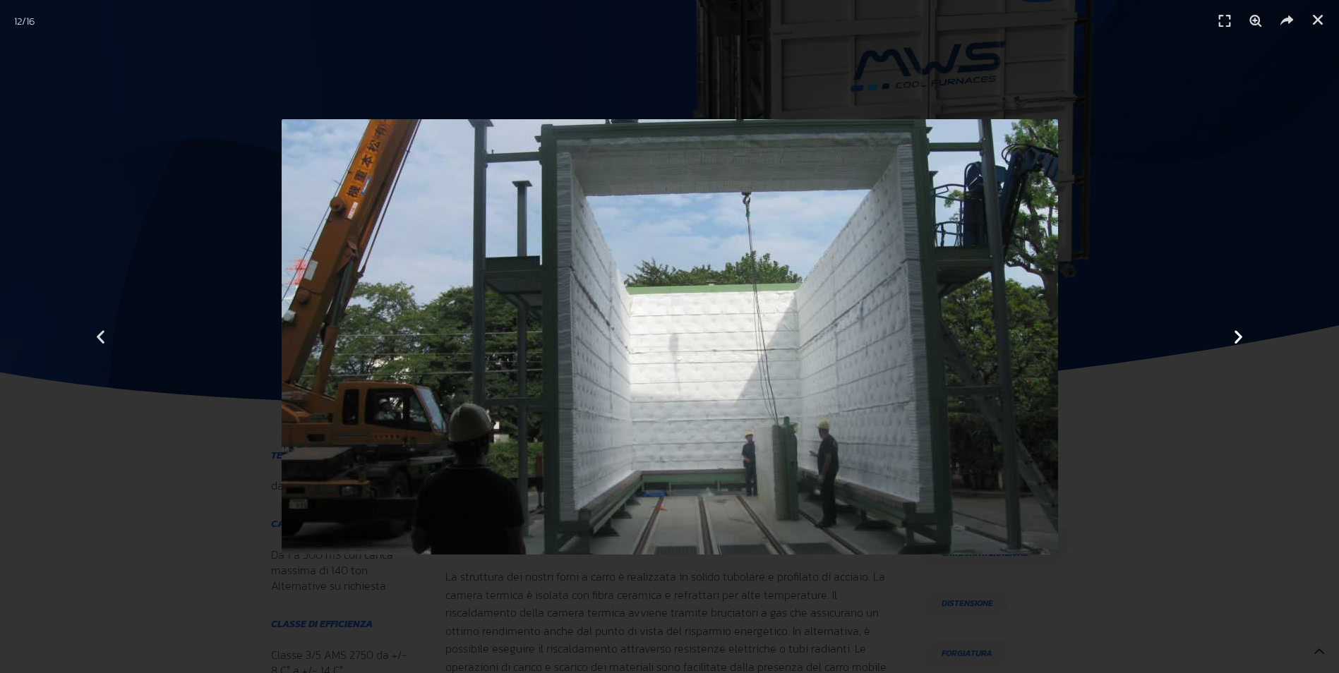
click at [1243, 338] on icon "Next slide" at bounding box center [1239, 337] width 18 height 18
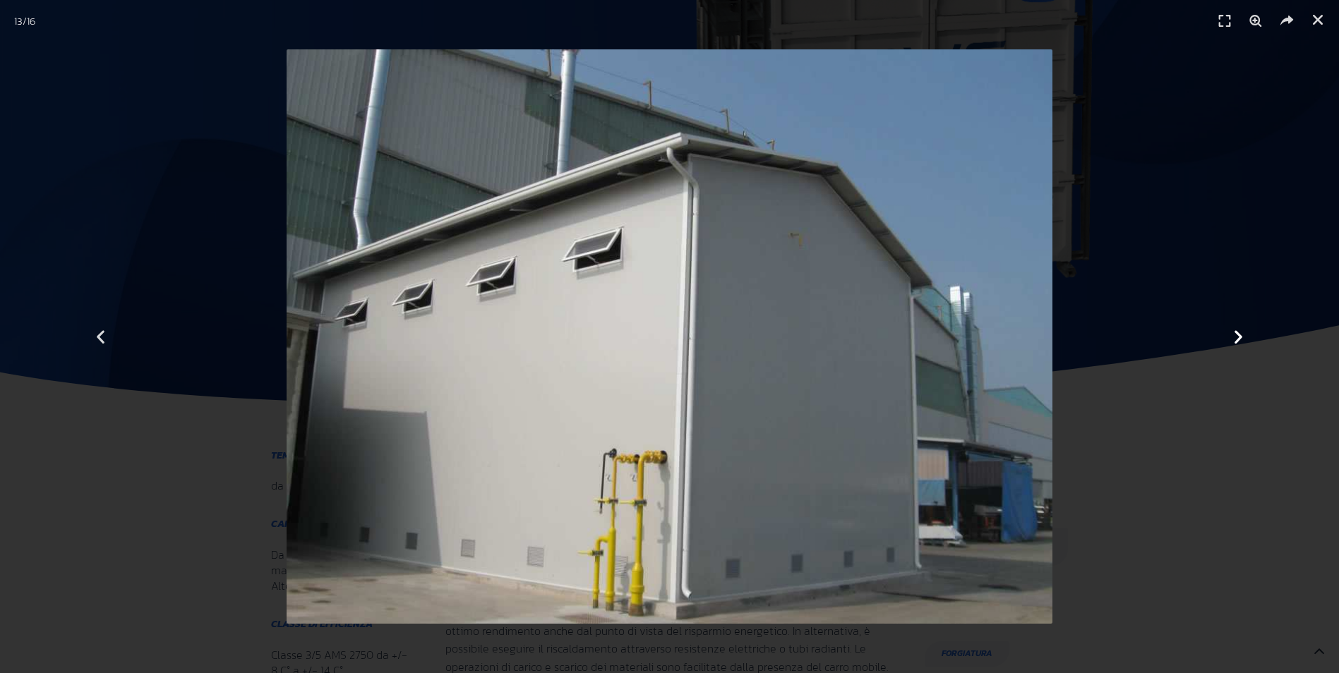
click at [1243, 338] on icon "Next slide" at bounding box center [1239, 337] width 18 height 18
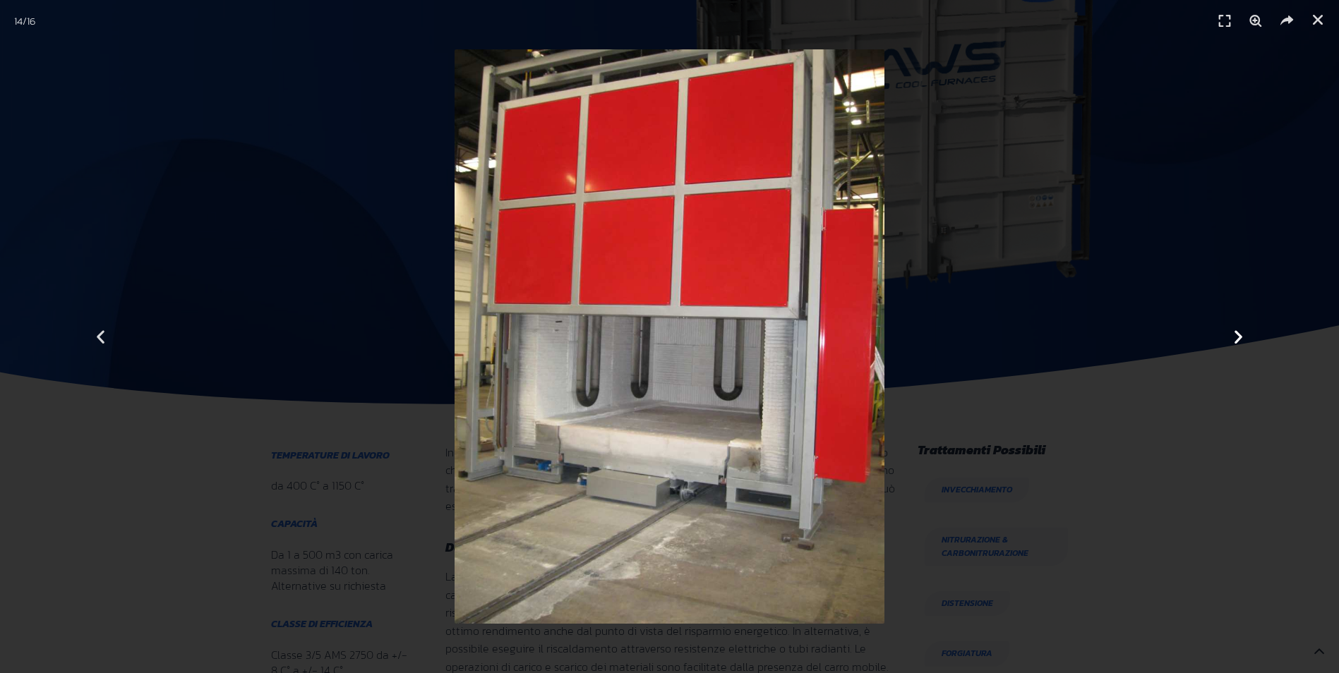
click at [1243, 338] on icon "Next slide" at bounding box center [1239, 337] width 18 height 18
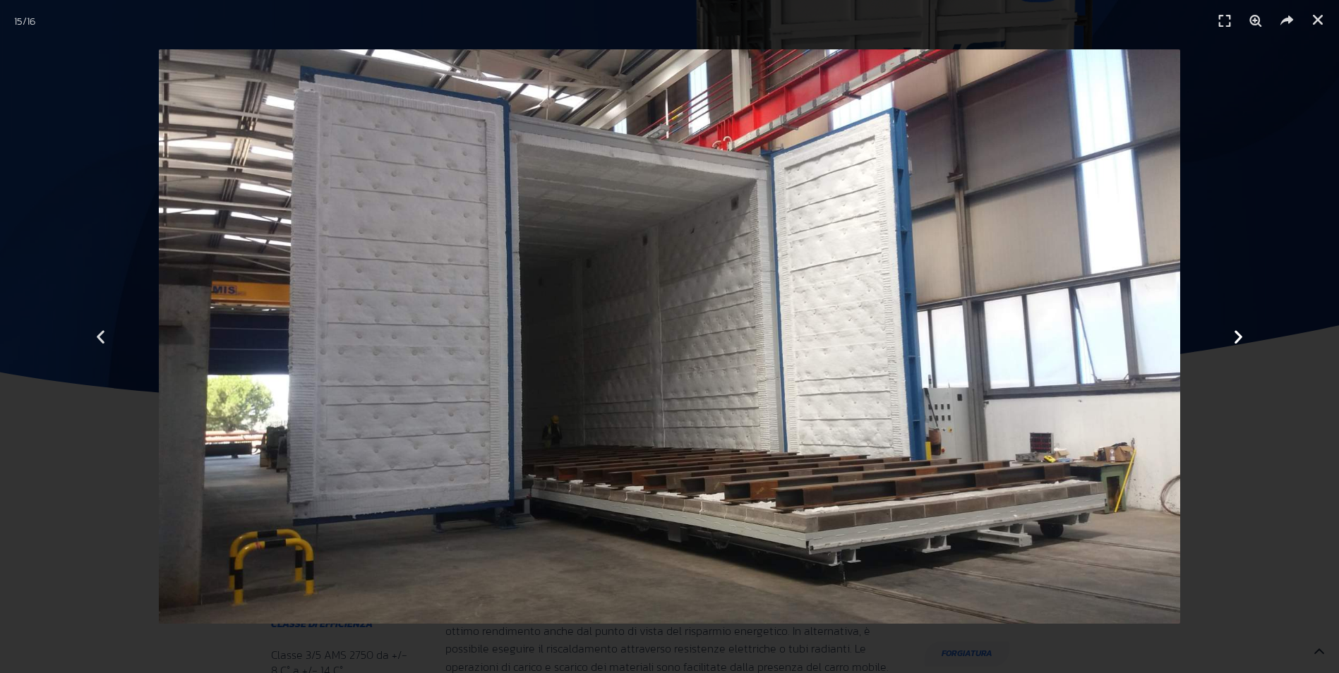
click at [1243, 338] on icon "Next slide" at bounding box center [1239, 337] width 18 height 18
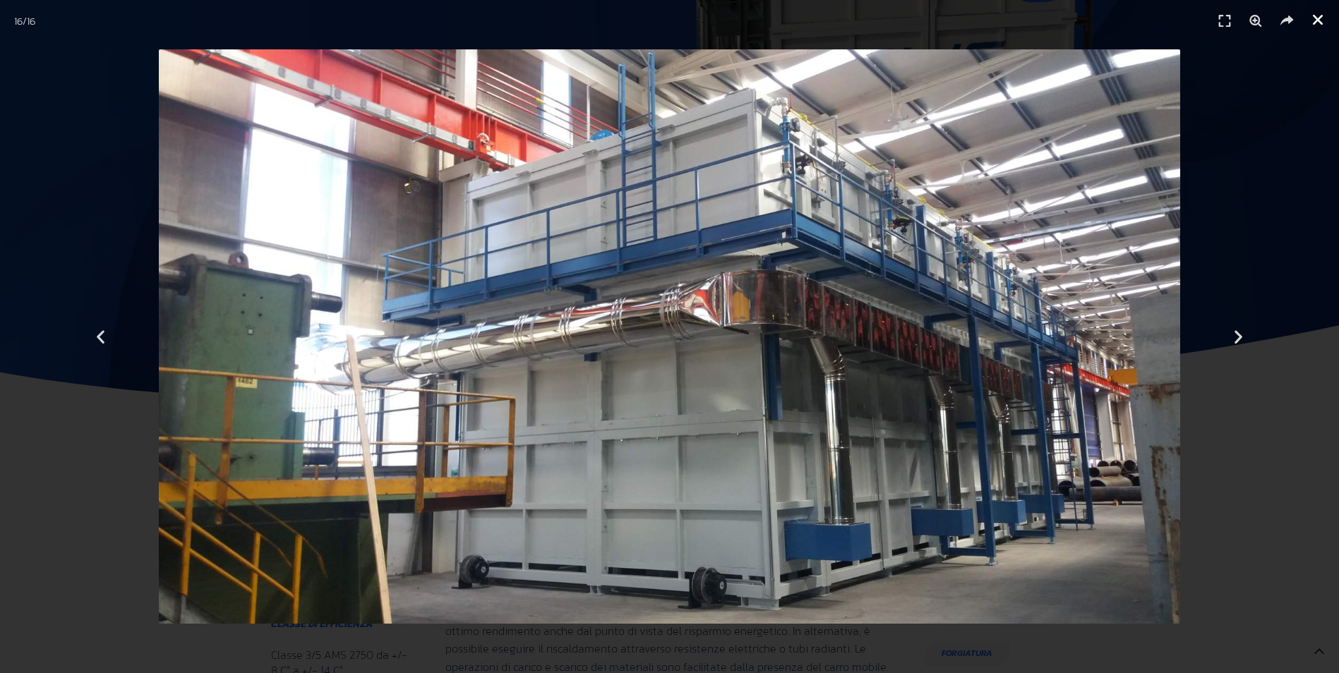
click at [1321, 24] on icon "Chiudi (Esc)" at bounding box center [1318, 20] width 14 height 14
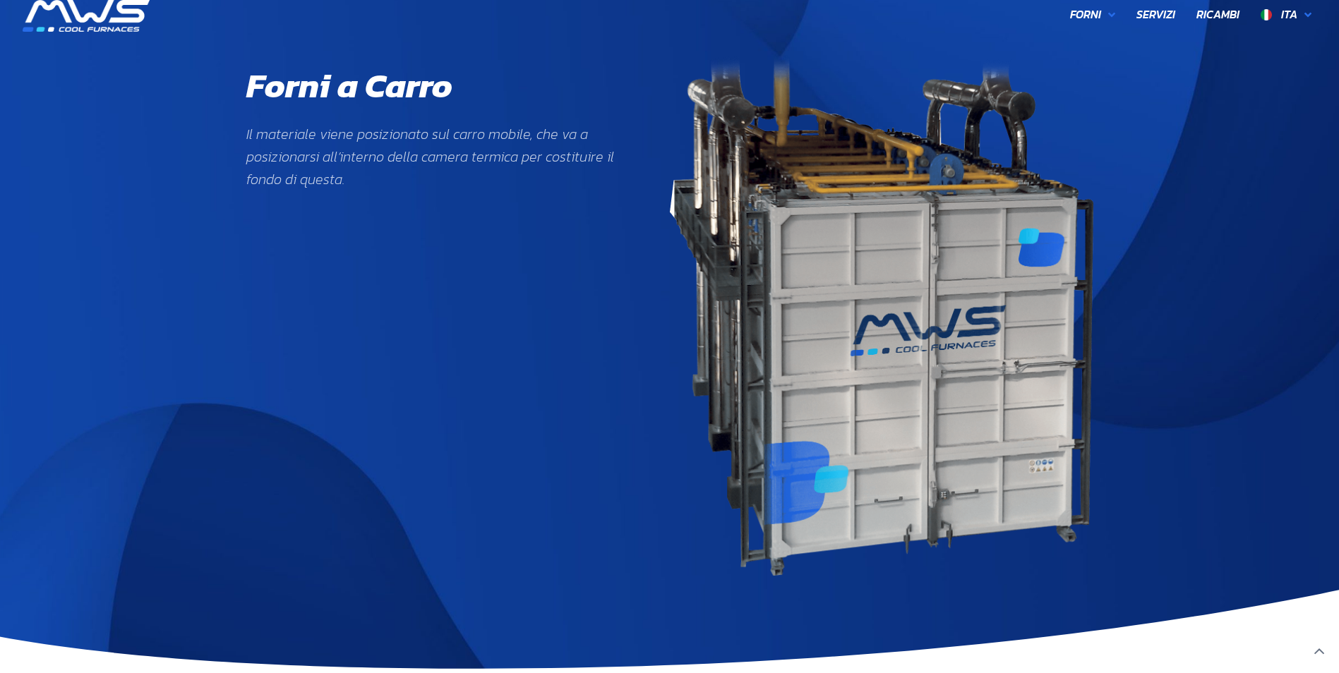
scroll to position [0, 0]
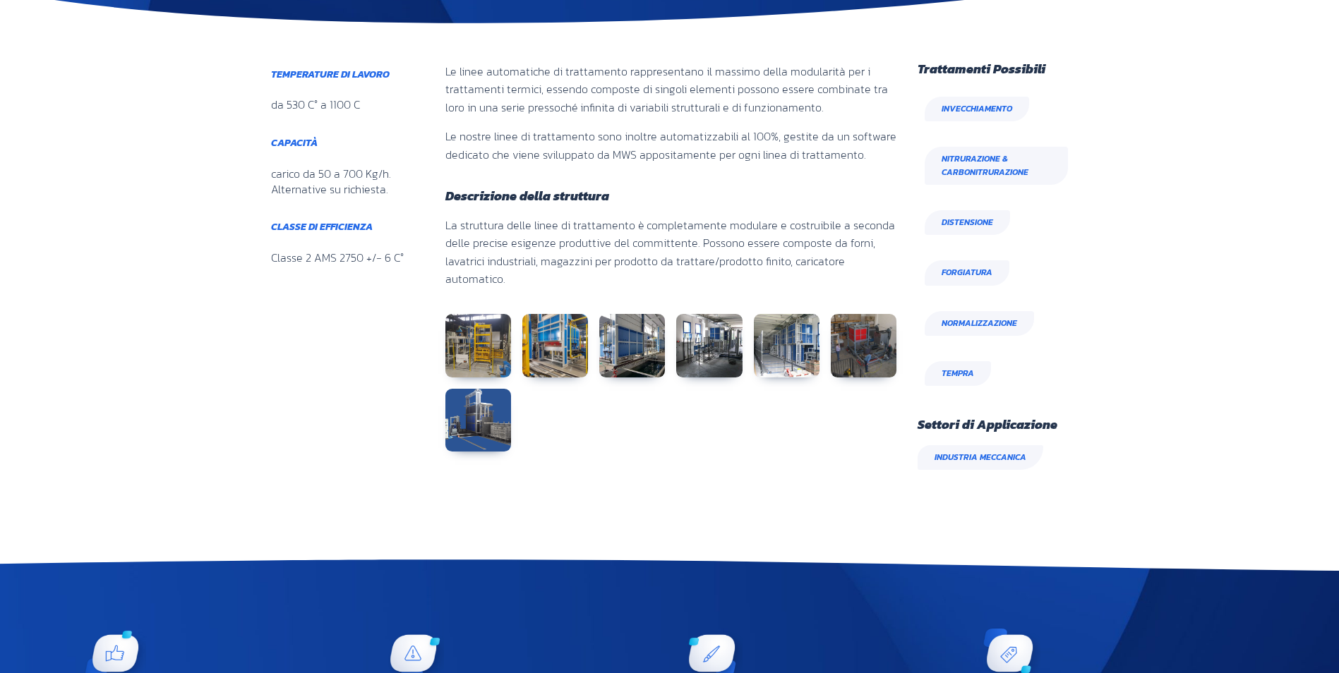
scroll to position [494, 0]
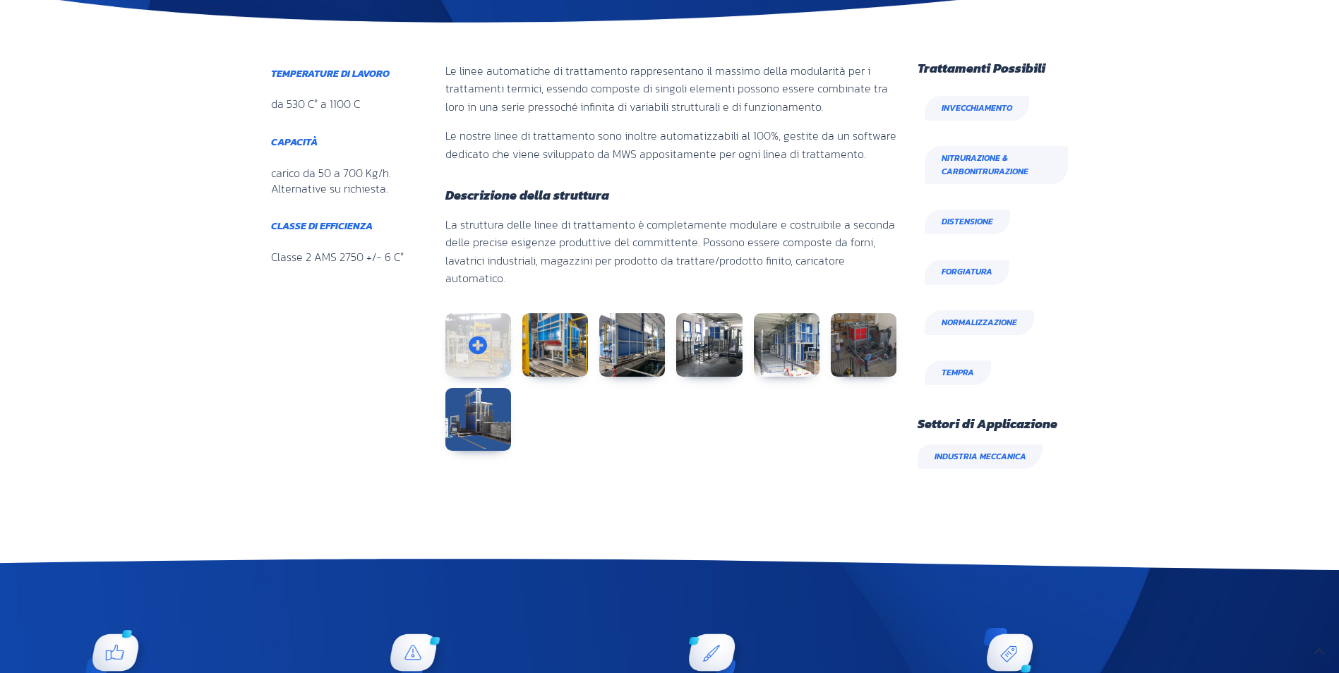
click at [496, 326] on link at bounding box center [478, 345] width 66 height 64
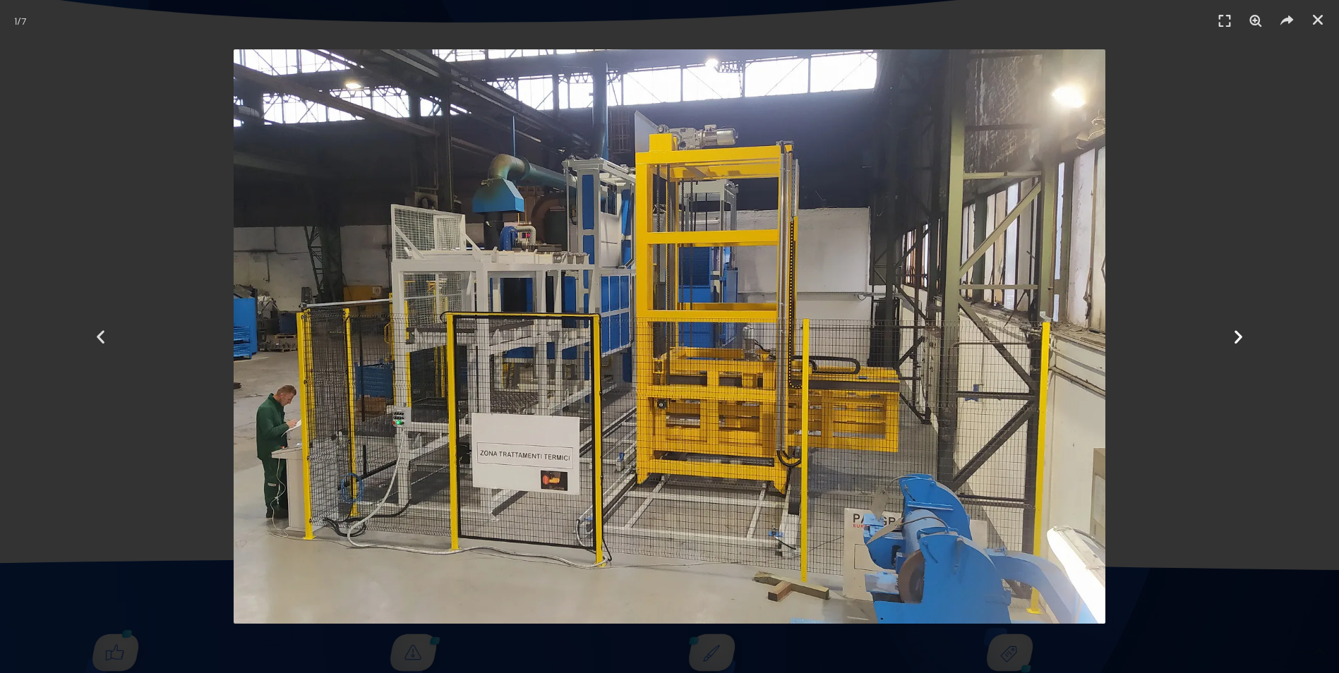
click at [1239, 337] on icon "Next slide" at bounding box center [1239, 337] width 18 height 18
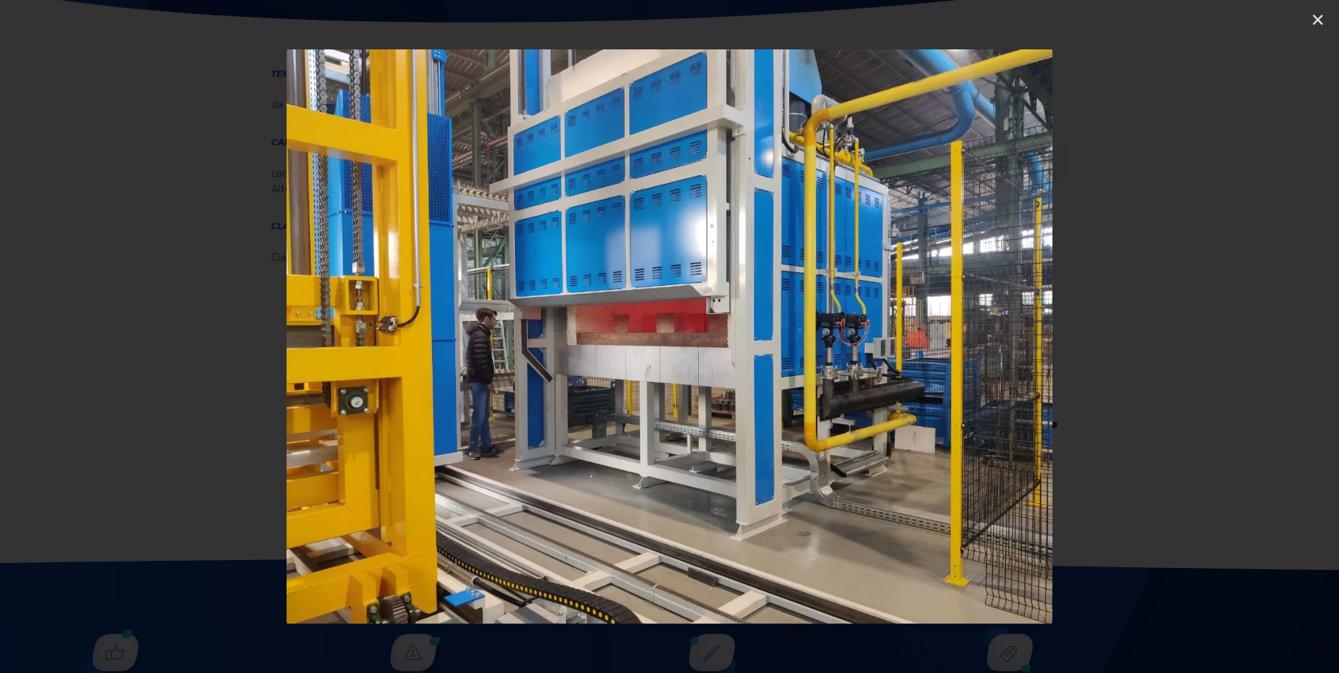
click at [1239, 337] on icon "Next slide" at bounding box center [1239, 337] width 18 height 18
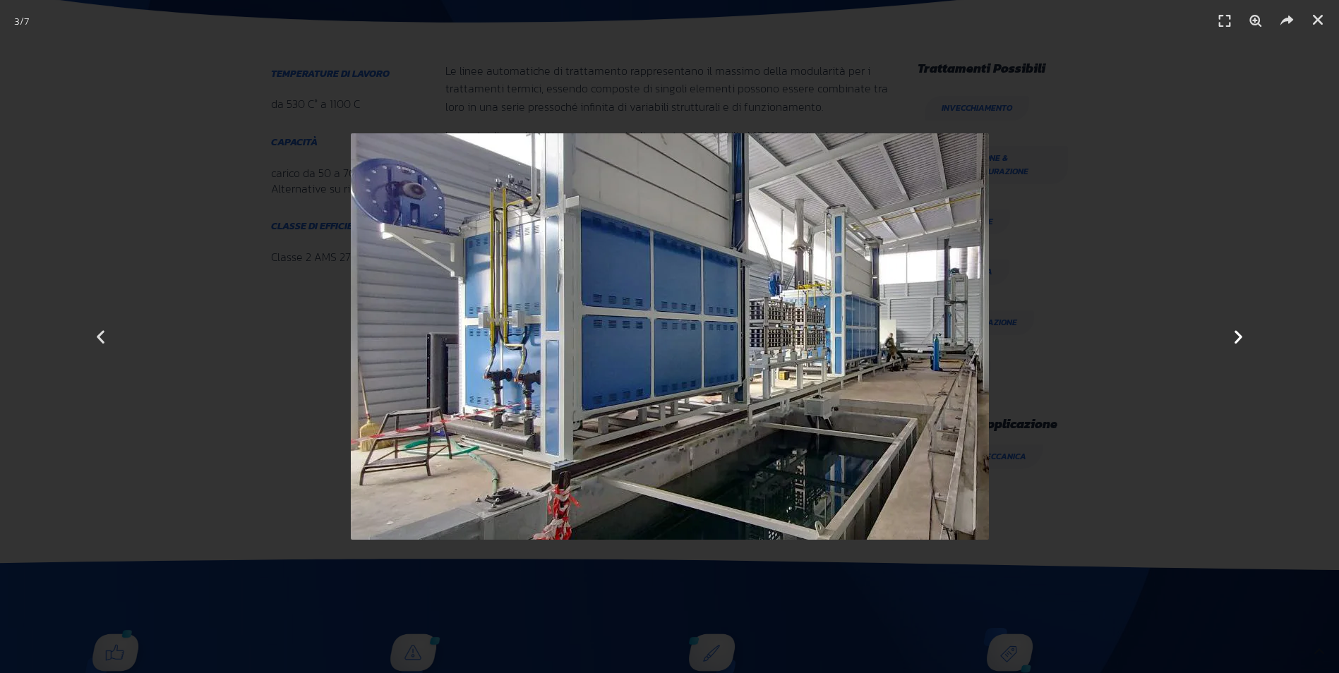
click at [1241, 337] on icon "Next slide" at bounding box center [1239, 337] width 18 height 18
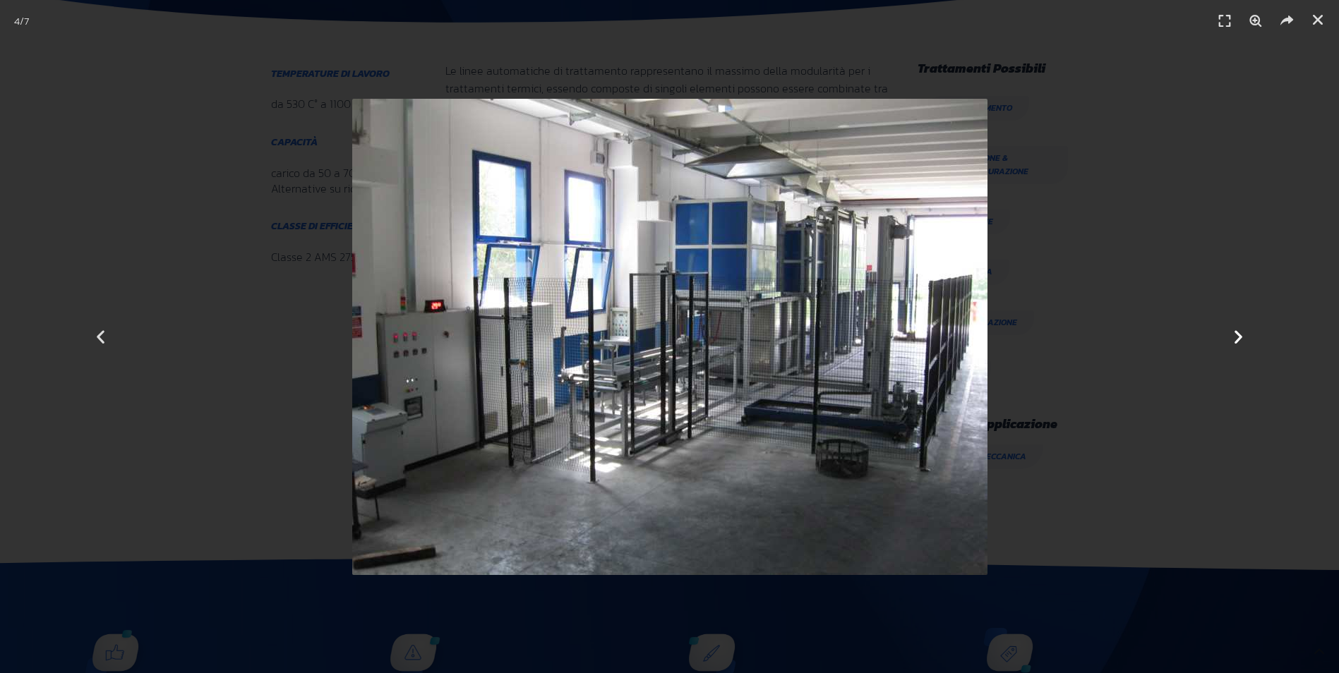
click at [1243, 337] on icon "Next slide" at bounding box center [1239, 337] width 18 height 18
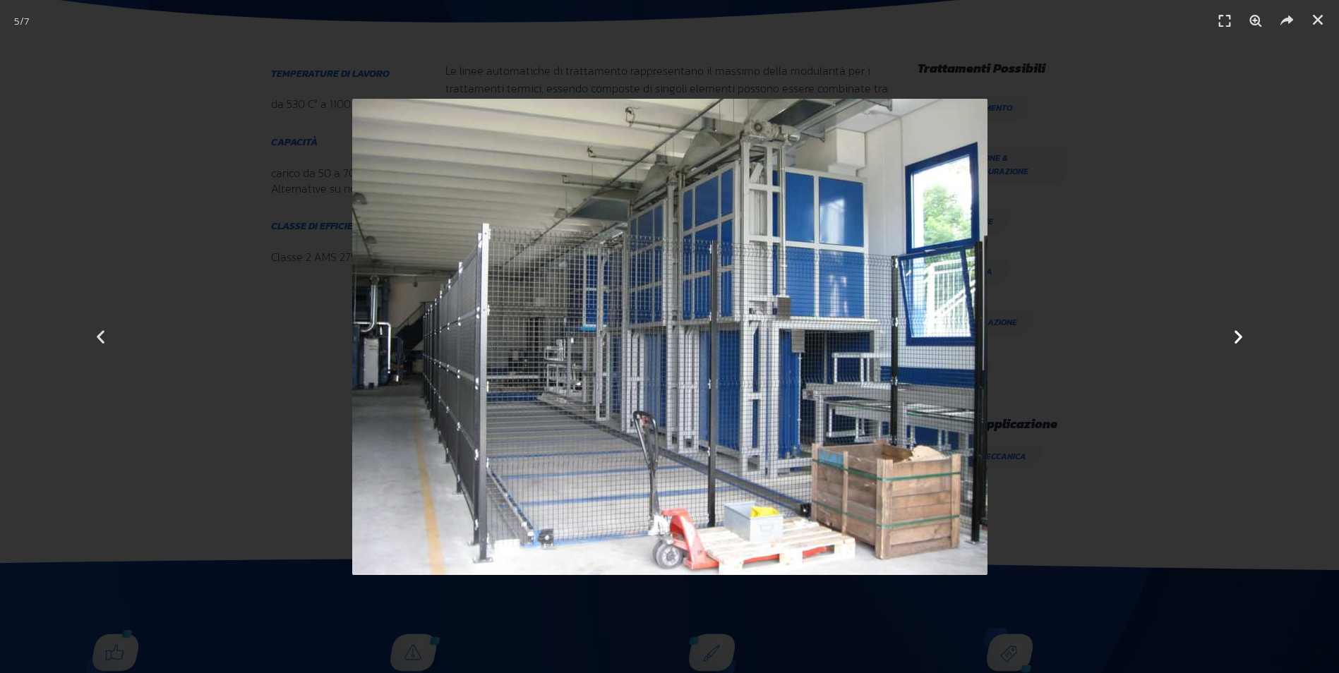
click at [1243, 337] on icon "Next slide" at bounding box center [1239, 337] width 18 height 18
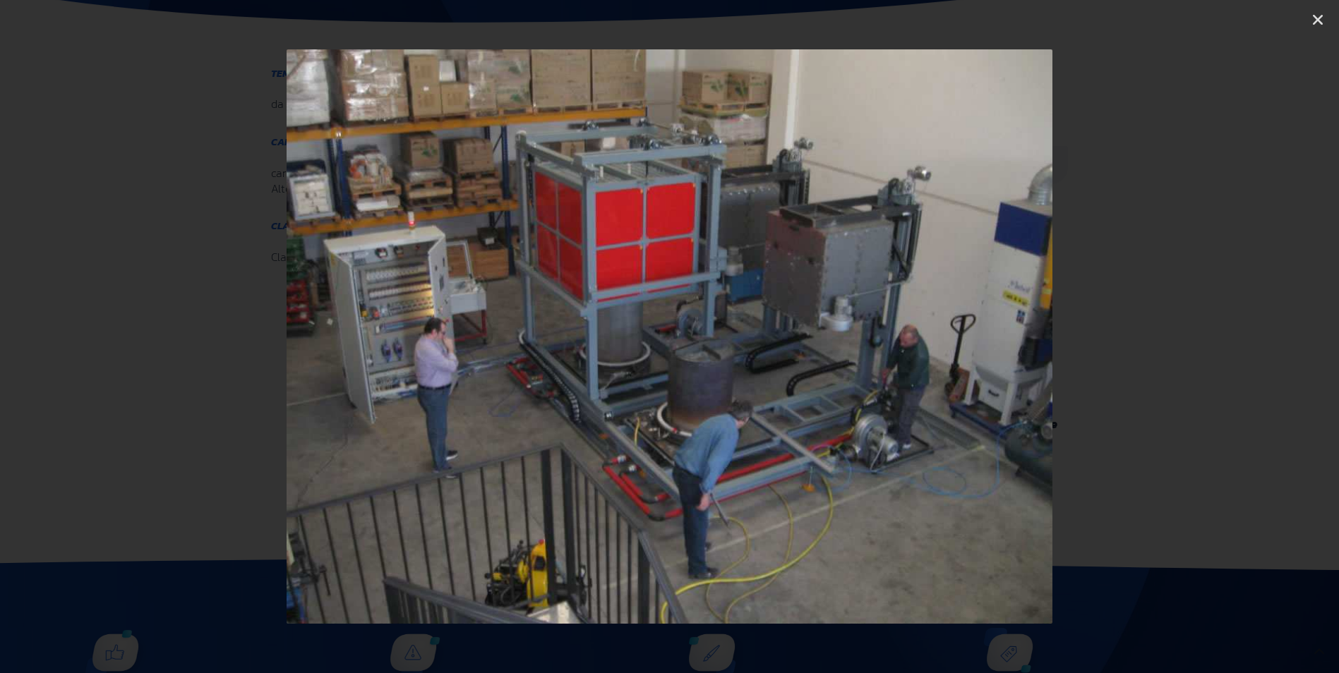
click at [1244, 337] on icon "Next slide" at bounding box center [1239, 337] width 18 height 18
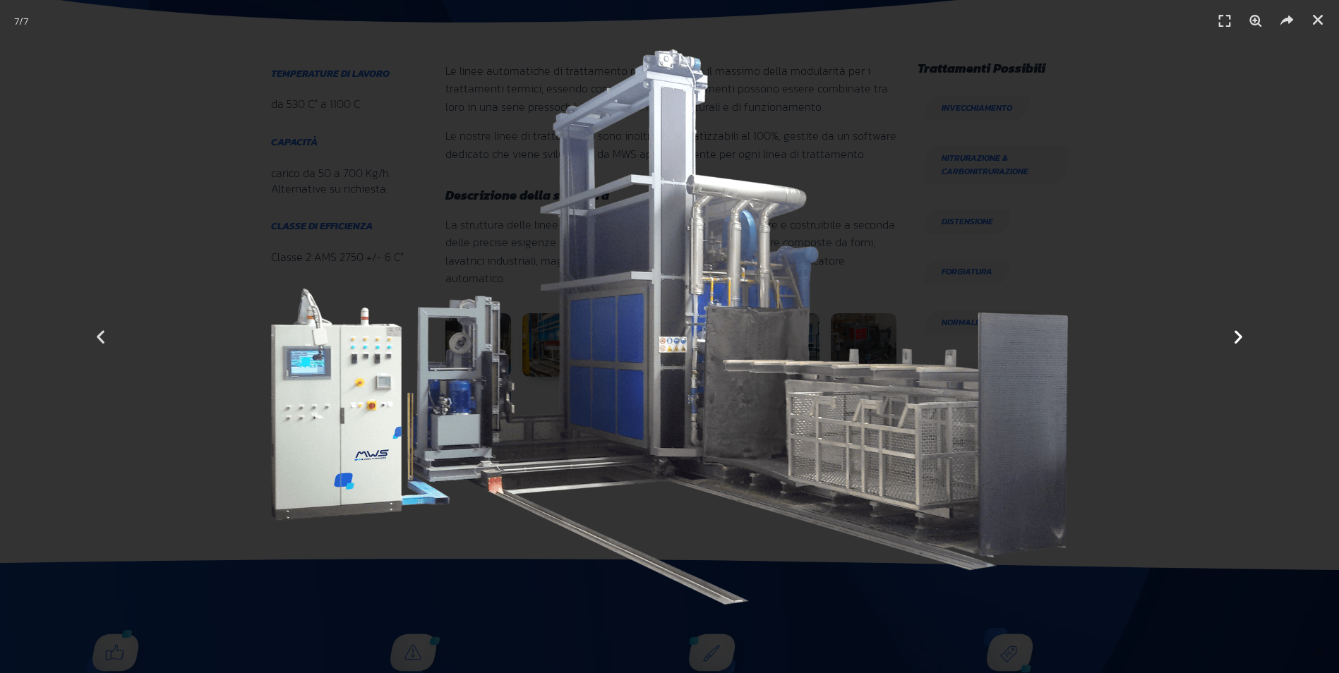
click at [1244, 337] on icon "Next slide" at bounding box center [1239, 337] width 18 height 18
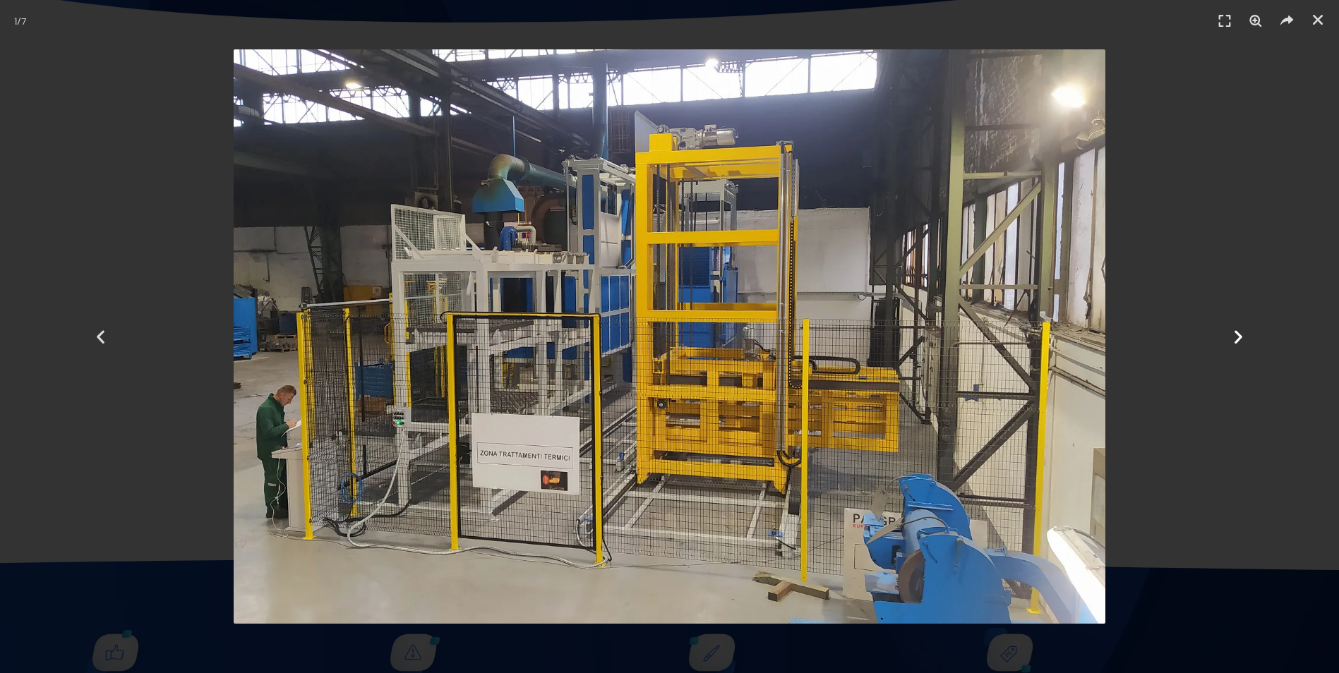
click at [1244, 337] on icon "Next slide" at bounding box center [1239, 337] width 18 height 18
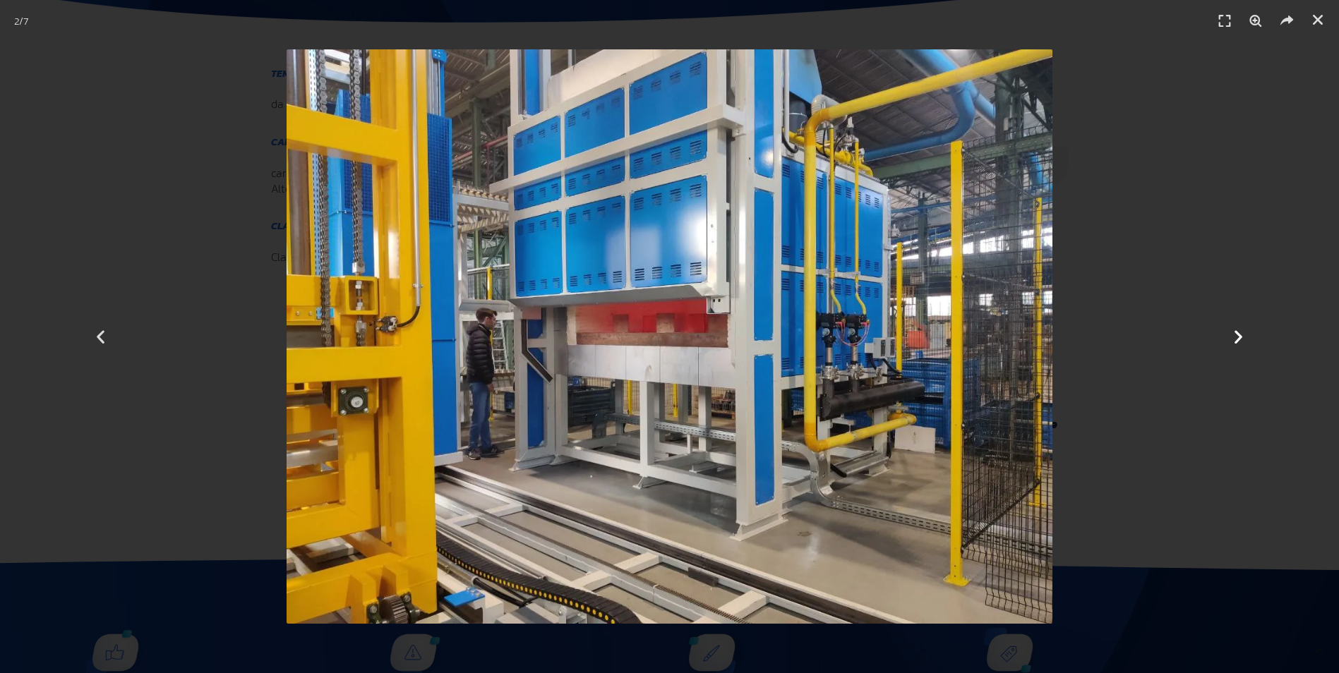
click at [1244, 337] on icon "Next slide" at bounding box center [1239, 337] width 18 height 18
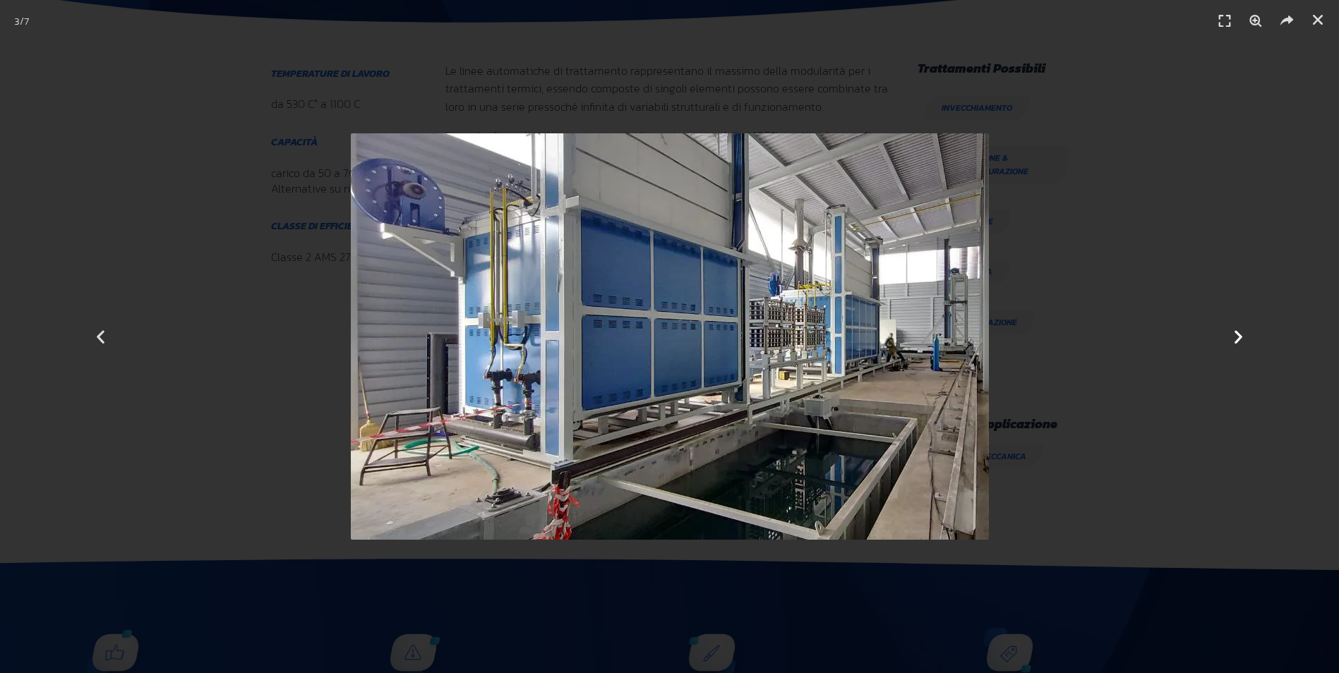
click at [1244, 337] on icon "Next slide" at bounding box center [1239, 337] width 18 height 18
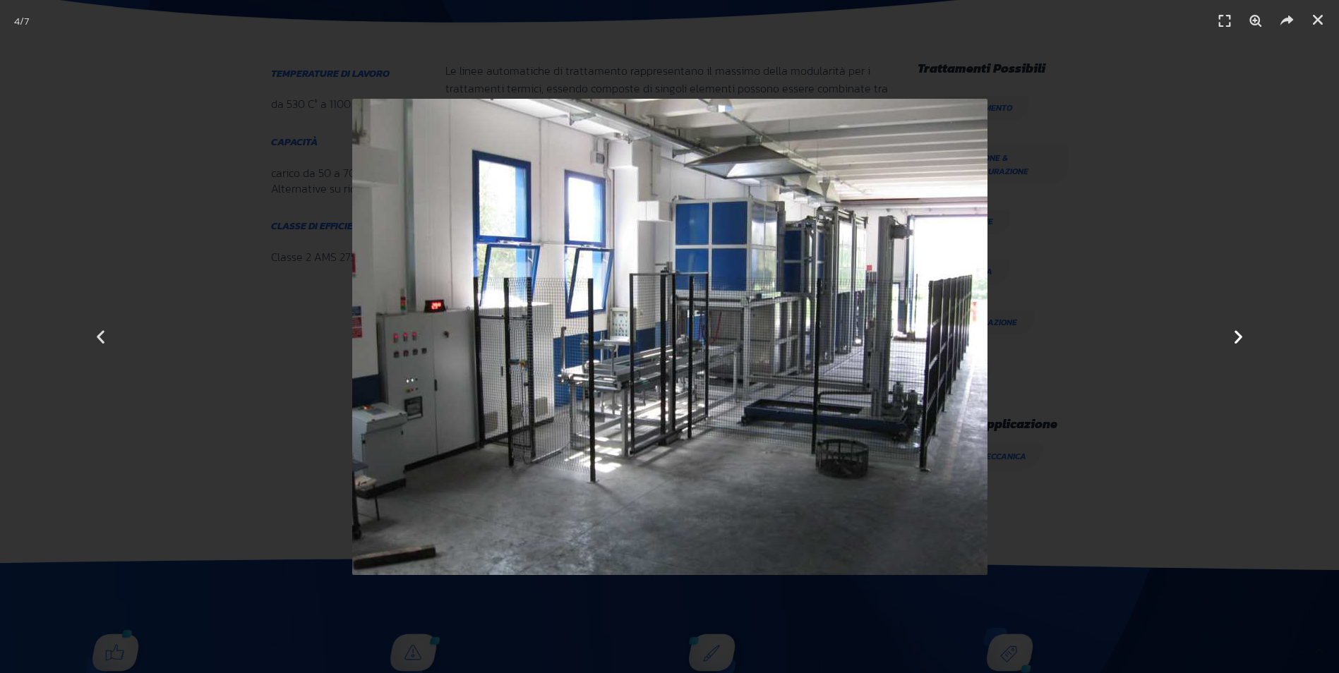
click at [1244, 337] on icon "Next slide" at bounding box center [1239, 337] width 18 height 18
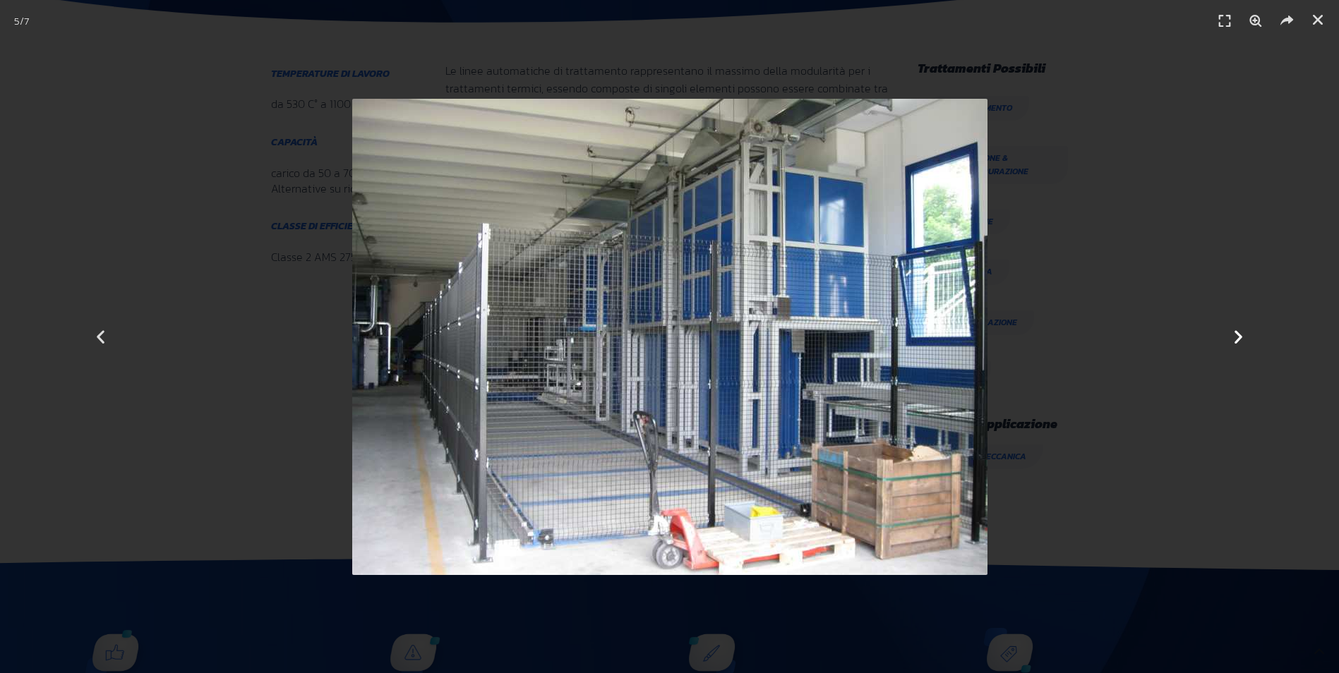
click at [1244, 337] on icon "Next slide" at bounding box center [1239, 337] width 18 height 18
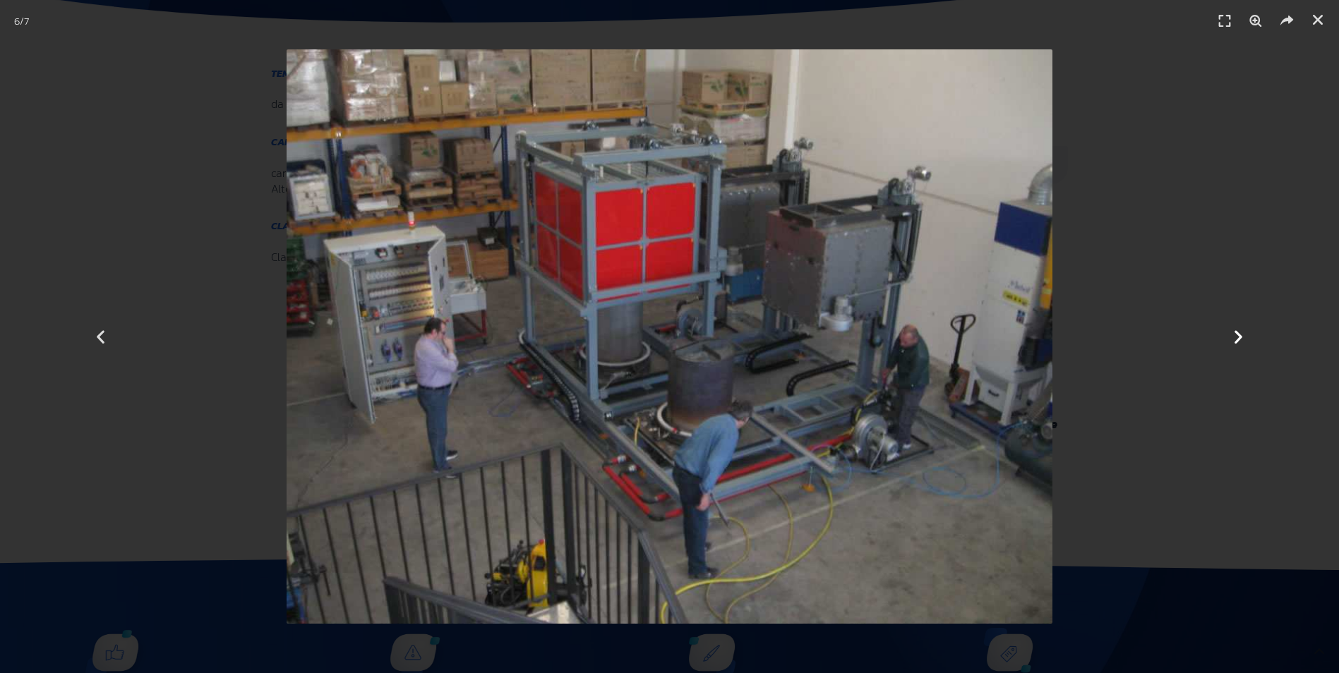
click at [1244, 337] on icon "Next slide" at bounding box center [1239, 337] width 18 height 18
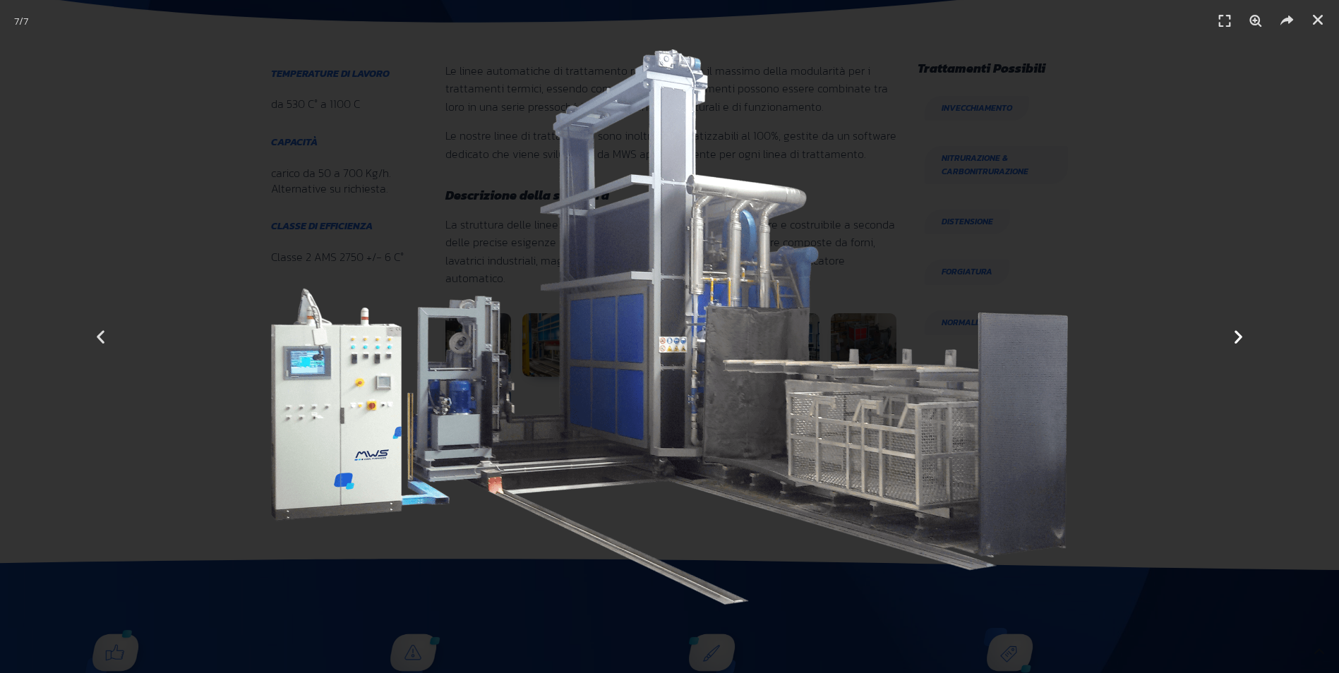
click at [1244, 337] on icon "Next slide" at bounding box center [1239, 337] width 18 height 18
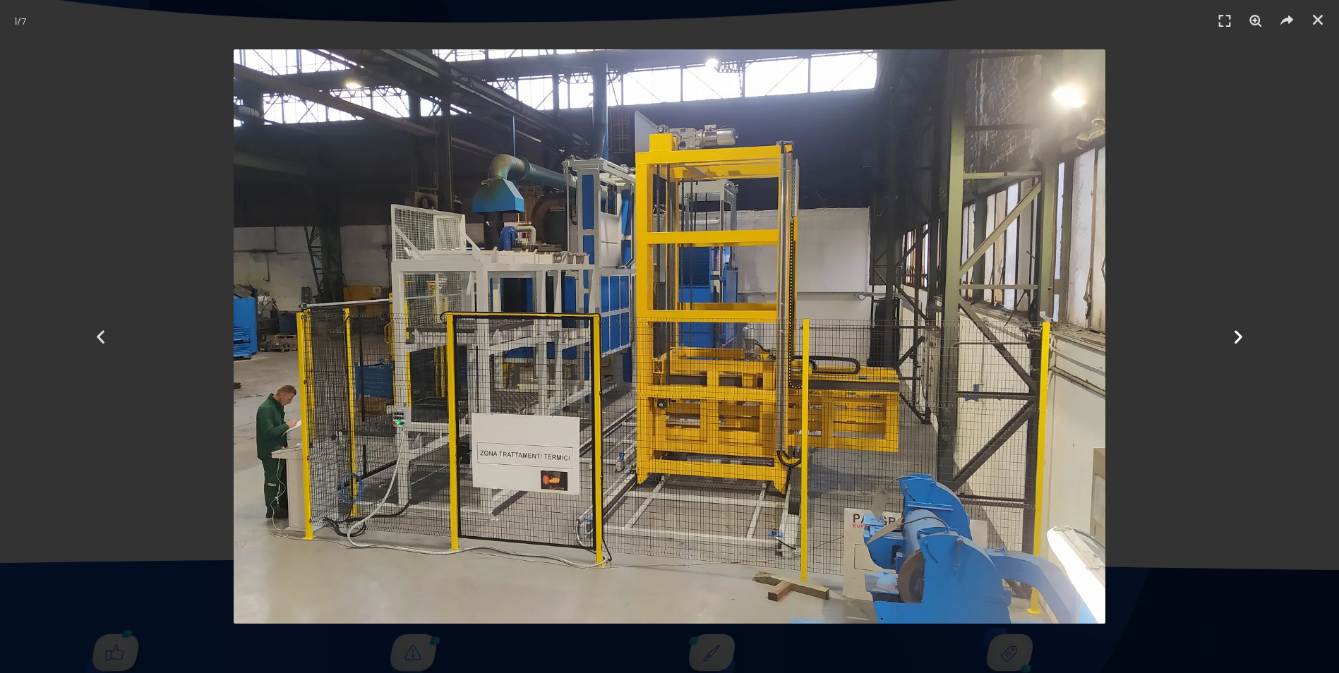
click at [1244, 337] on icon "Next slide" at bounding box center [1239, 337] width 18 height 18
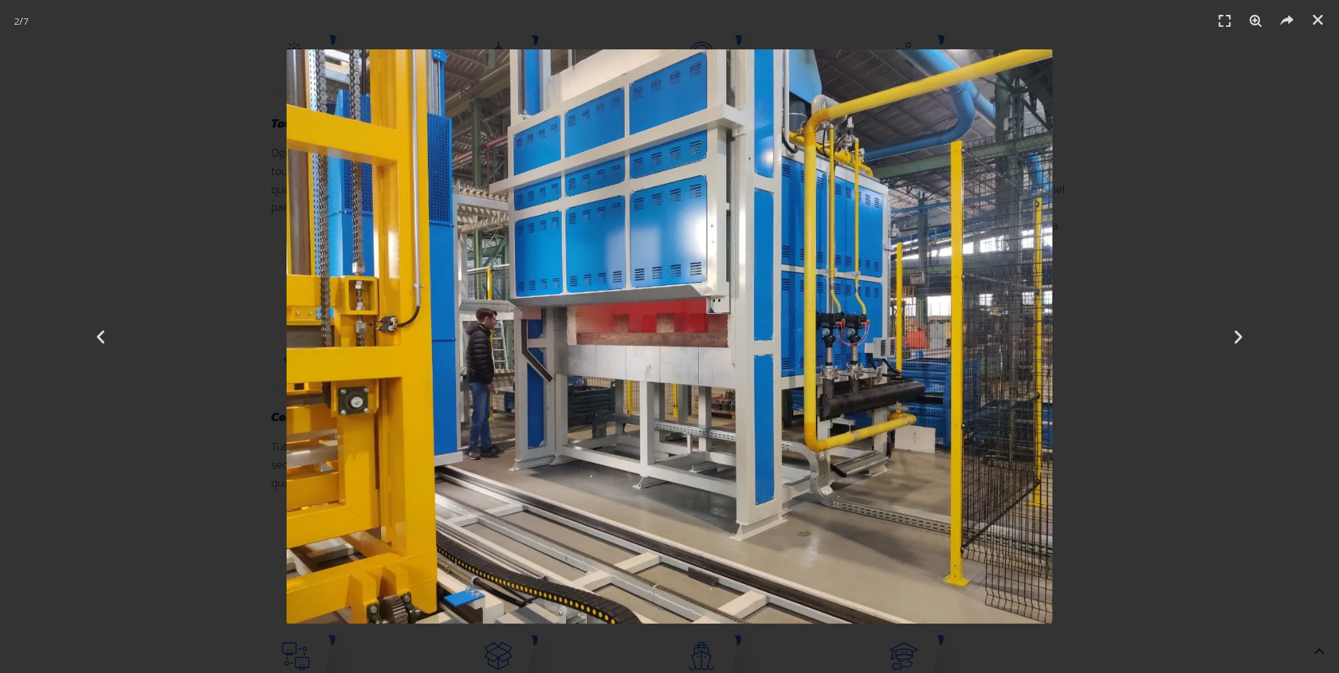
scroll to position [1553, 0]
click at [1242, 341] on icon "Next slide" at bounding box center [1239, 337] width 18 height 18
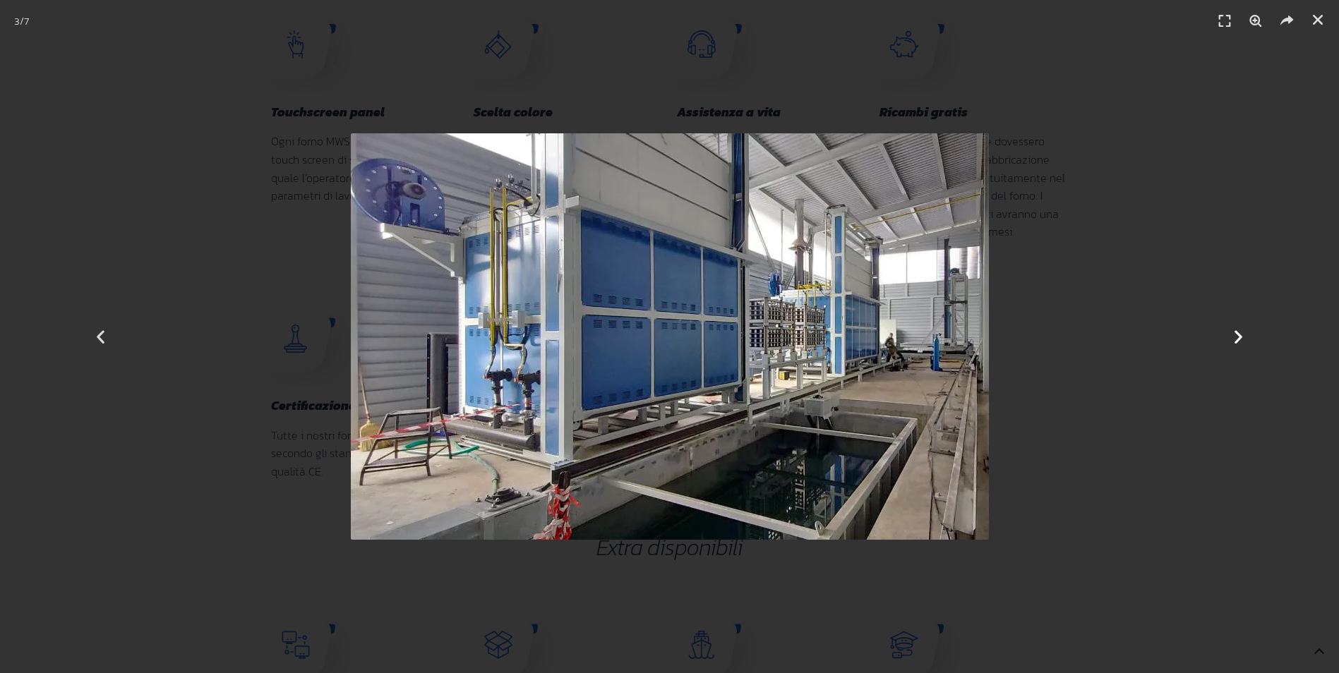
click at [1242, 341] on icon "Next slide" at bounding box center [1239, 337] width 18 height 18
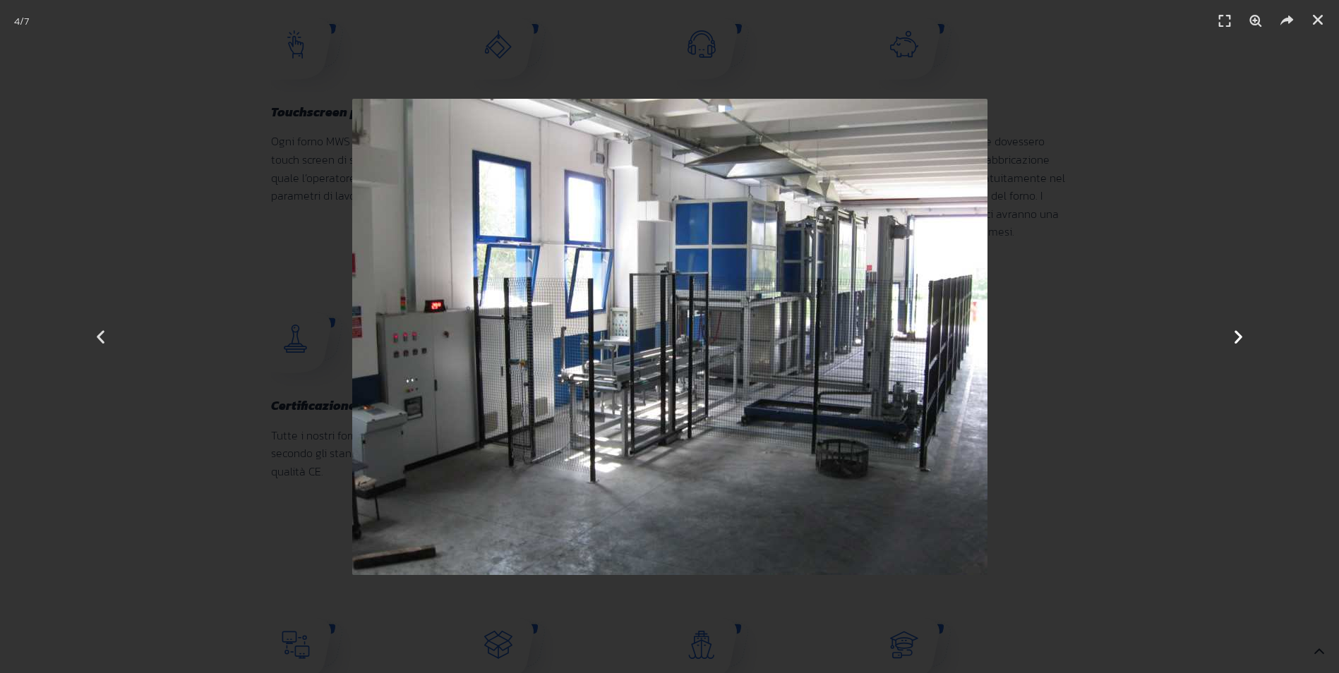
click at [1242, 341] on icon "Next slide" at bounding box center [1239, 337] width 18 height 18
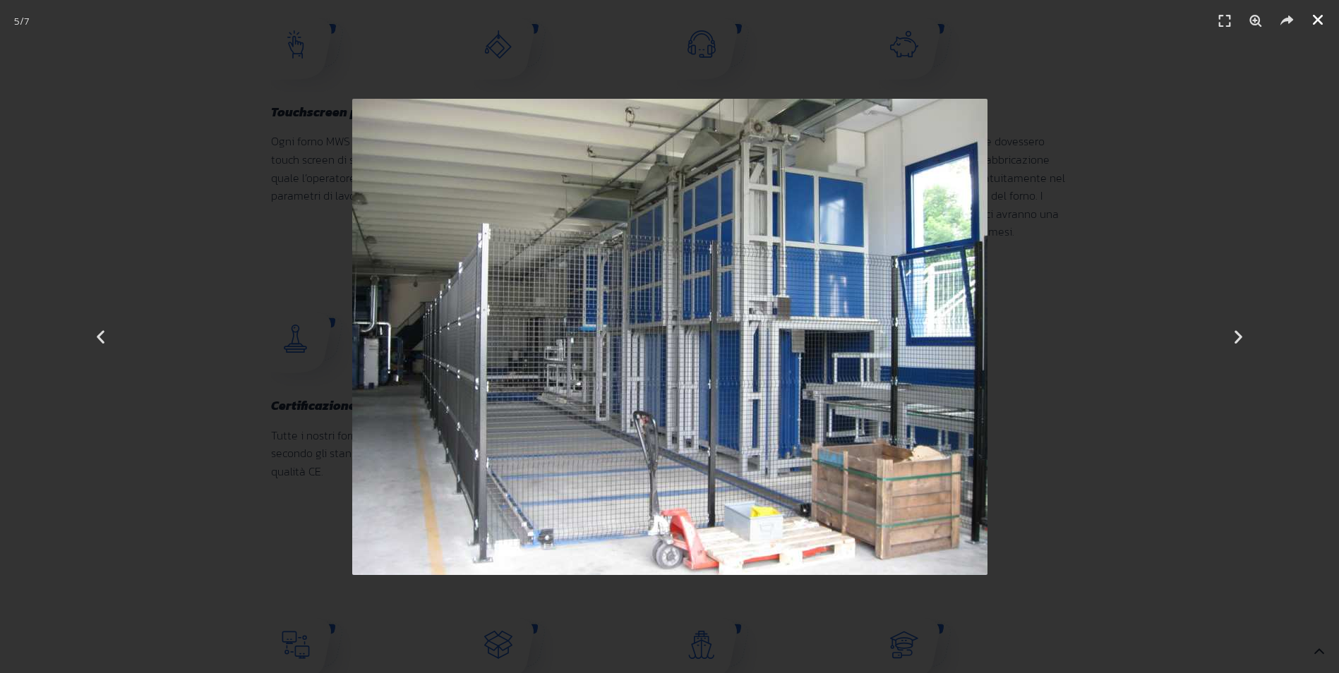
click at [1318, 20] on icon "Chiudi (Esc)" at bounding box center [1318, 20] width 14 height 14
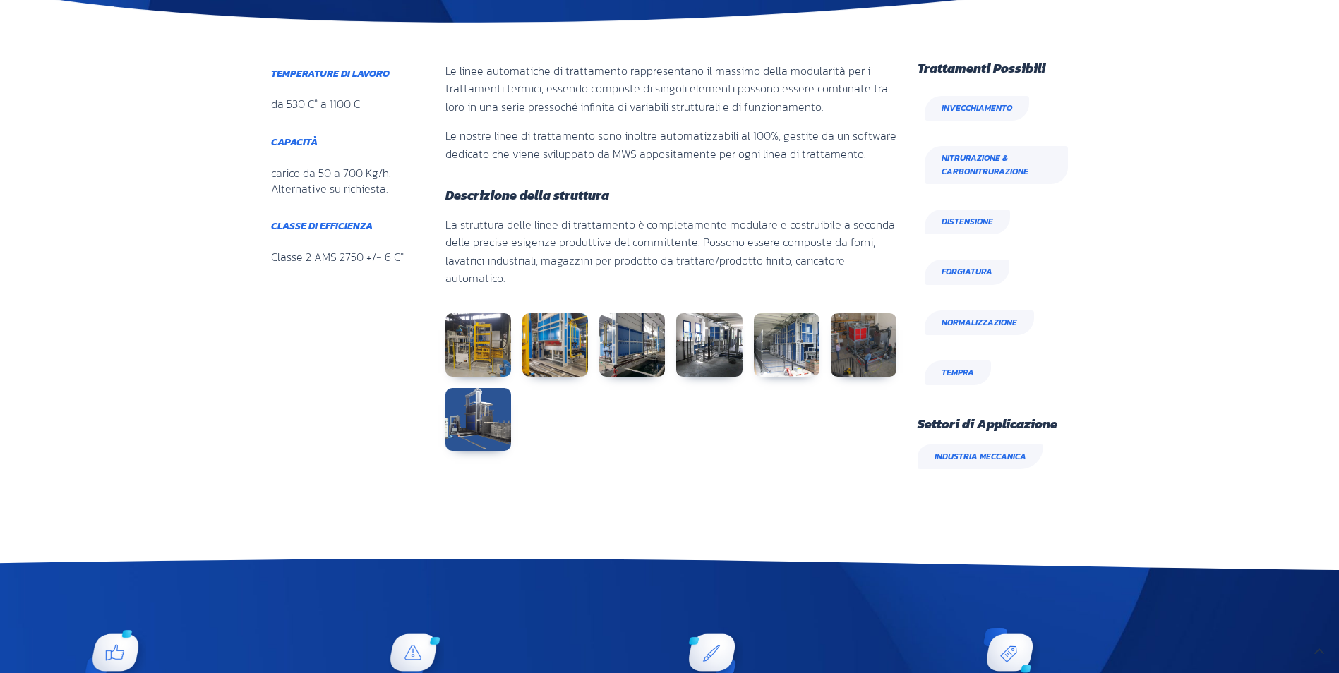
scroll to position [71, 0]
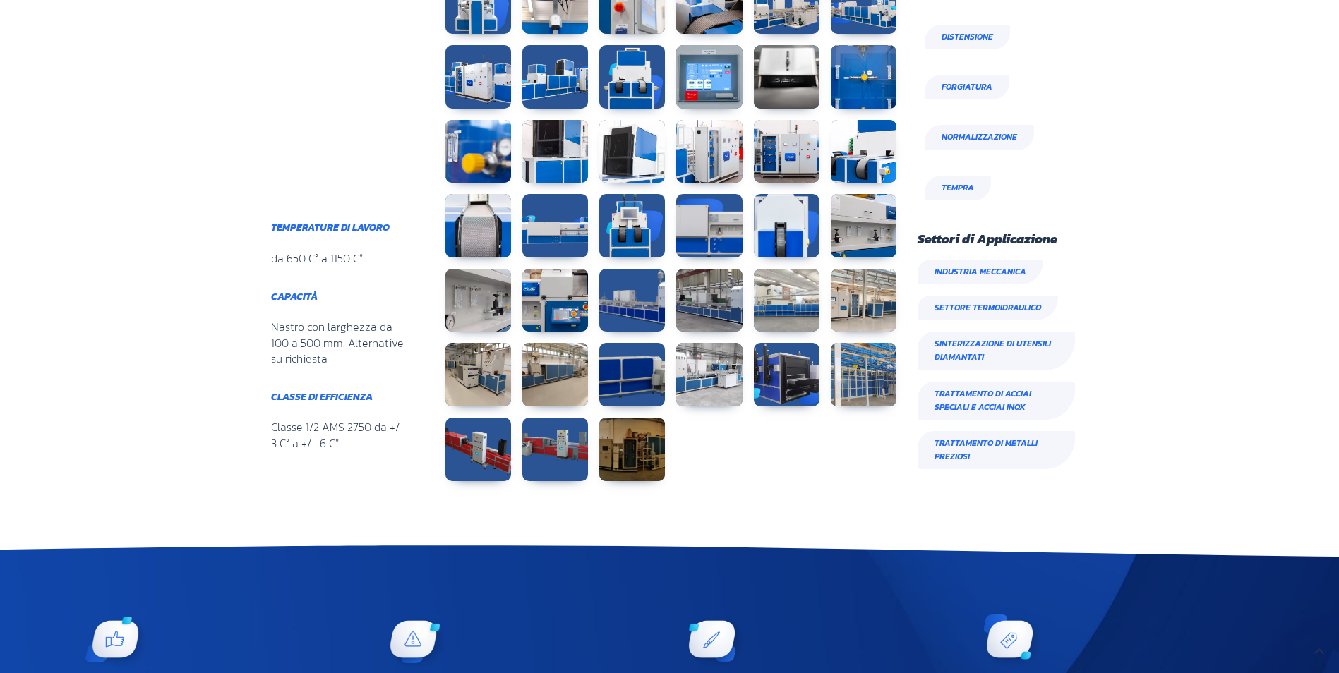
scroll to position [776, 0]
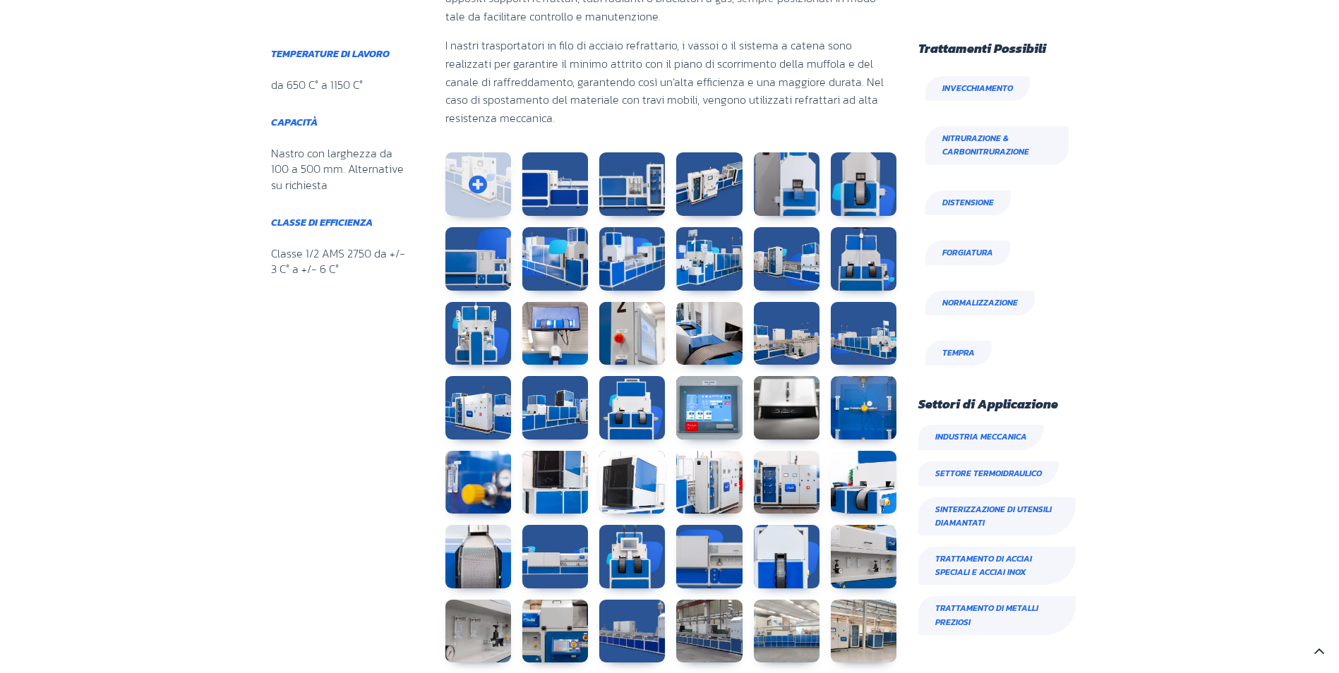
click at [481, 175] on link at bounding box center [478, 184] width 66 height 64
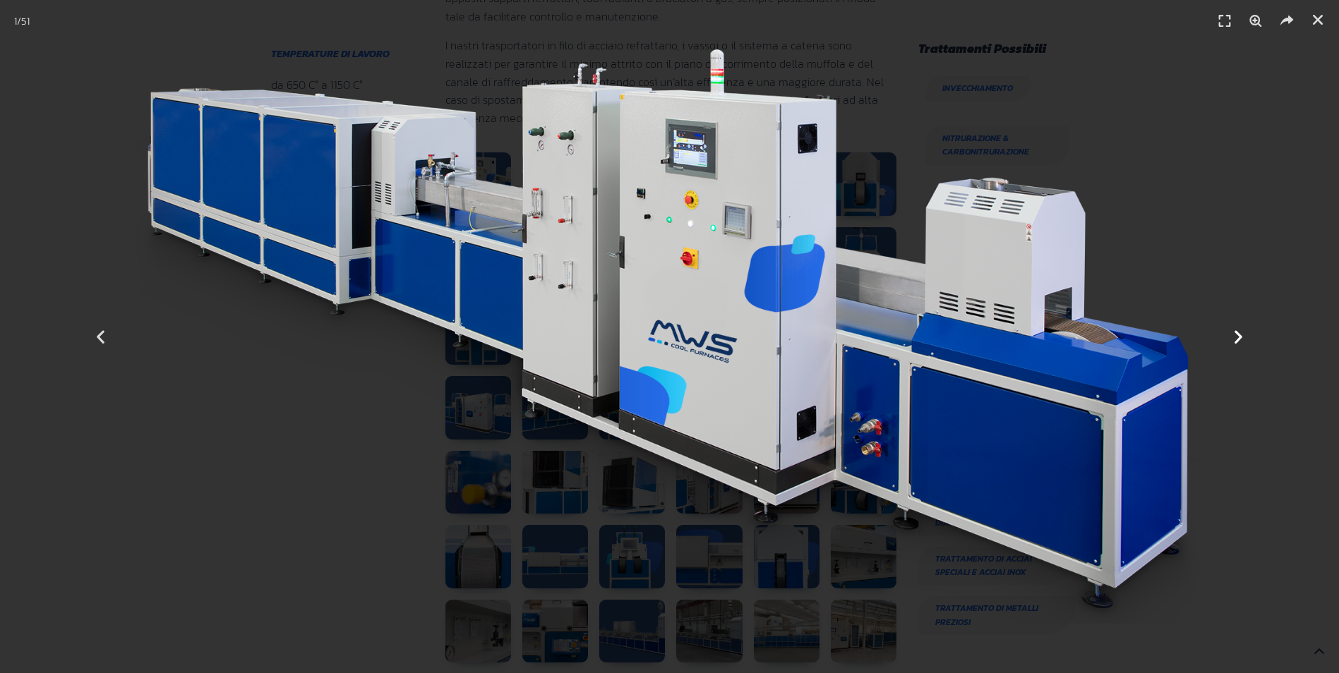
click at [1239, 337] on icon "Next slide" at bounding box center [1239, 337] width 18 height 18
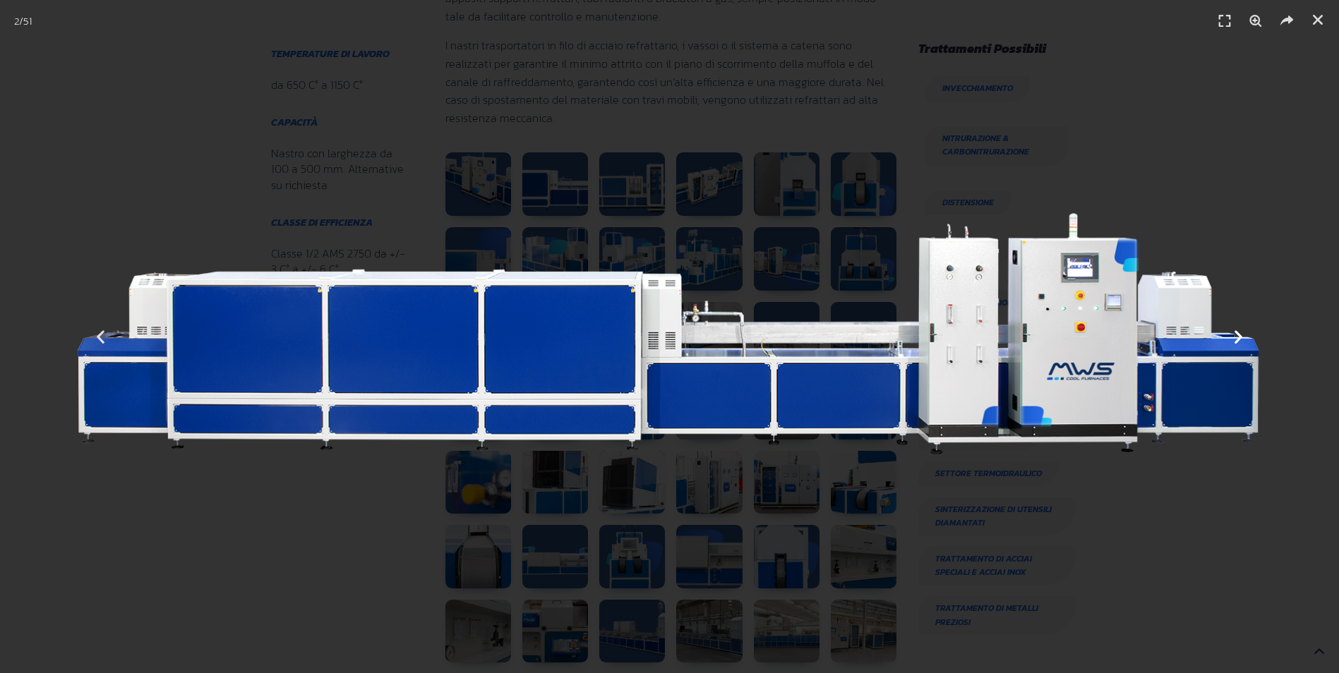
click at [1239, 337] on icon "Next slide" at bounding box center [1239, 337] width 18 height 18
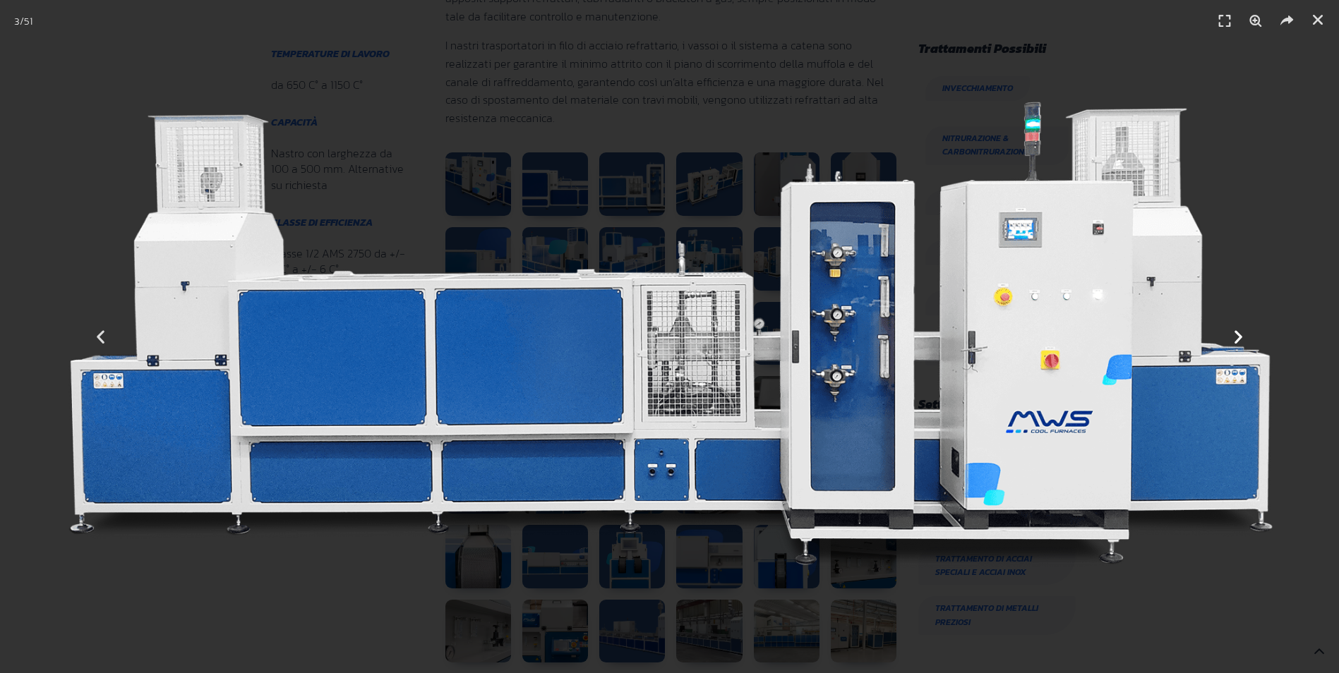
click at [1239, 337] on icon "Next slide" at bounding box center [1239, 337] width 18 height 18
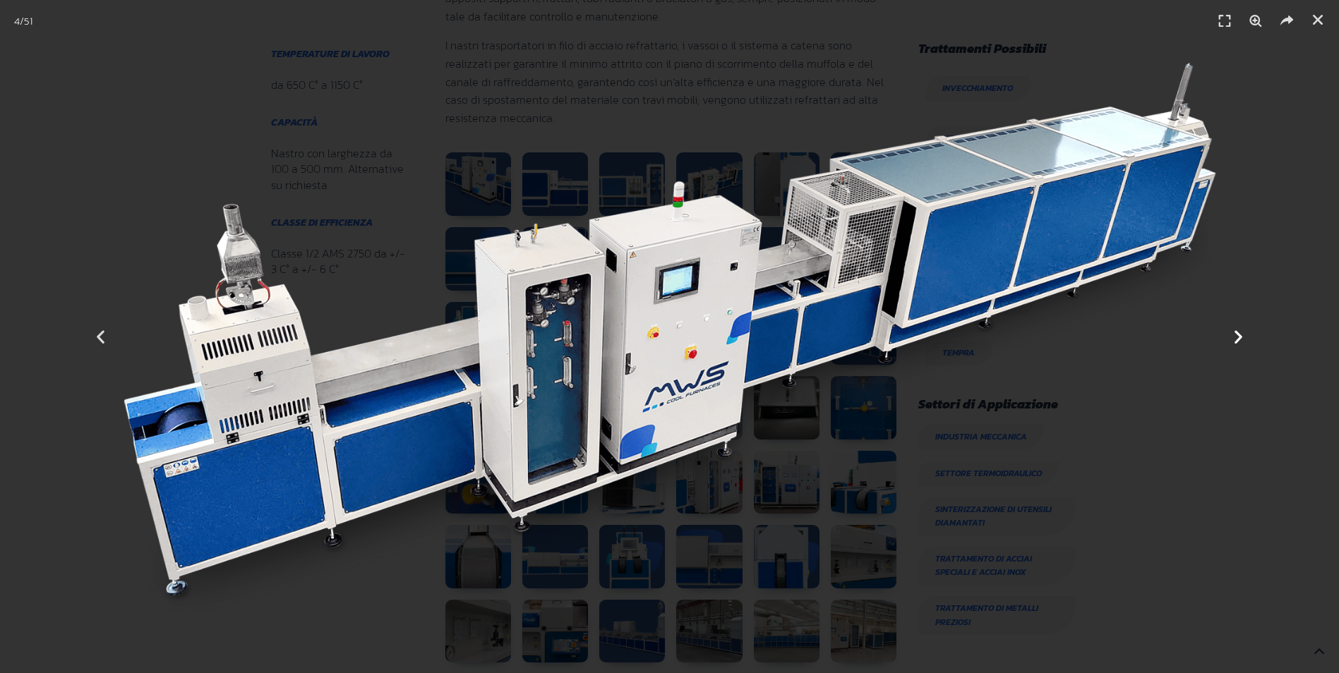
click at [1239, 337] on icon "Next slide" at bounding box center [1239, 337] width 18 height 18
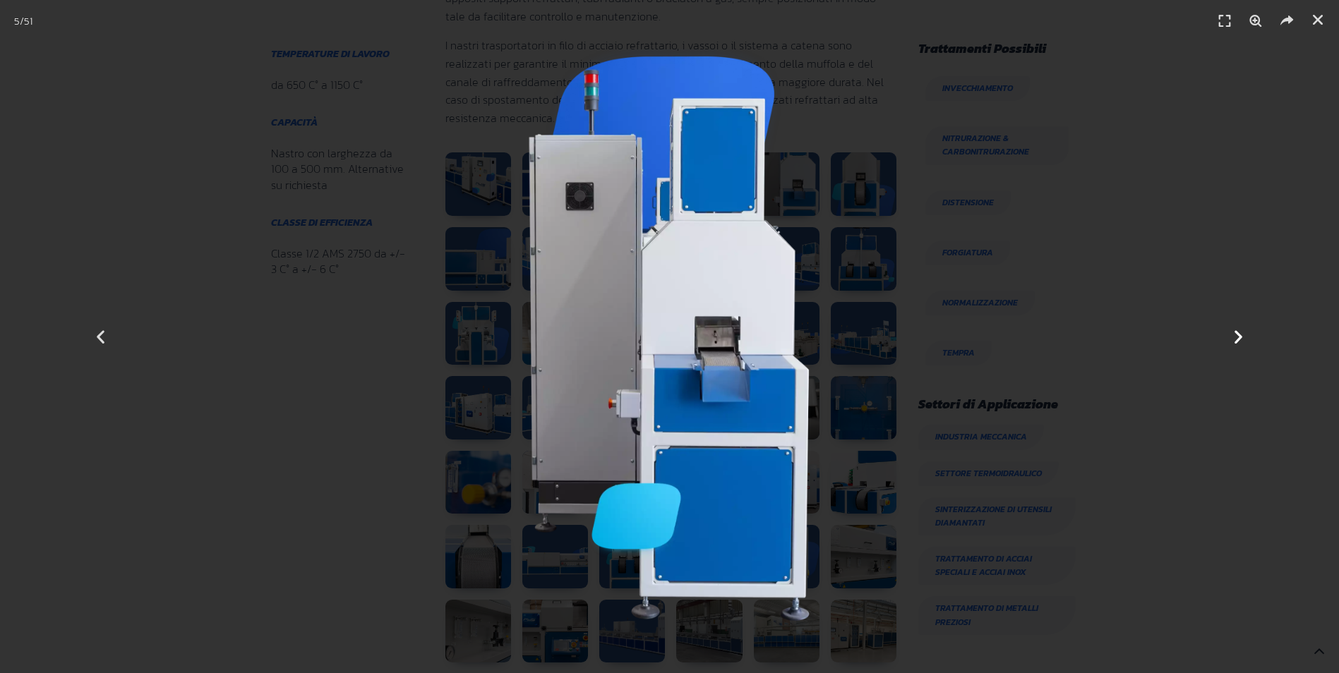
click at [1239, 337] on icon "Next slide" at bounding box center [1239, 337] width 18 height 18
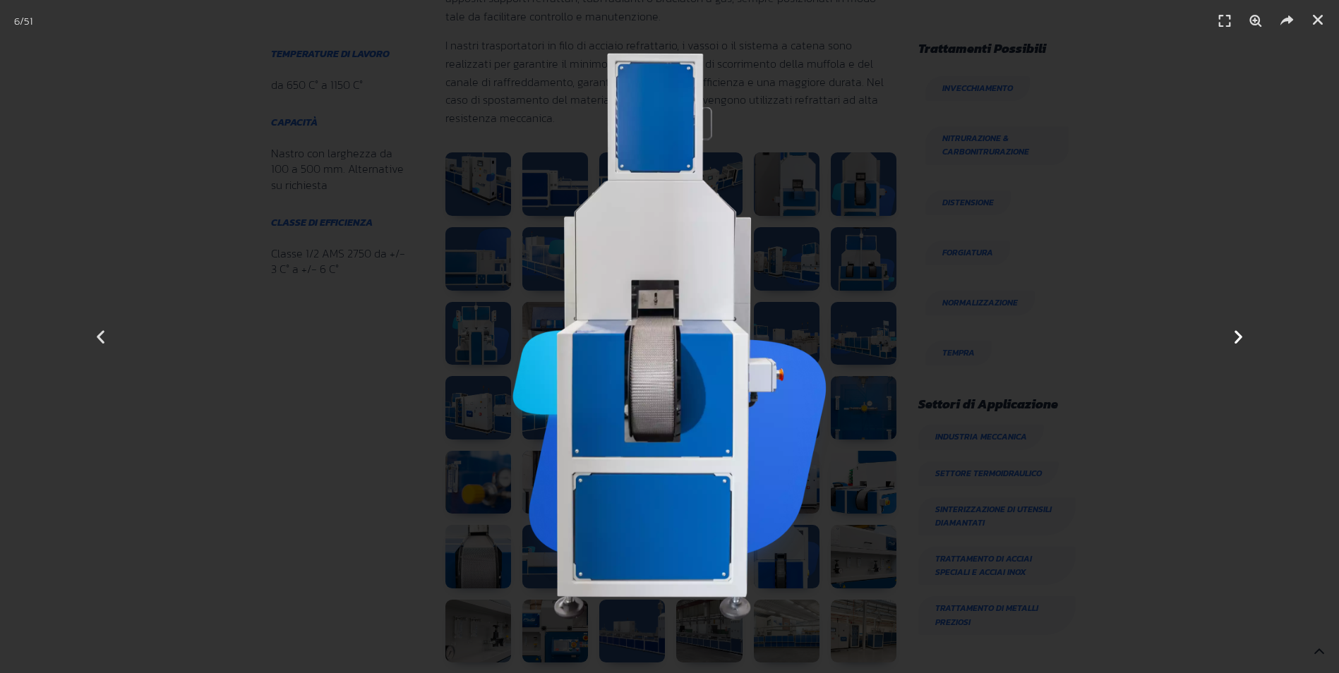
click at [1239, 337] on icon "Next slide" at bounding box center [1239, 337] width 18 height 18
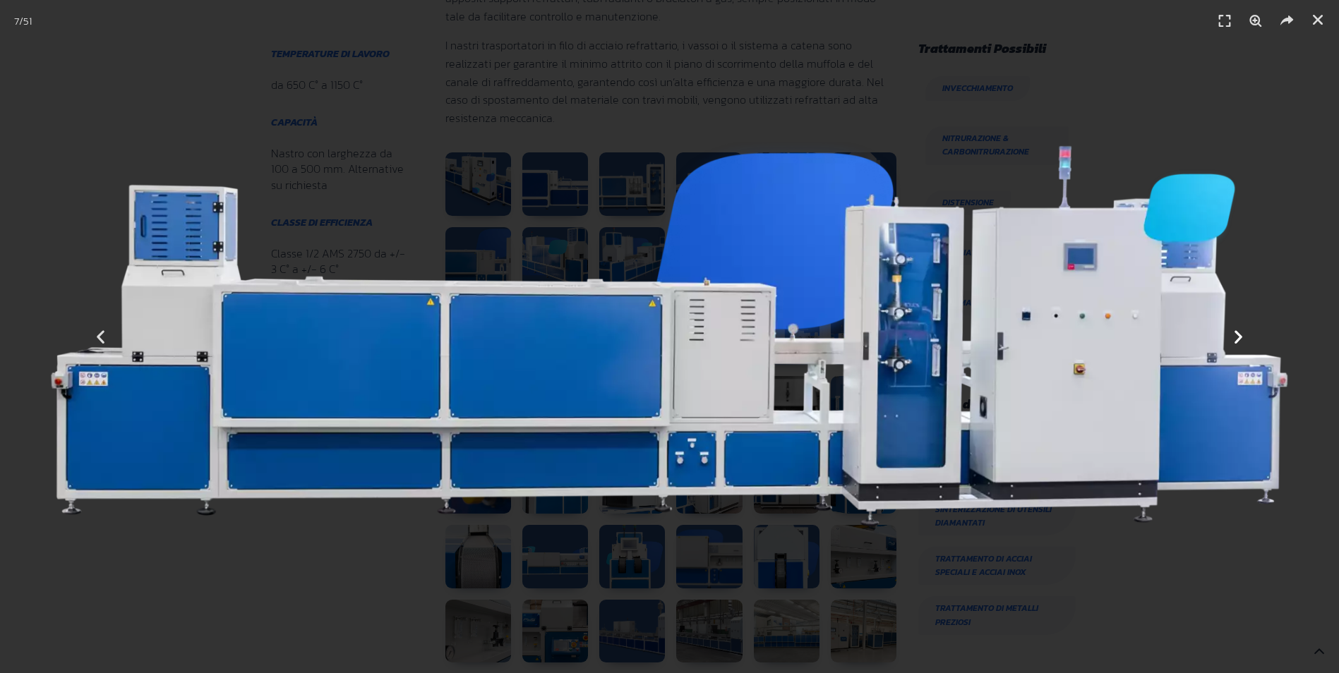
click at [1239, 337] on icon "Next slide" at bounding box center [1239, 337] width 18 height 18
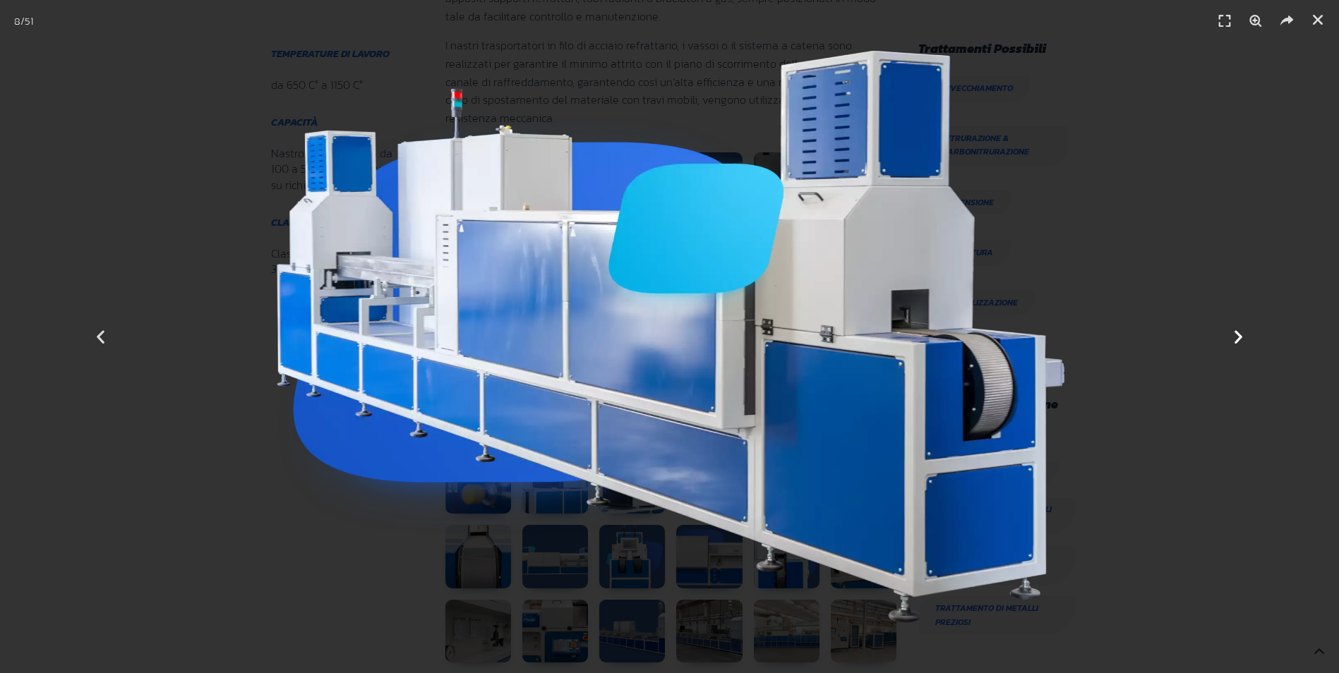
click at [1237, 339] on icon "Next slide" at bounding box center [1239, 337] width 18 height 18
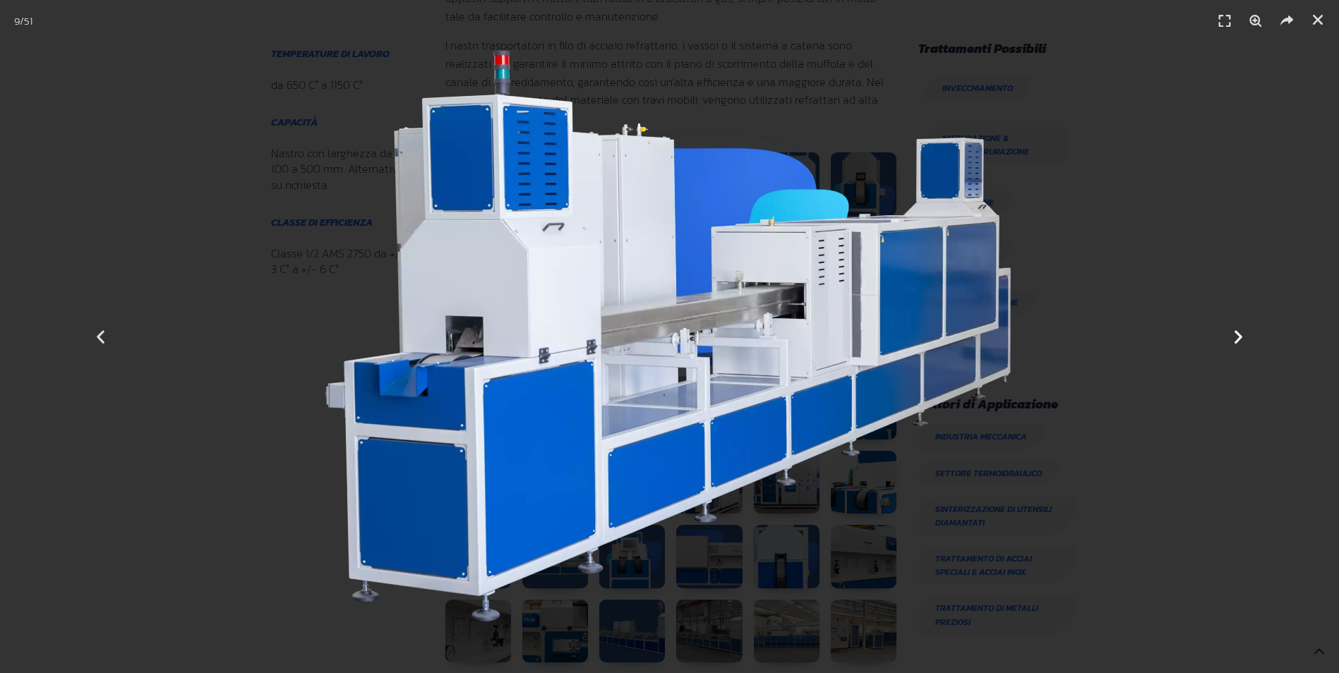
click at [1237, 339] on icon "Next slide" at bounding box center [1239, 337] width 18 height 18
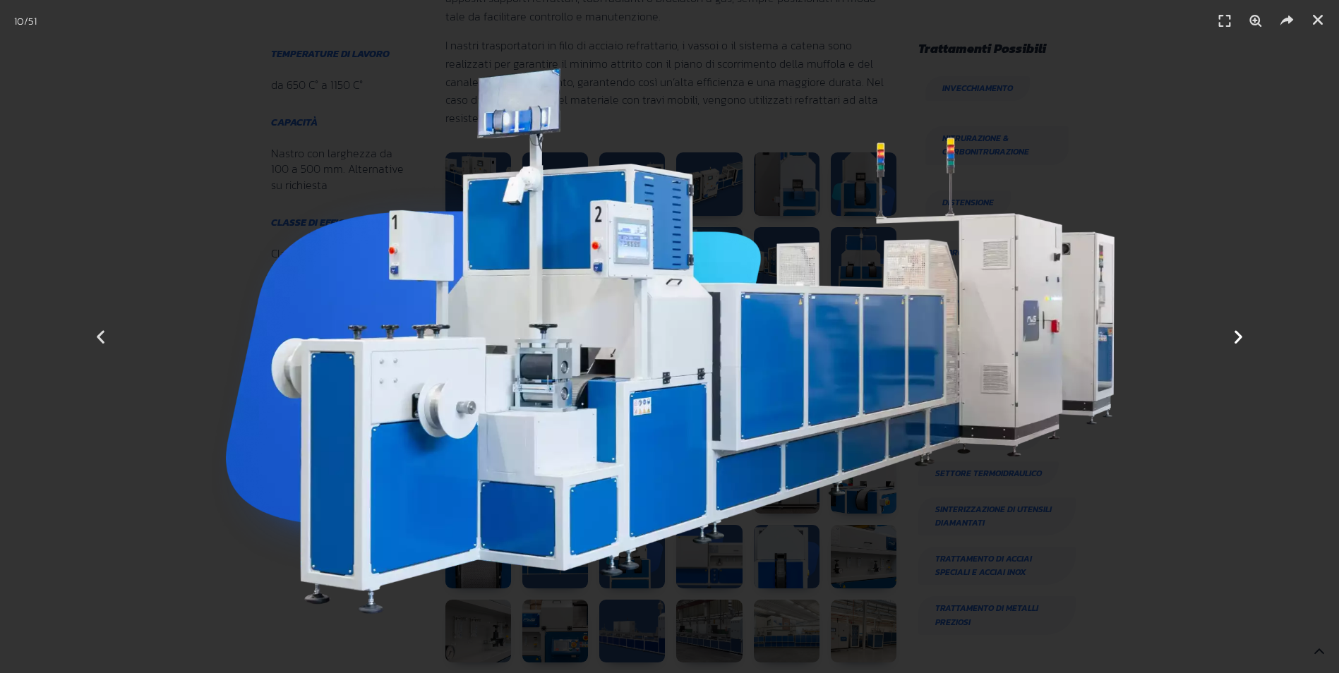
click at [1237, 339] on icon "Next slide" at bounding box center [1239, 337] width 18 height 18
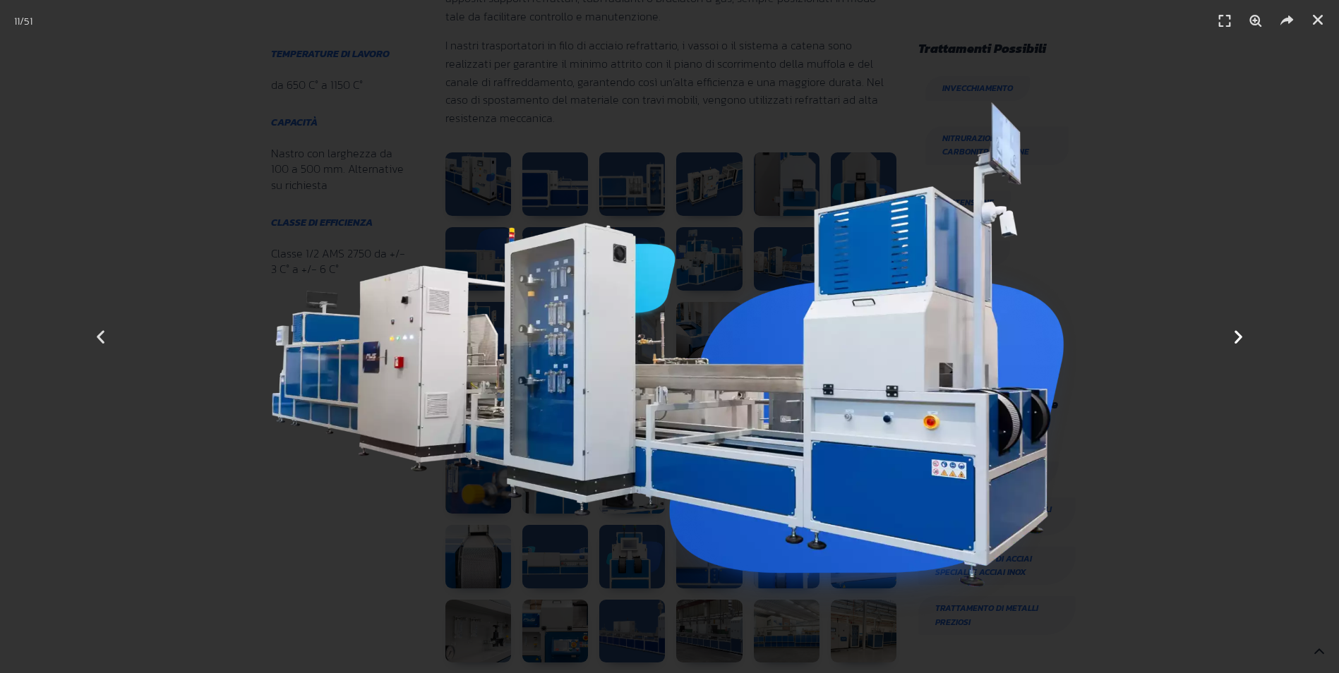
click at [1237, 339] on icon "Next slide" at bounding box center [1239, 337] width 18 height 18
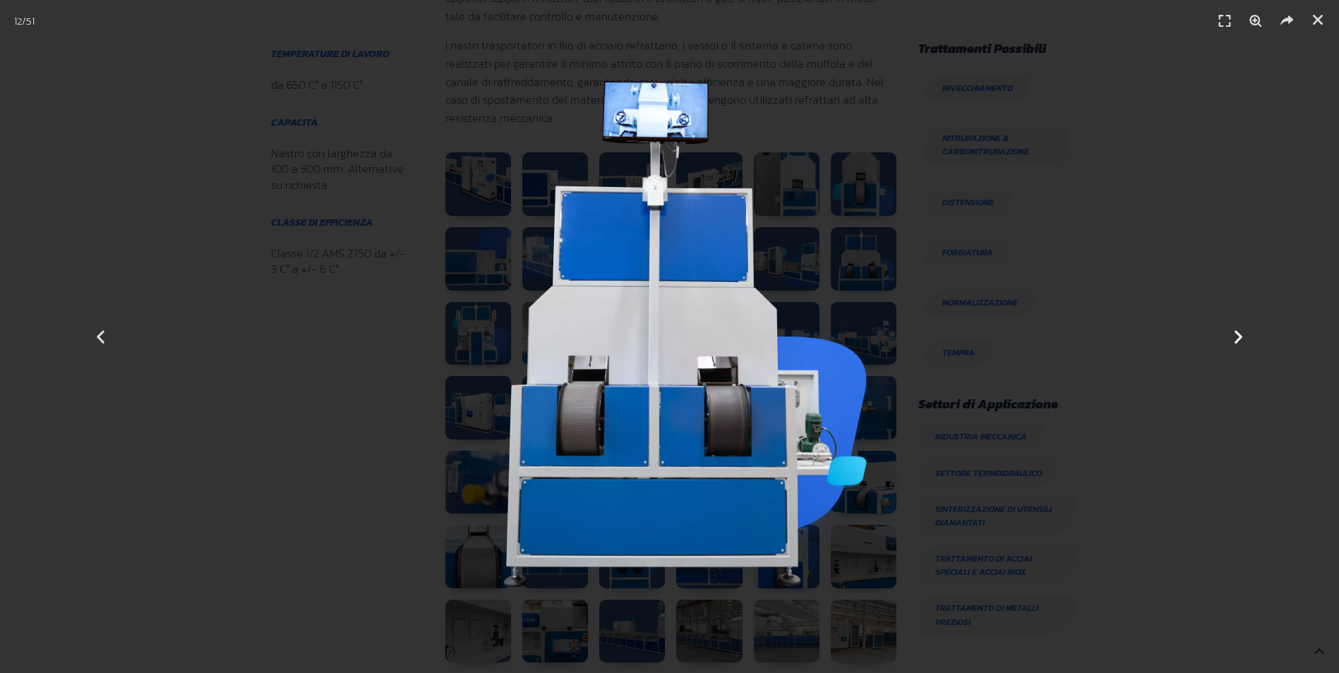
click at [1237, 339] on icon "Next slide" at bounding box center [1239, 337] width 18 height 18
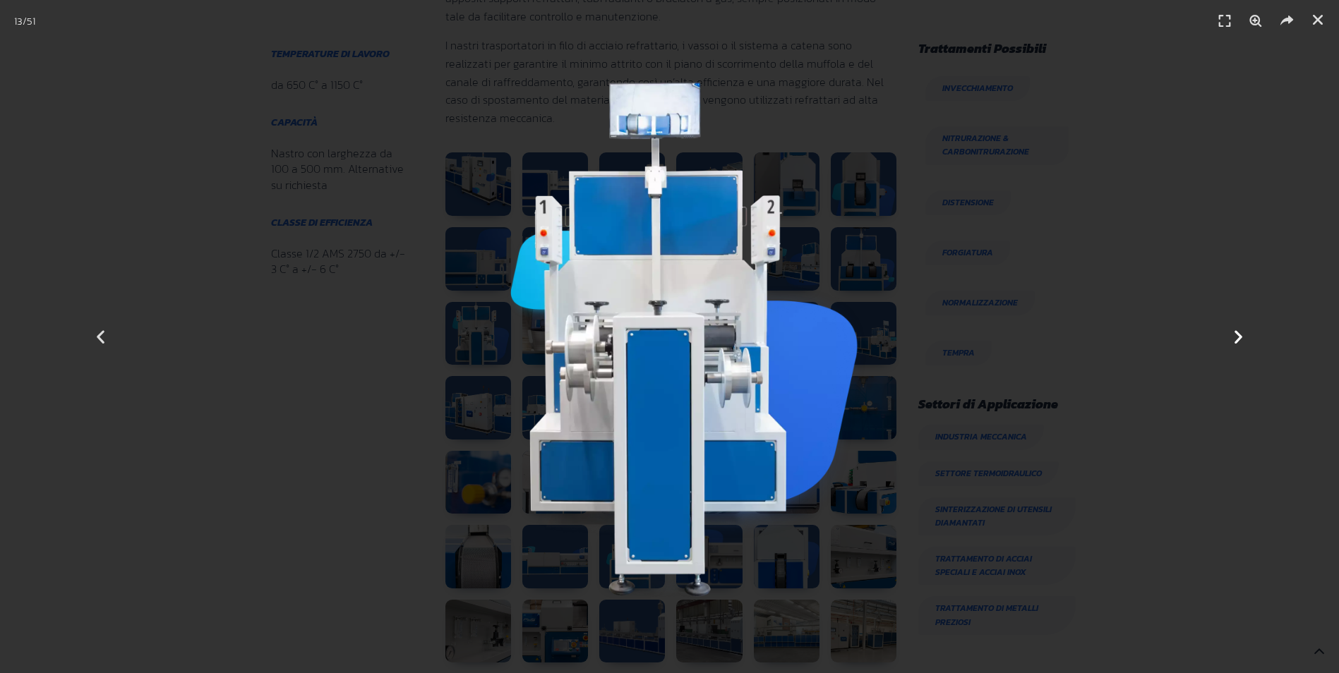
click at [1237, 339] on icon "Next slide" at bounding box center [1239, 337] width 18 height 18
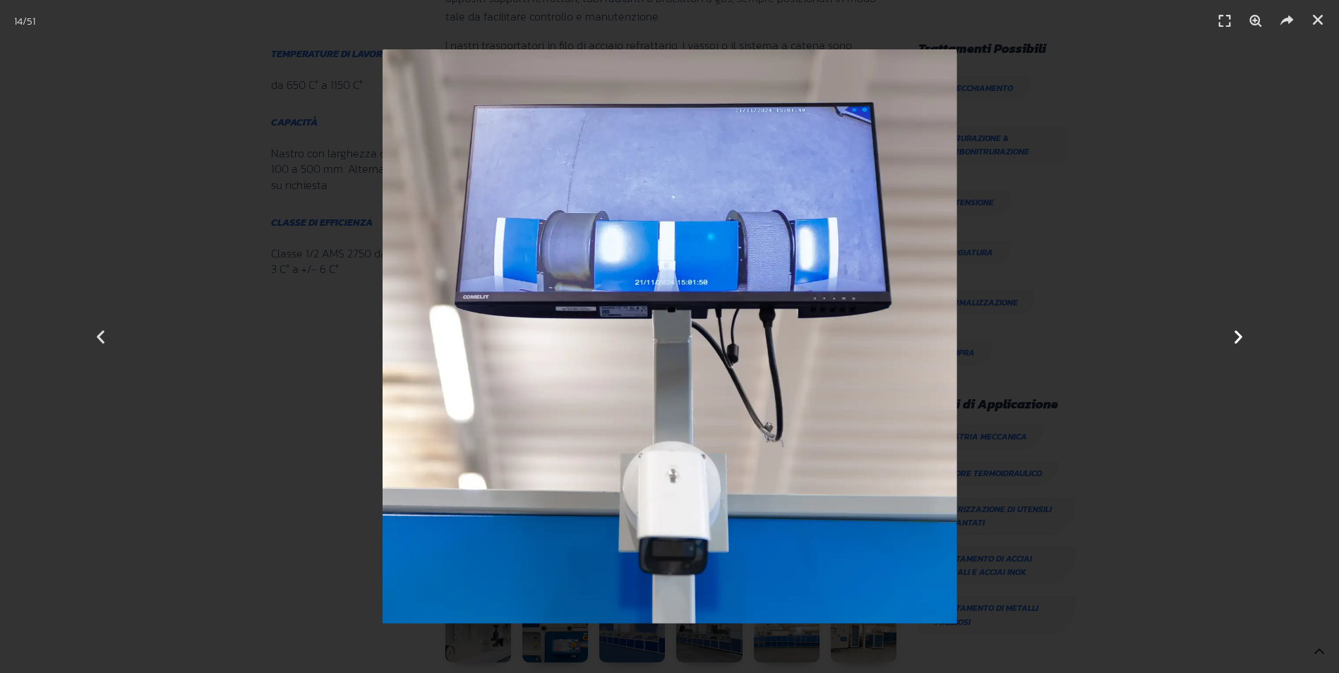
click at [1237, 339] on icon "Next slide" at bounding box center [1239, 337] width 18 height 18
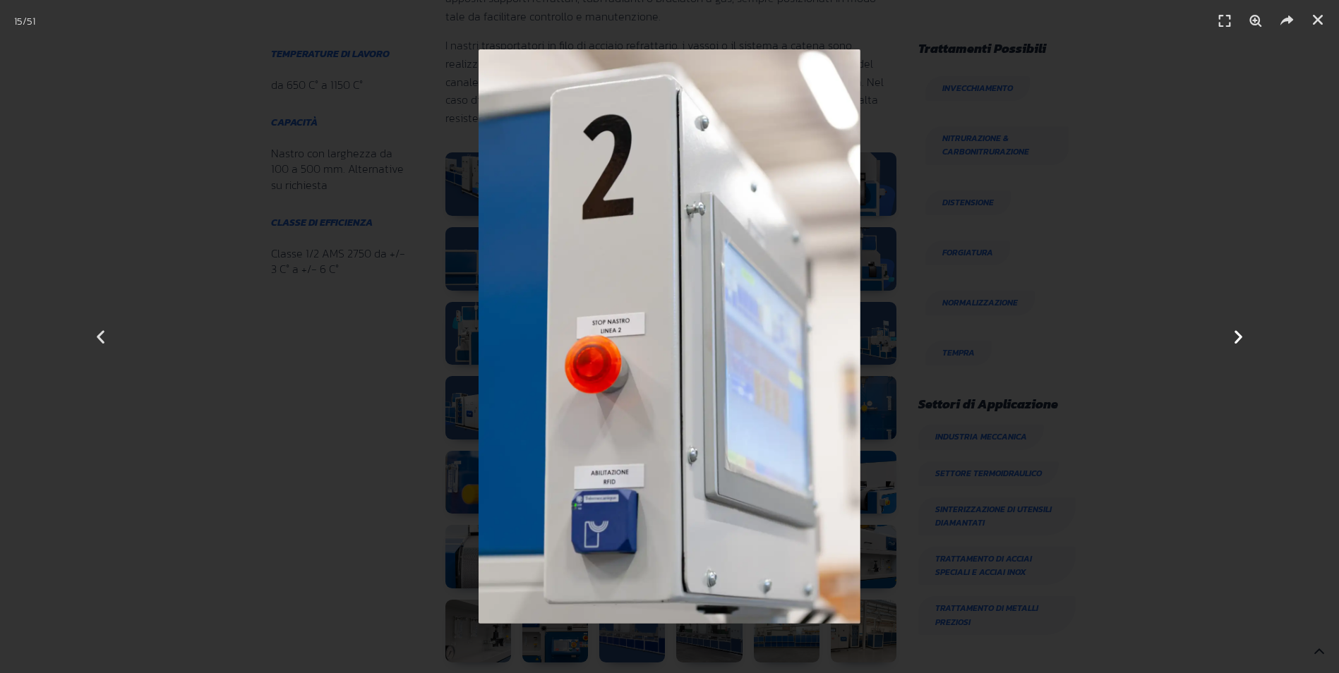
click at [1237, 339] on icon "Next slide" at bounding box center [1239, 337] width 18 height 18
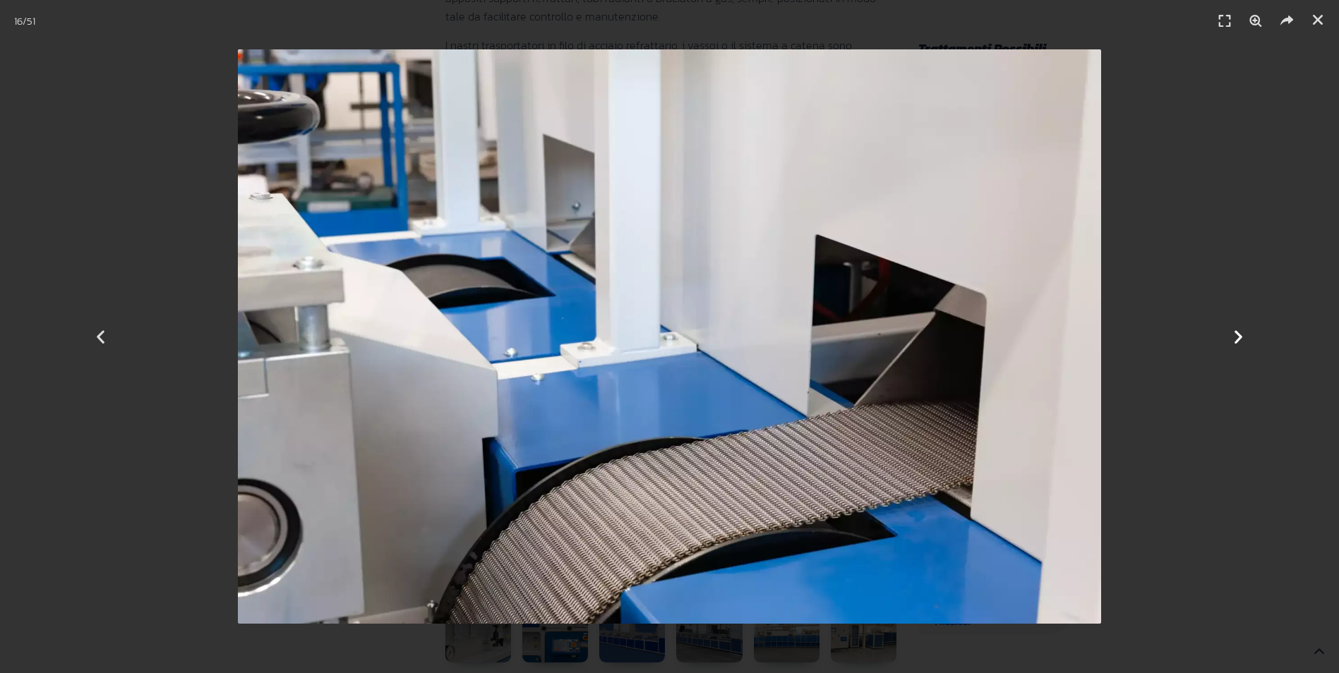
click at [1237, 339] on icon "Next slide" at bounding box center [1239, 337] width 18 height 18
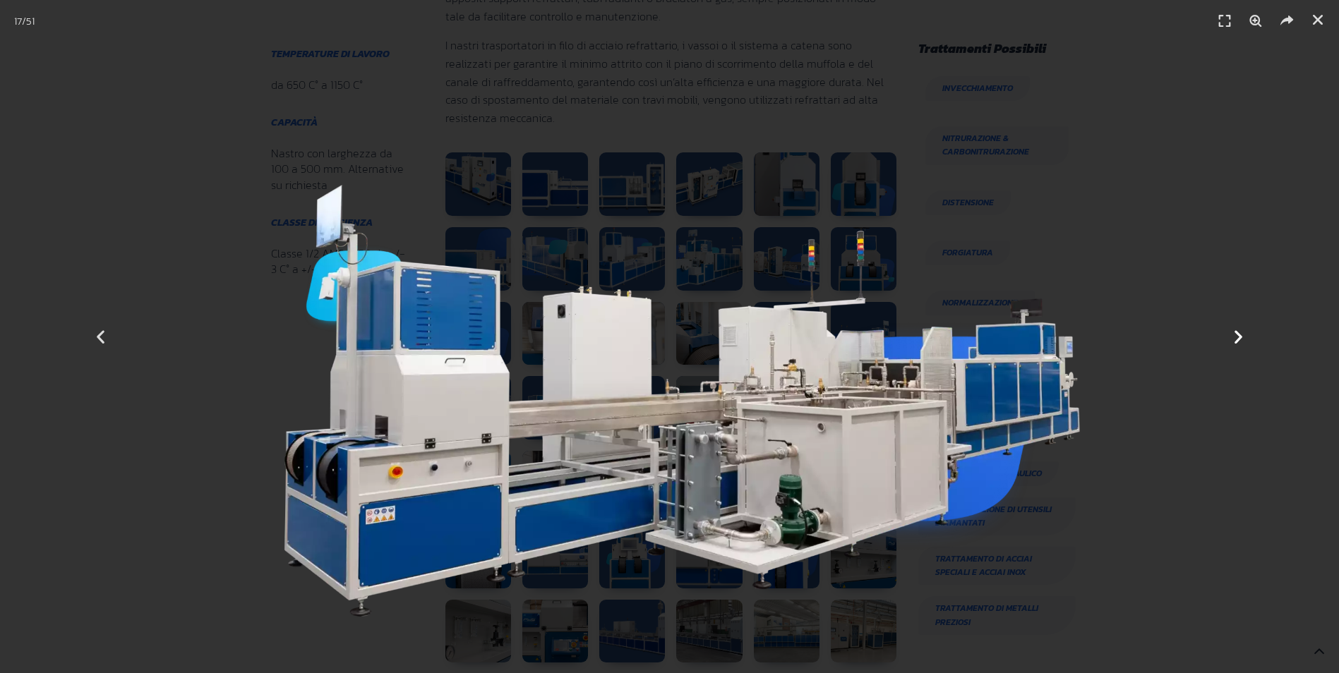
click at [1237, 339] on icon "Next slide" at bounding box center [1239, 337] width 18 height 18
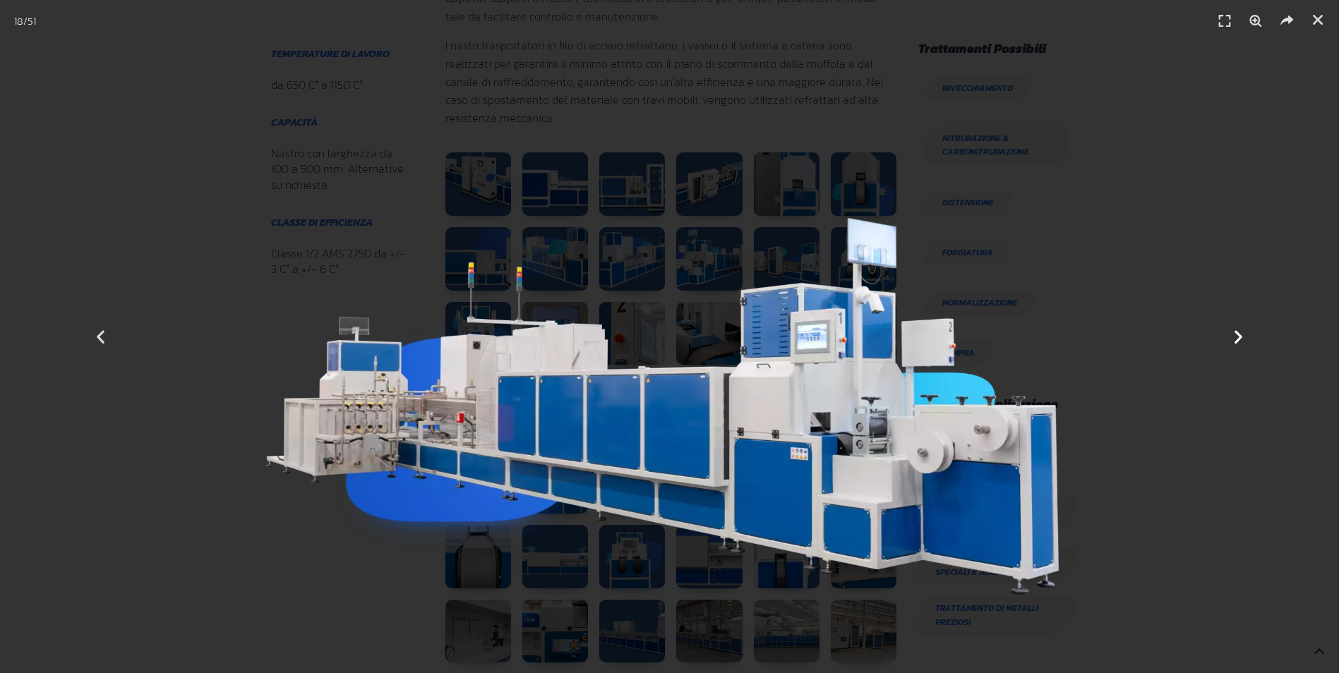
click at [1237, 339] on icon "Next slide" at bounding box center [1239, 337] width 18 height 18
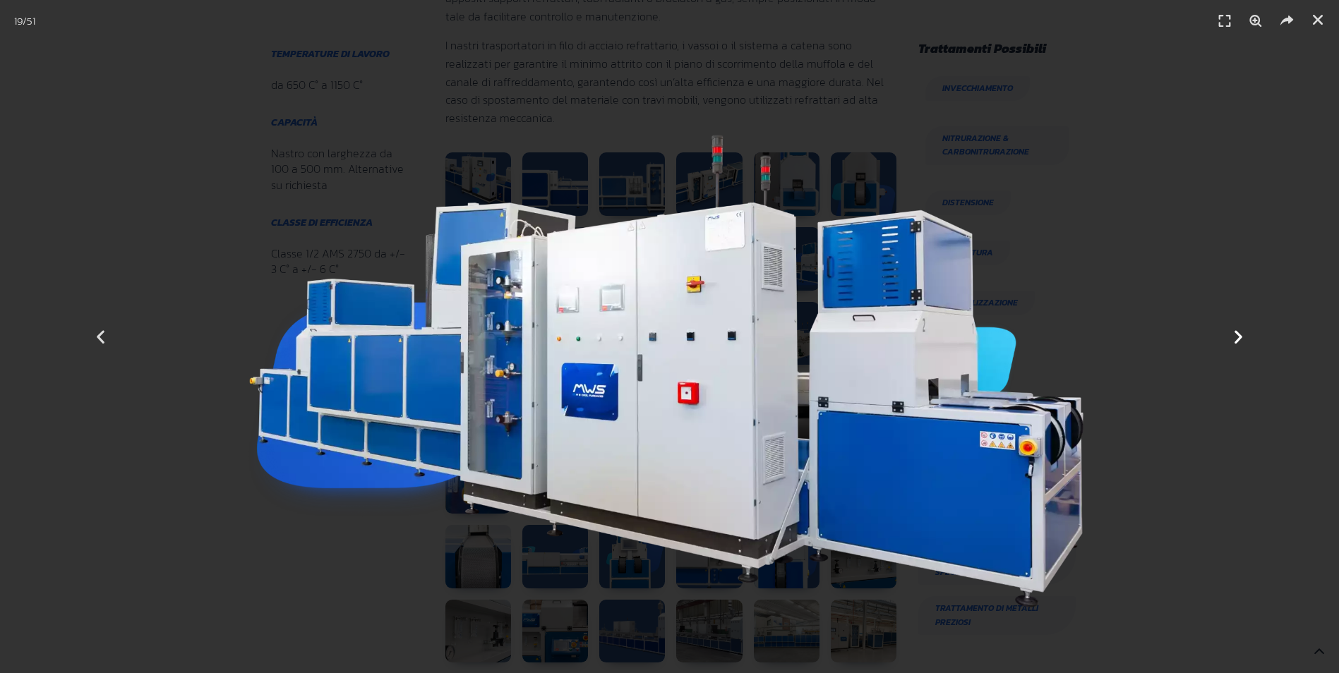
click at [1237, 339] on icon "Next slide" at bounding box center [1239, 337] width 18 height 18
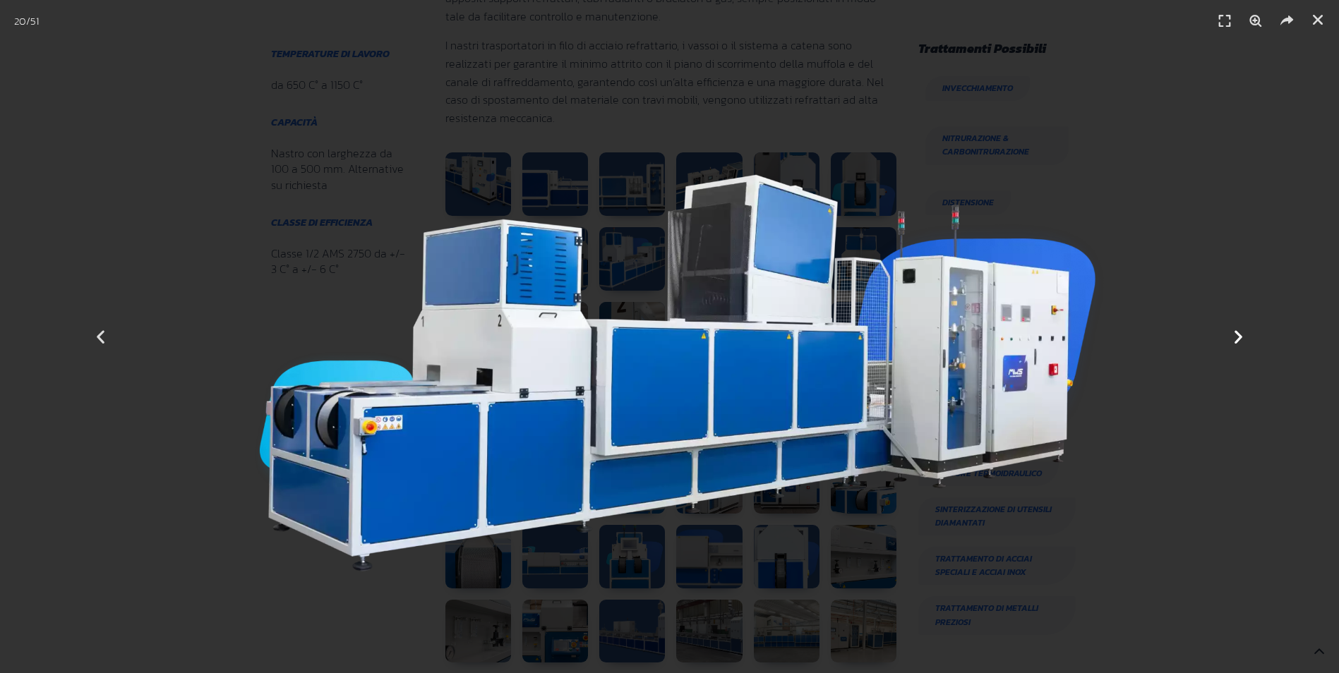
click at [1237, 339] on icon "Next slide" at bounding box center [1239, 337] width 18 height 18
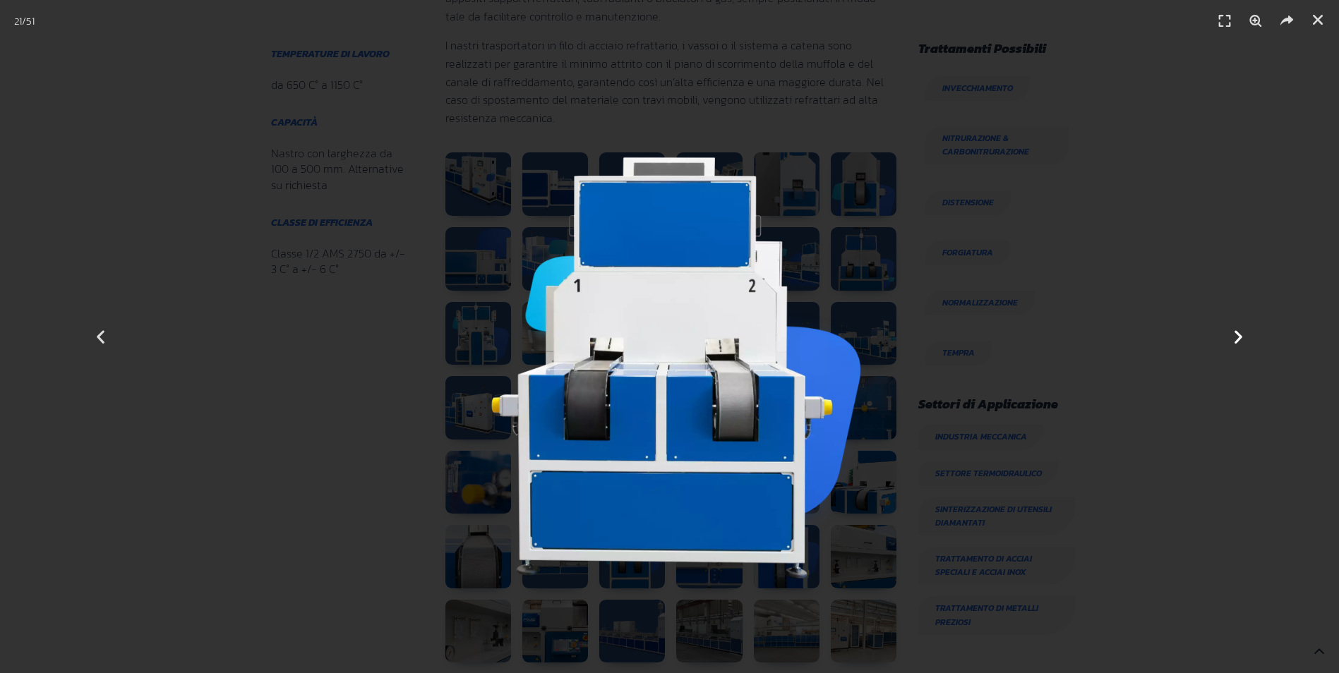
click at [1237, 339] on icon "Next slide" at bounding box center [1239, 337] width 18 height 18
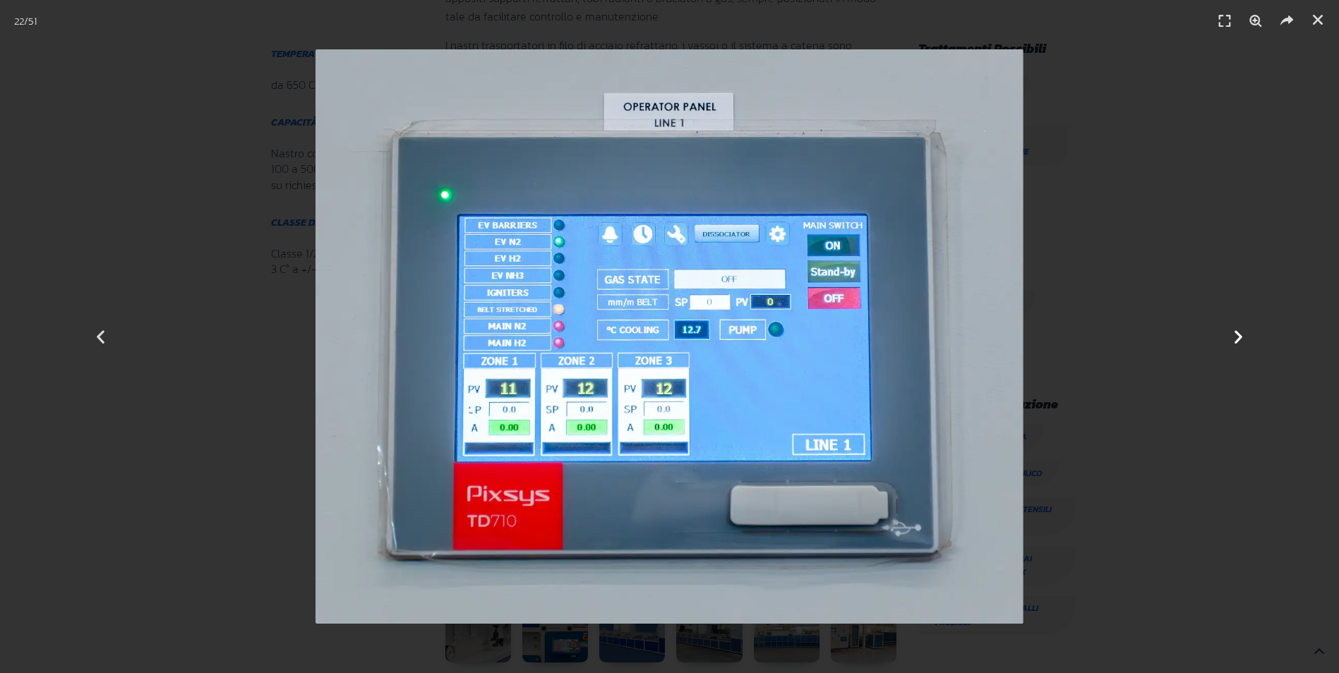
click at [1237, 339] on icon "Next slide" at bounding box center [1239, 337] width 18 height 18
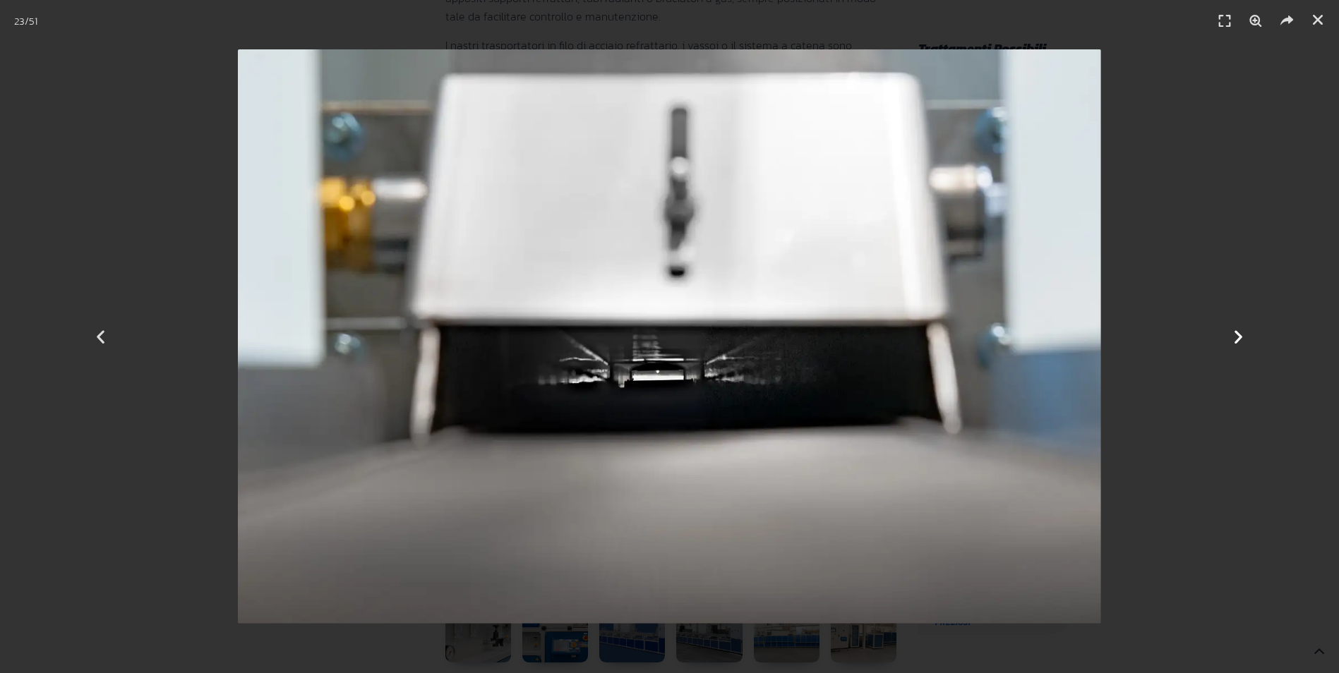
click at [1237, 339] on icon "Next slide" at bounding box center [1239, 337] width 18 height 18
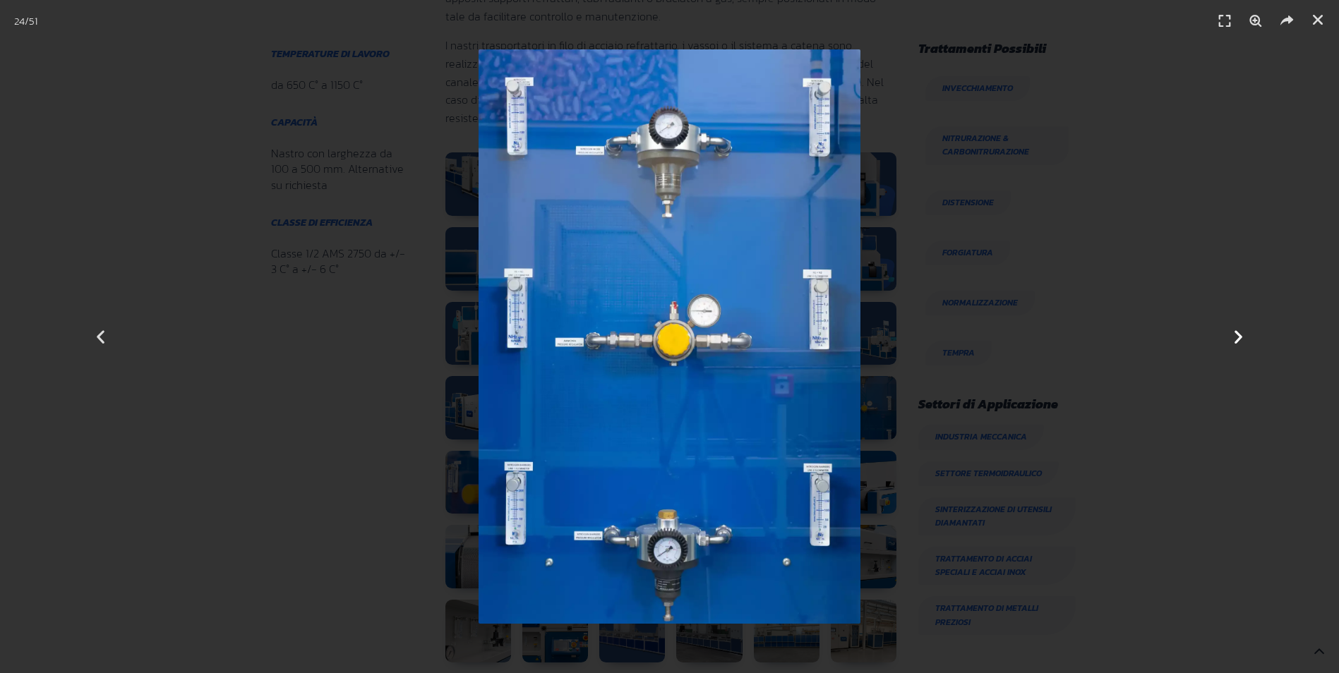
click at [1238, 338] on icon "Next slide" at bounding box center [1239, 337] width 18 height 18
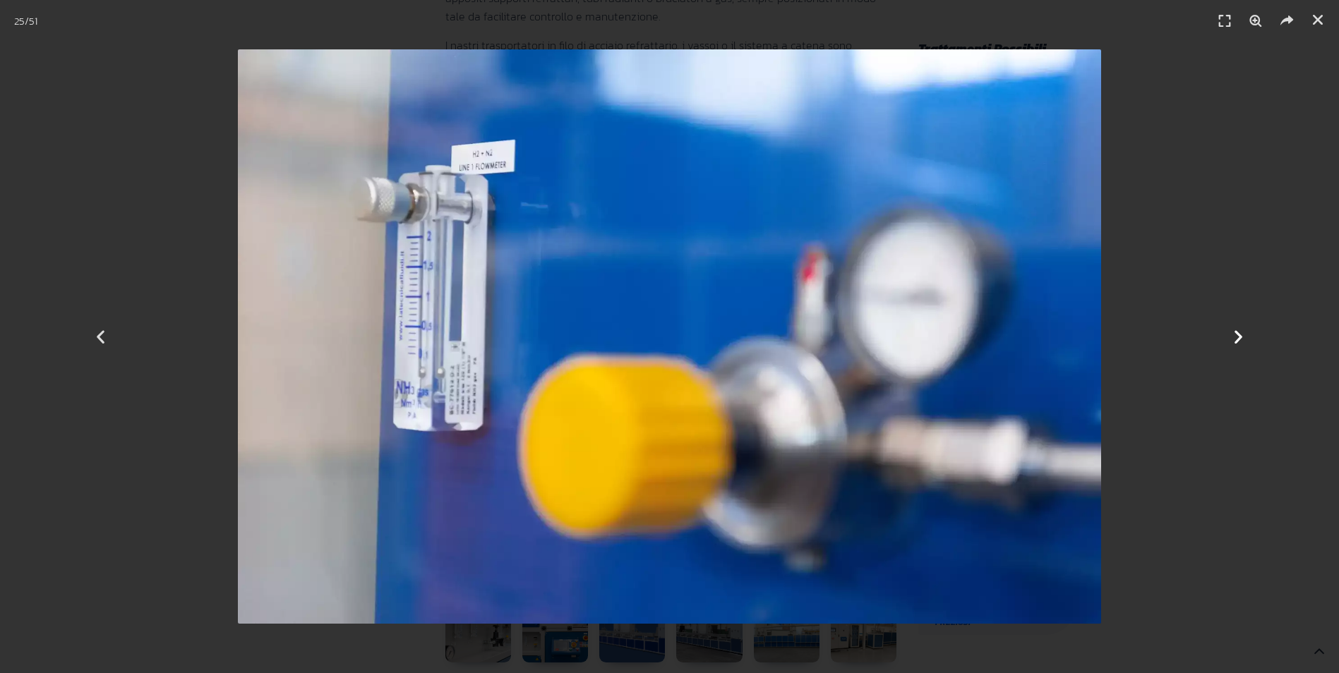
click at [1238, 338] on icon "Next slide" at bounding box center [1239, 337] width 18 height 18
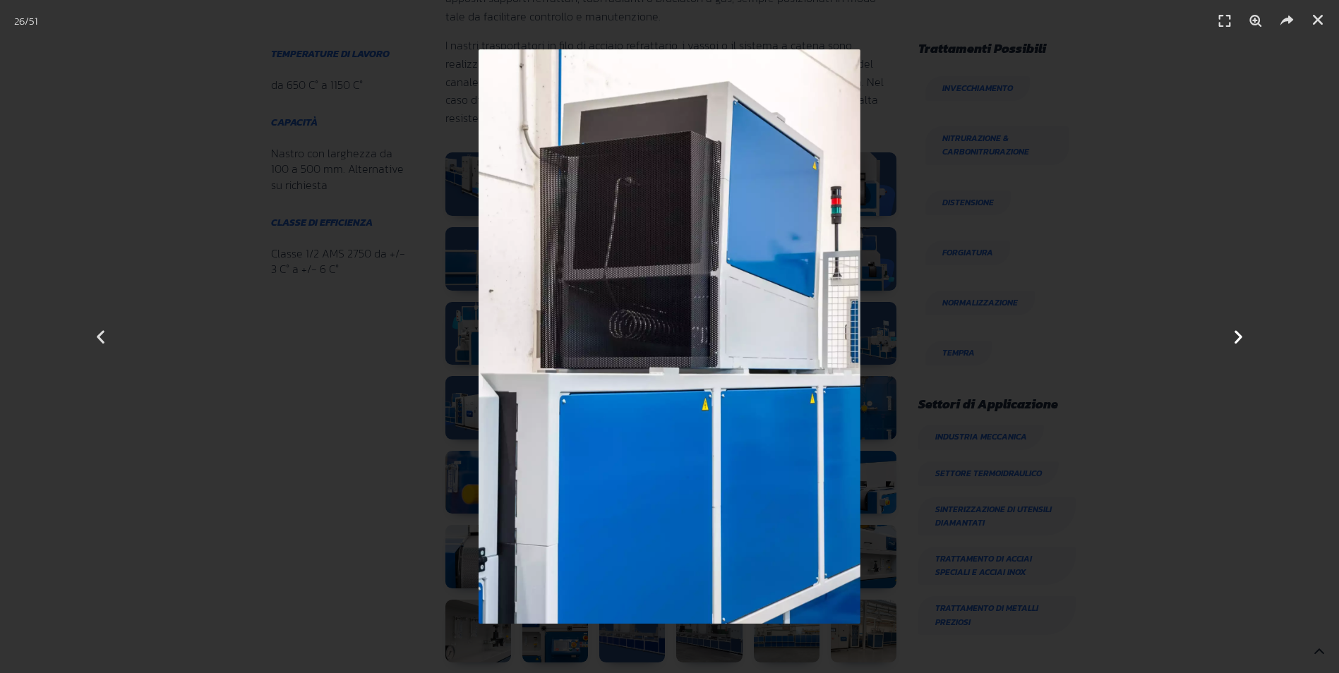
click at [1238, 338] on icon "Next slide" at bounding box center [1239, 337] width 18 height 18
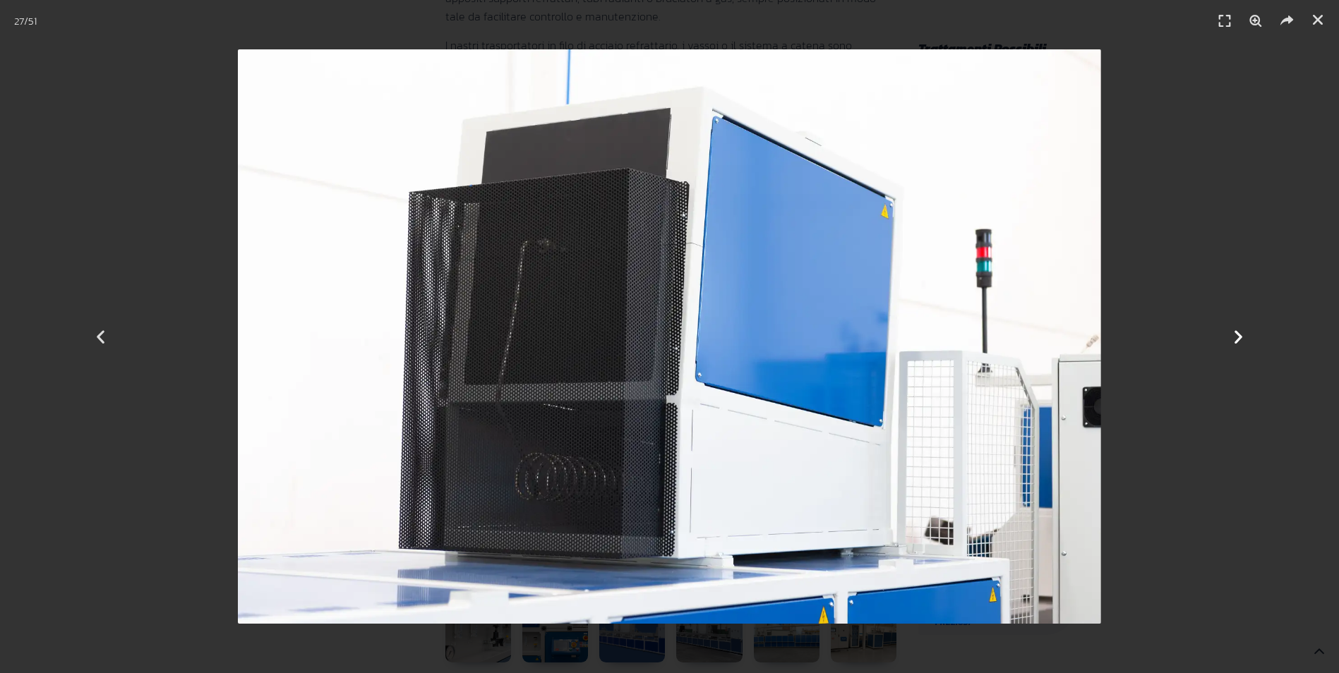
click at [1238, 338] on icon "Next slide" at bounding box center [1239, 337] width 18 height 18
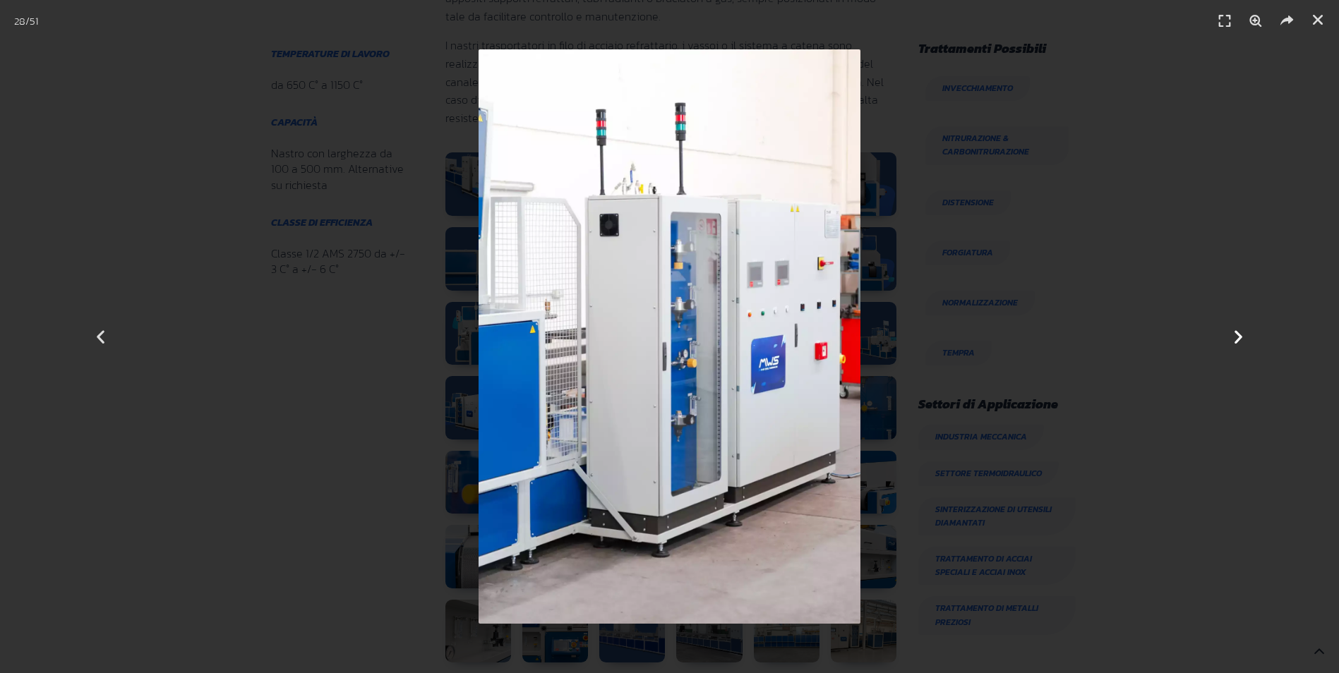
click at [1238, 338] on icon "Next slide" at bounding box center [1239, 337] width 18 height 18
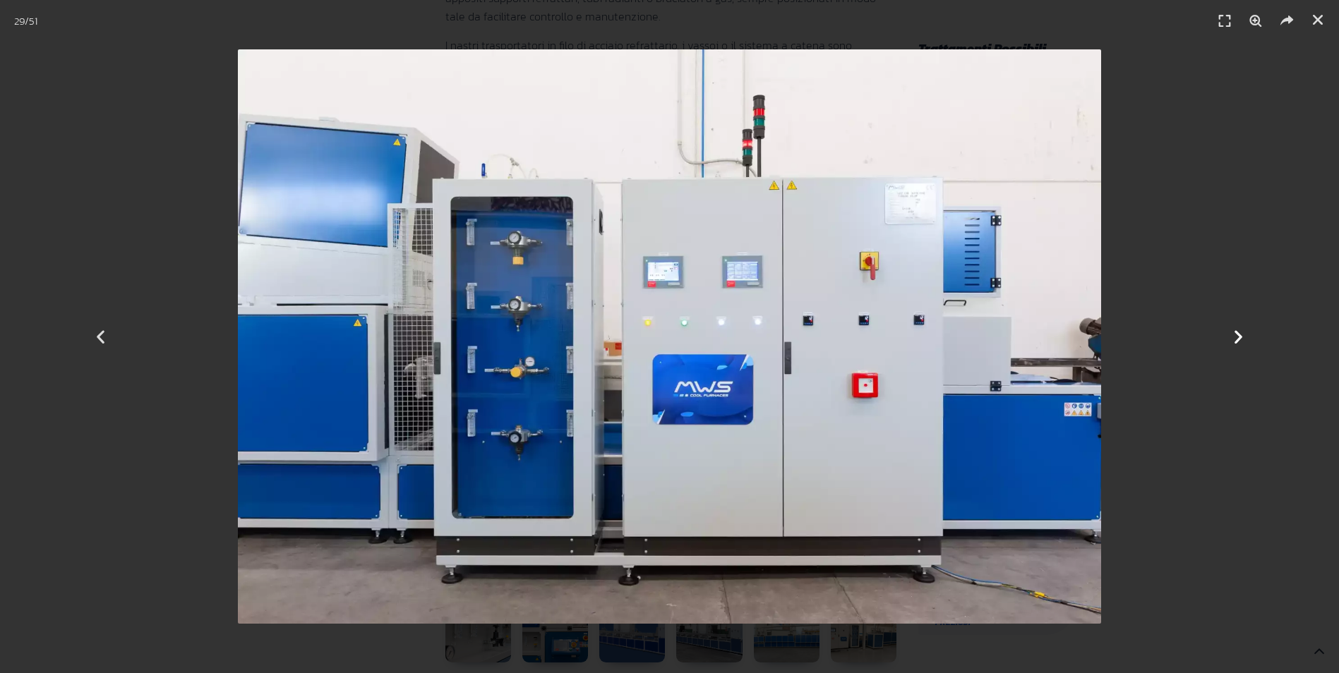
click at [1238, 338] on icon "Next slide" at bounding box center [1239, 337] width 18 height 18
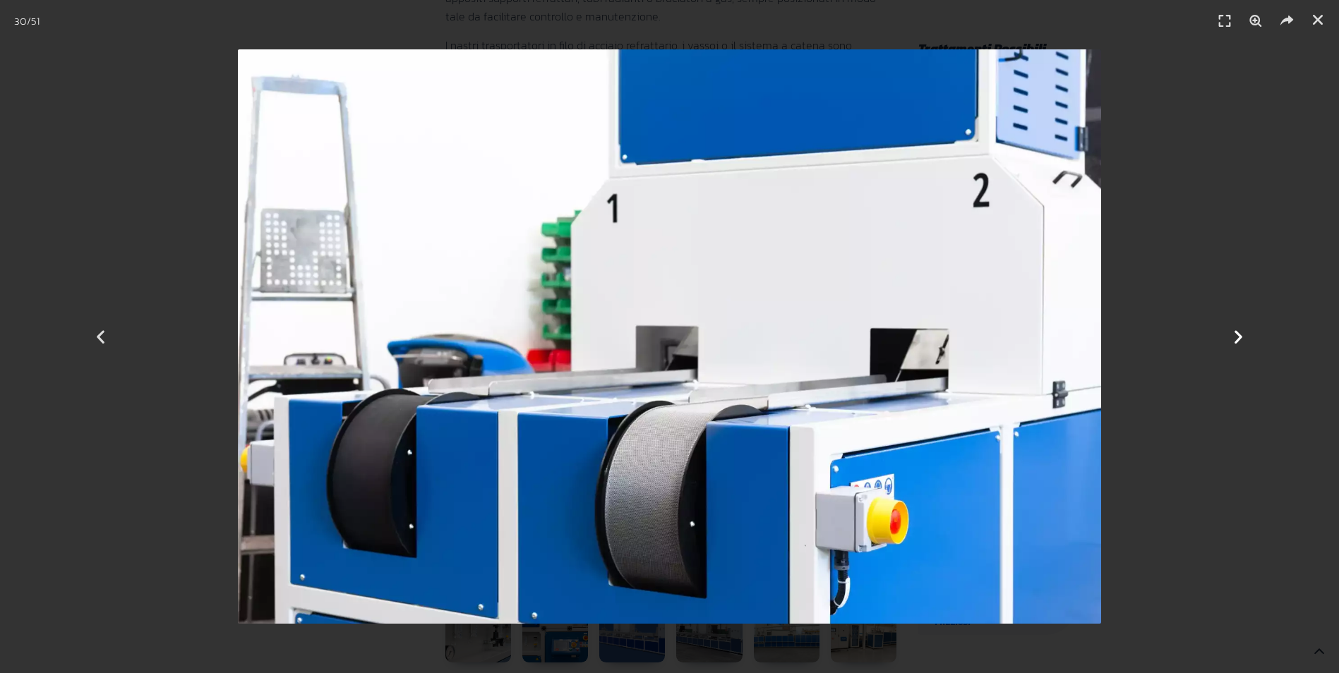
click at [1238, 338] on icon "Next slide" at bounding box center [1239, 337] width 18 height 18
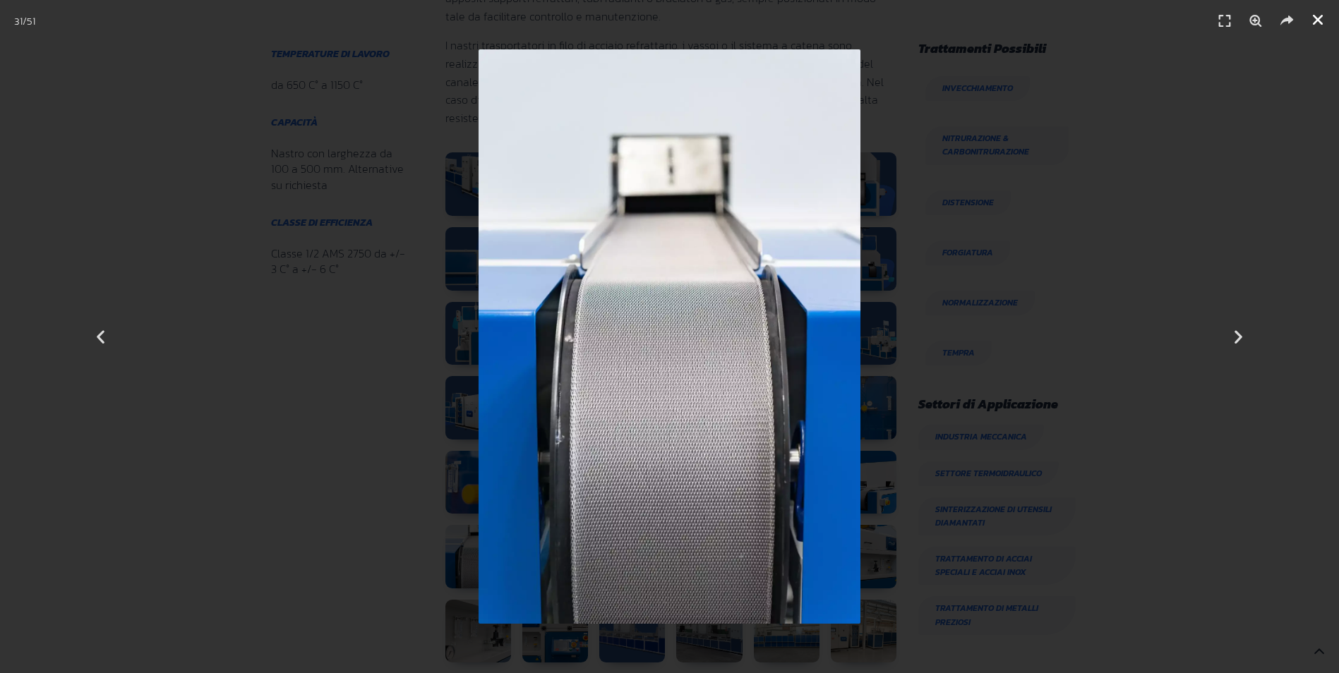
click at [1321, 25] on icon "Chiudi (Esc)" at bounding box center [1318, 20] width 14 height 14
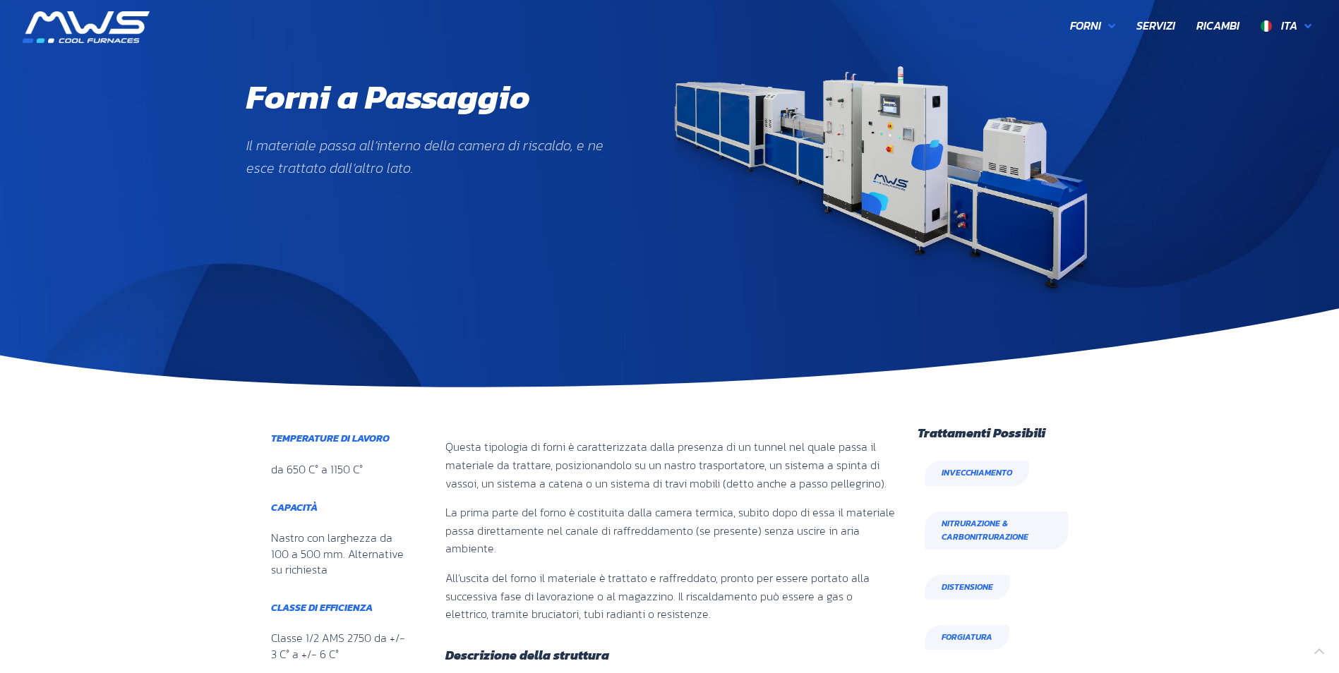
scroll to position [0, 0]
